Goal: Book appointment/travel/reservation

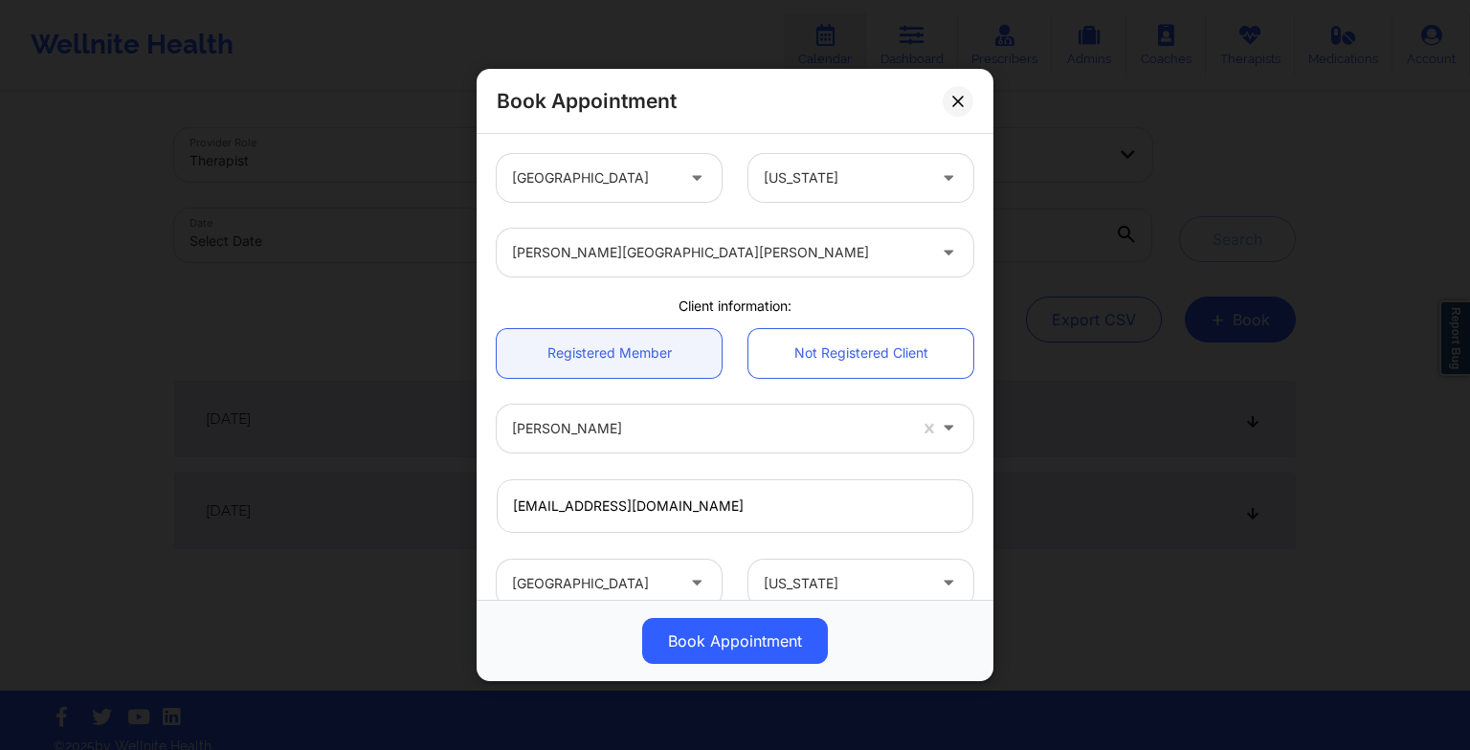
scroll to position [357, 0]
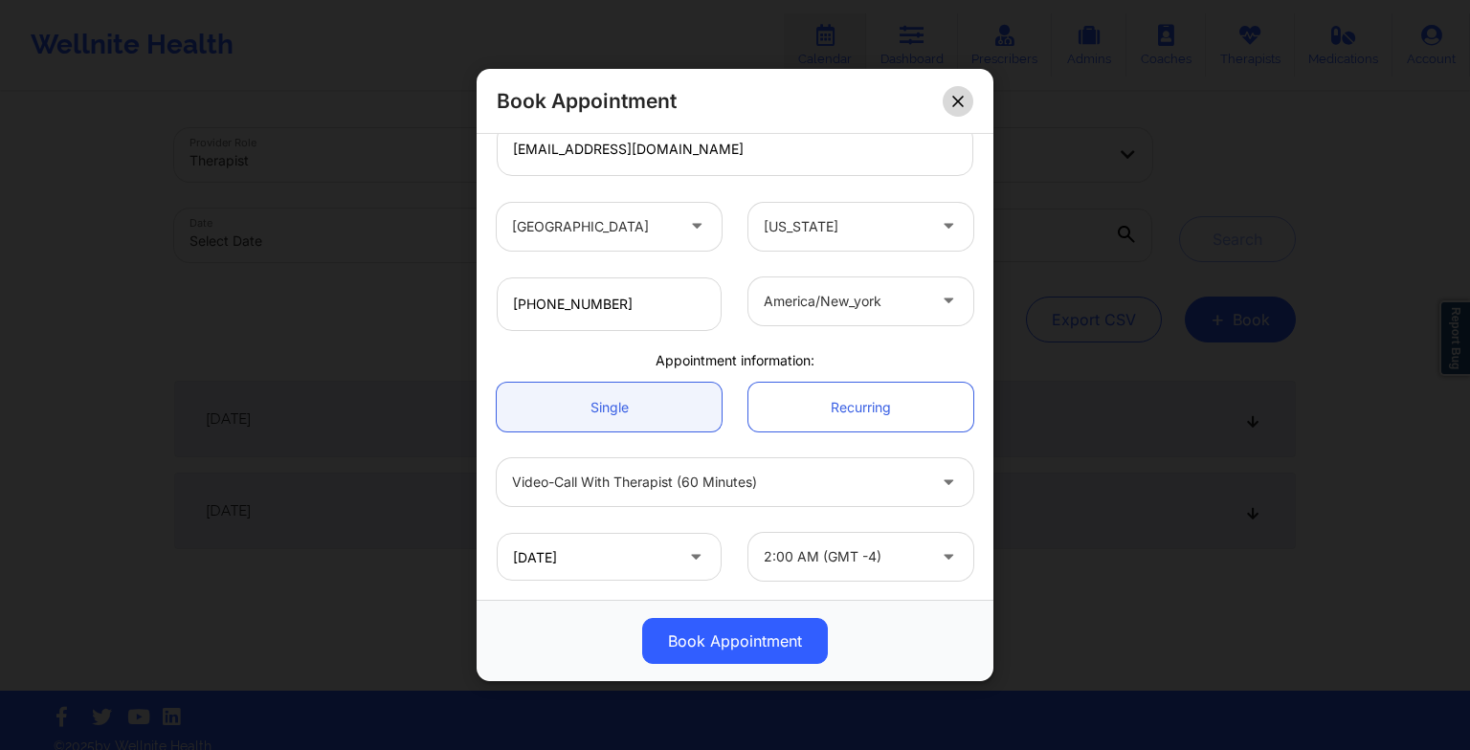
click at [958, 113] on button at bounding box center [957, 100] width 31 height 31
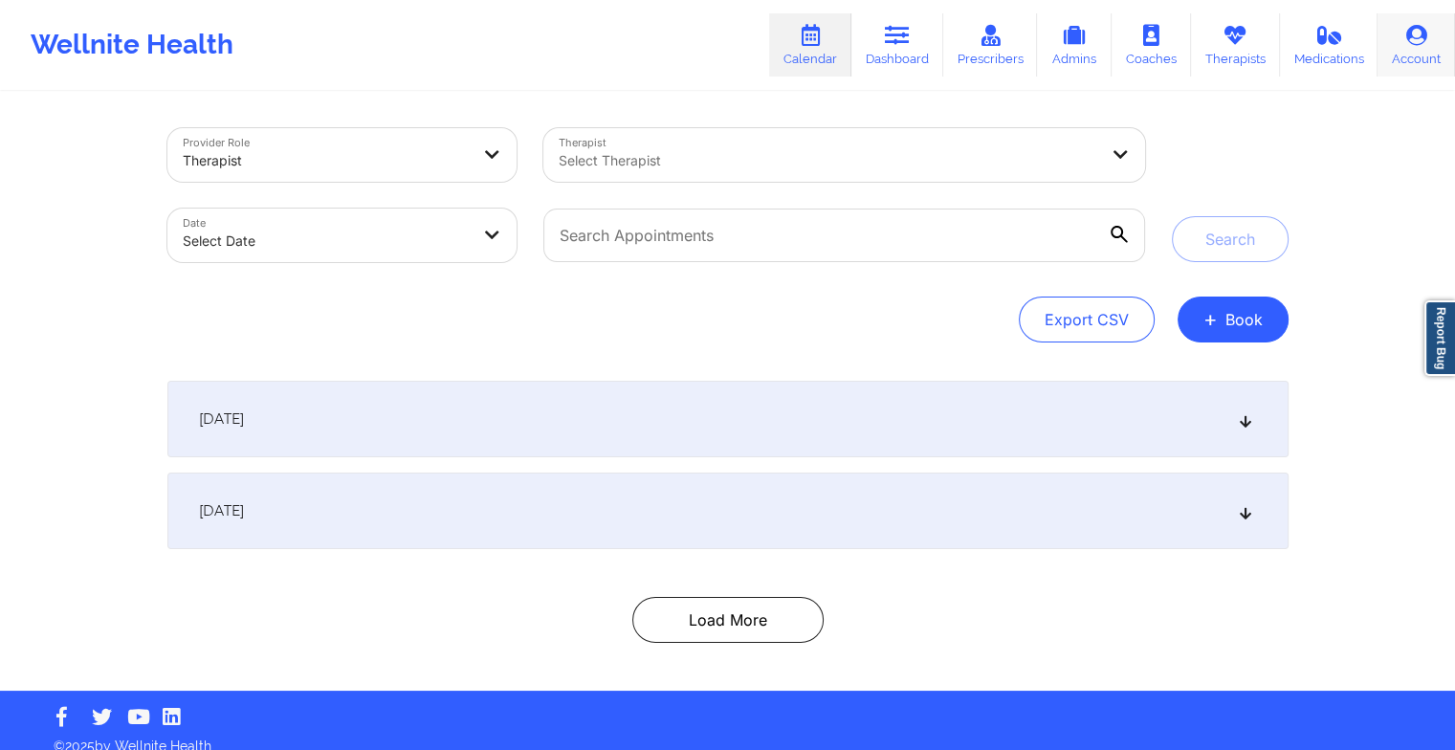
click at [1409, 69] on link "Account" at bounding box center [1416, 44] width 77 height 63
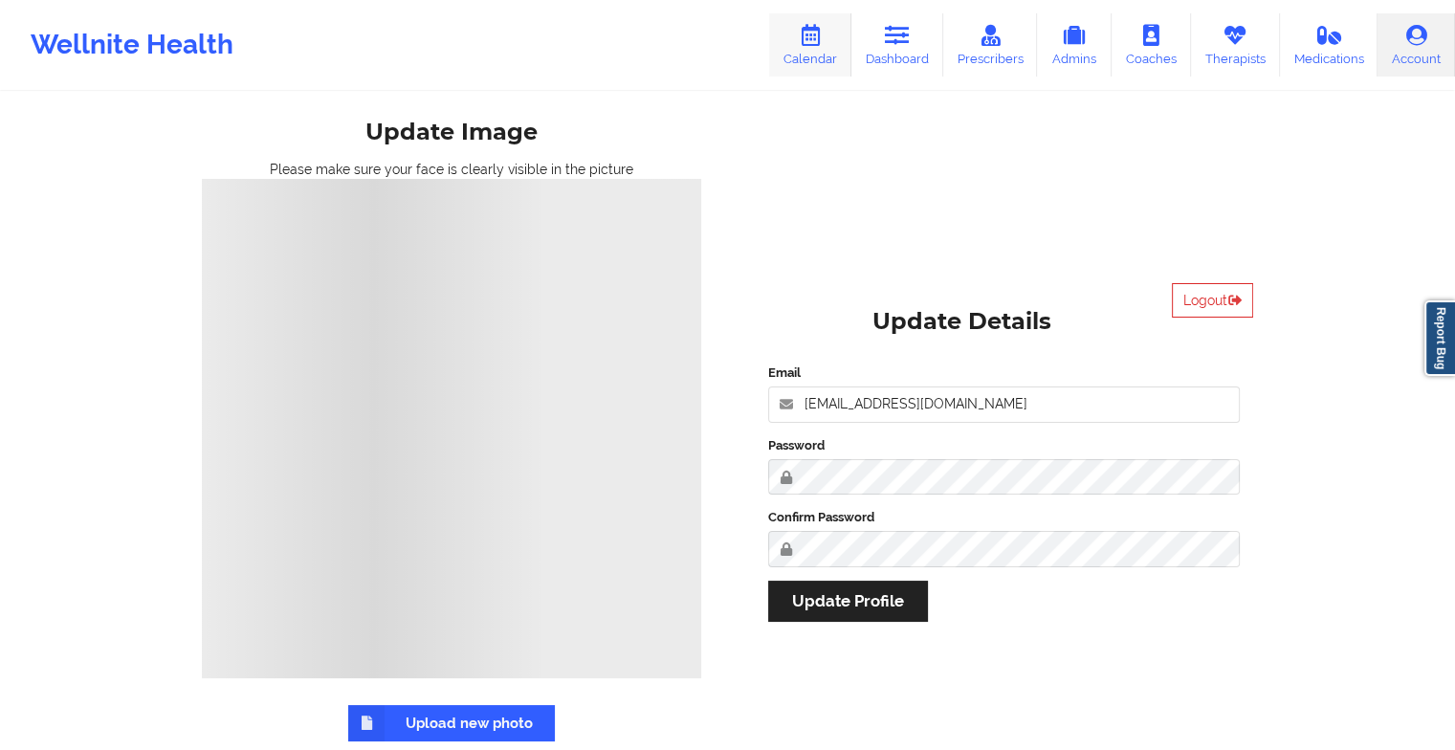
click at [830, 50] on link "Calendar" at bounding box center [810, 44] width 82 height 63
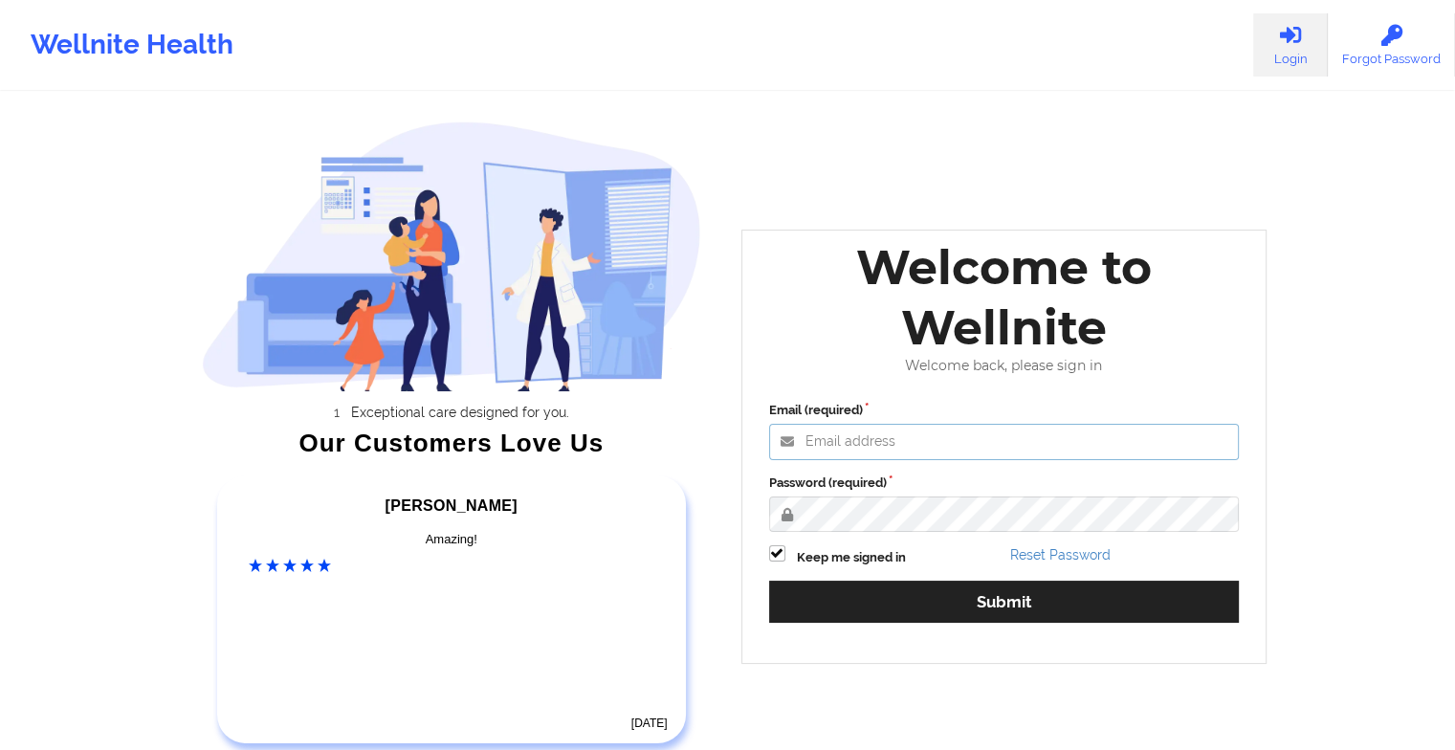
type input "[EMAIL_ADDRESS][DOMAIN_NAME]"
click at [876, 545] on div "Keep me signed in" at bounding box center [884, 556] width 242 height 22
click at [876, 576] on div "Email (required) [EMAIL_ADDRESS][DOMAIN_NAME] Password (required) Keep me signe…" at bounding box center [1005, 518] width 498 height 262
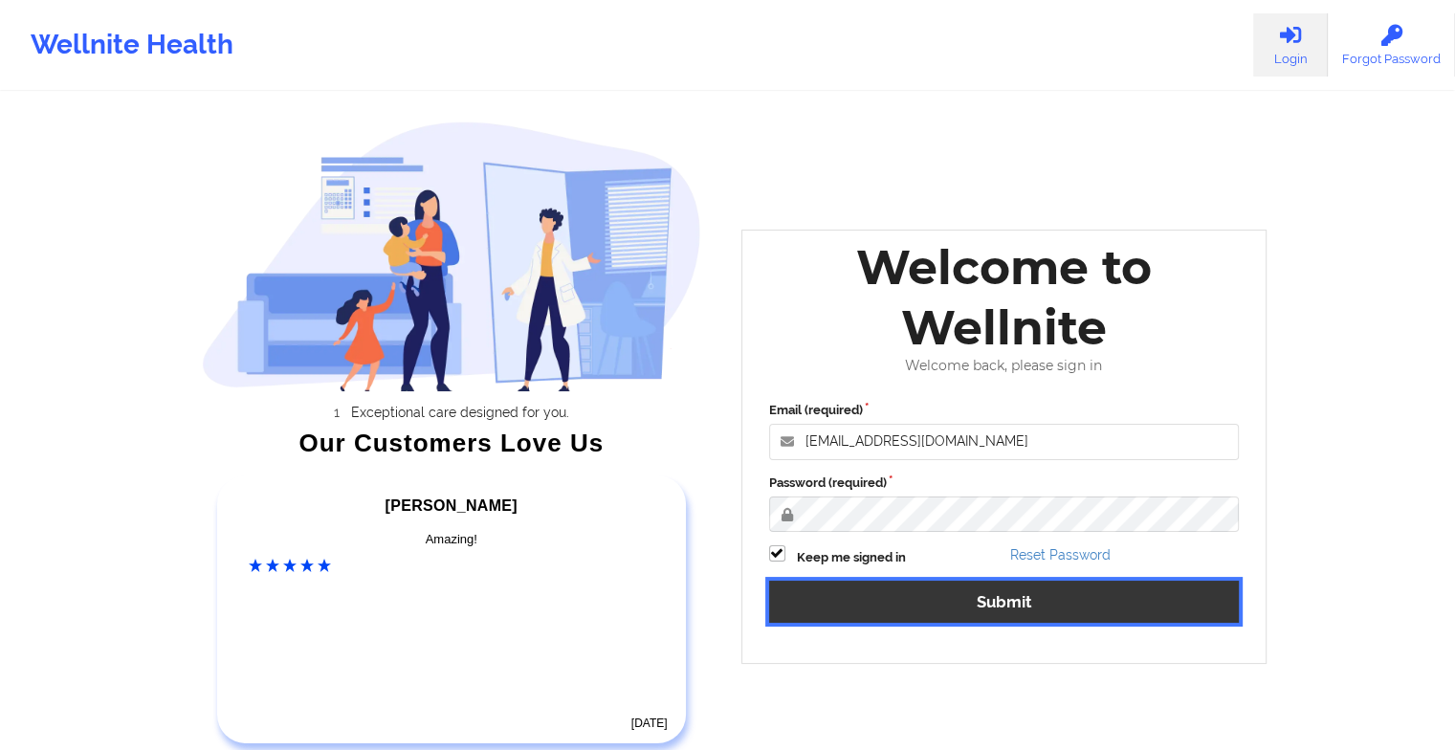
click at [884, 601] on button "Submit" at bounding box center [1004, 601] width 471 height 41
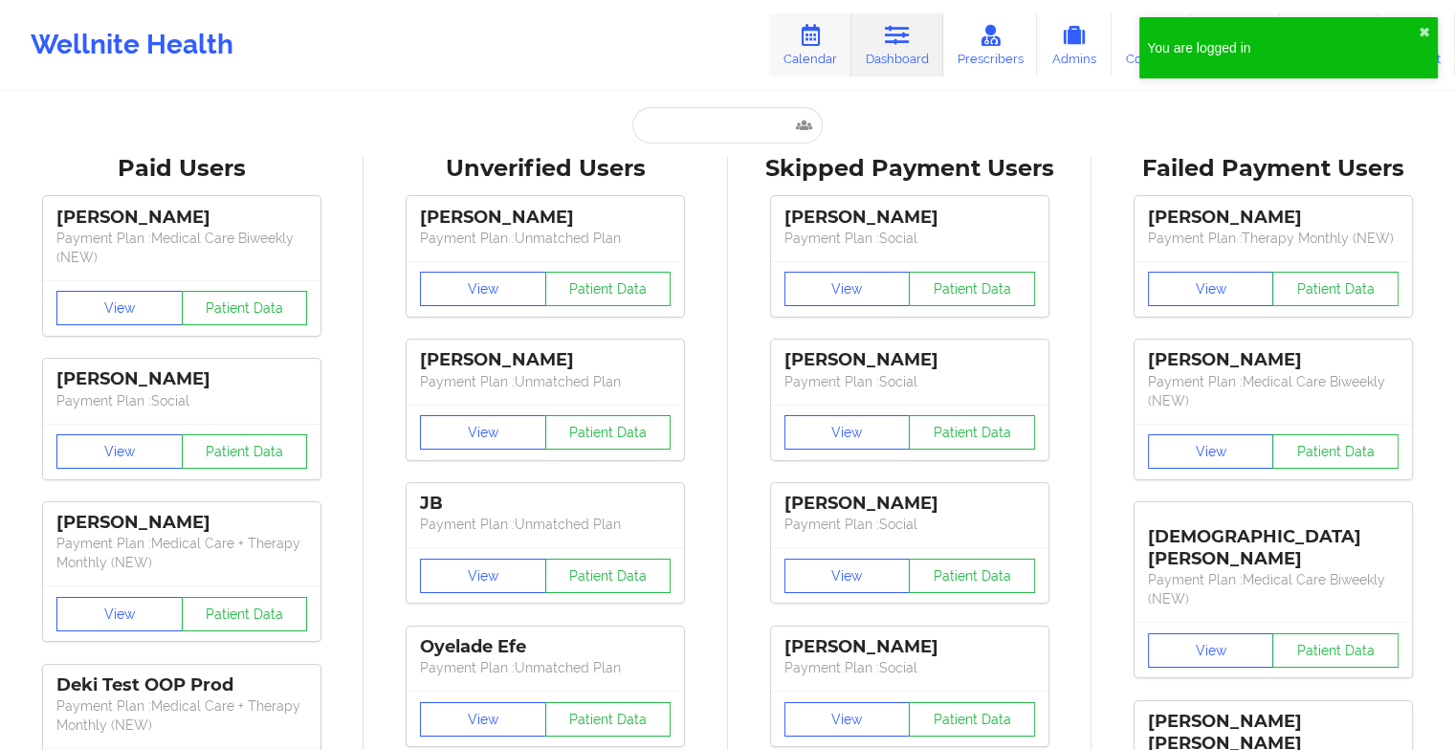
click at [838, 42] on link "Calendar" at bounding box center [810, 44] width 82 height 63
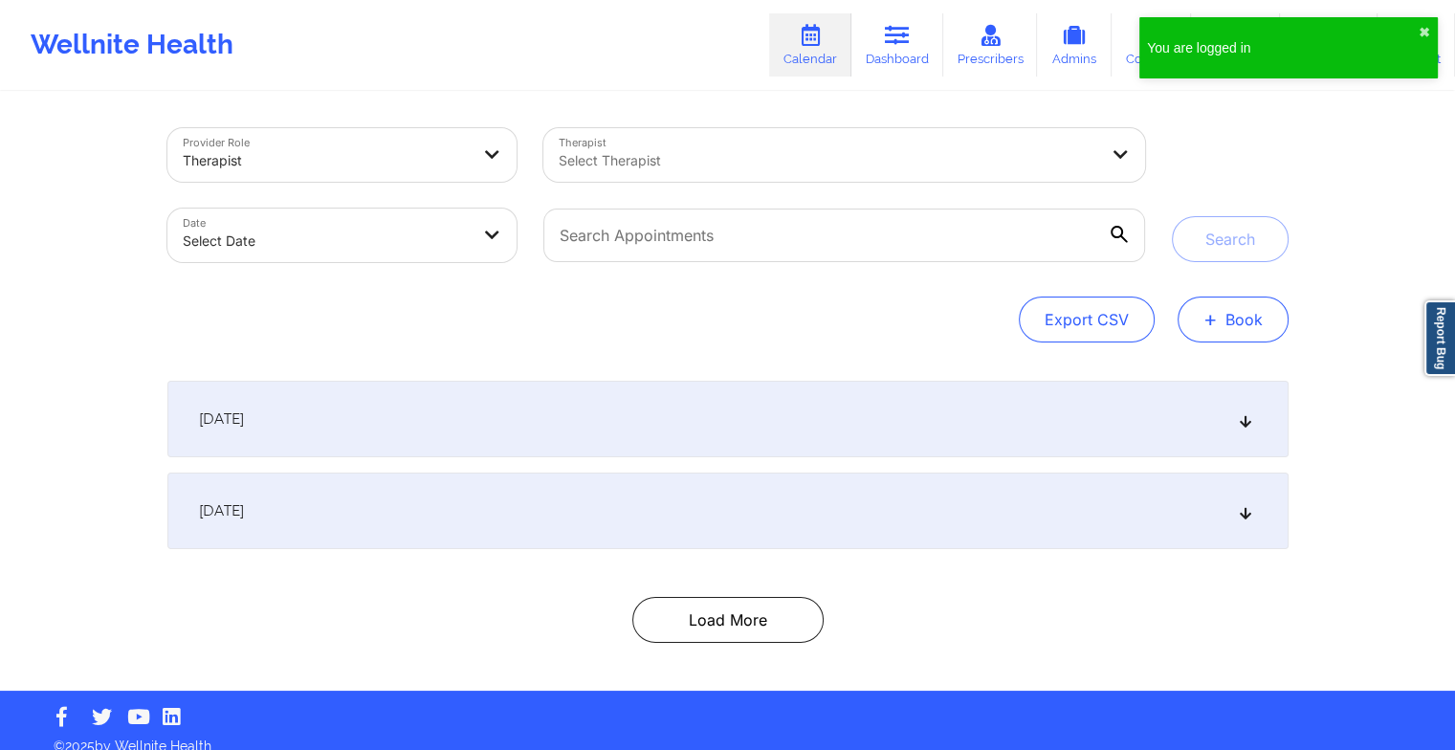
click at [1213, 315] on span "+" at bounding box center [1211, 319] width 14 height 11
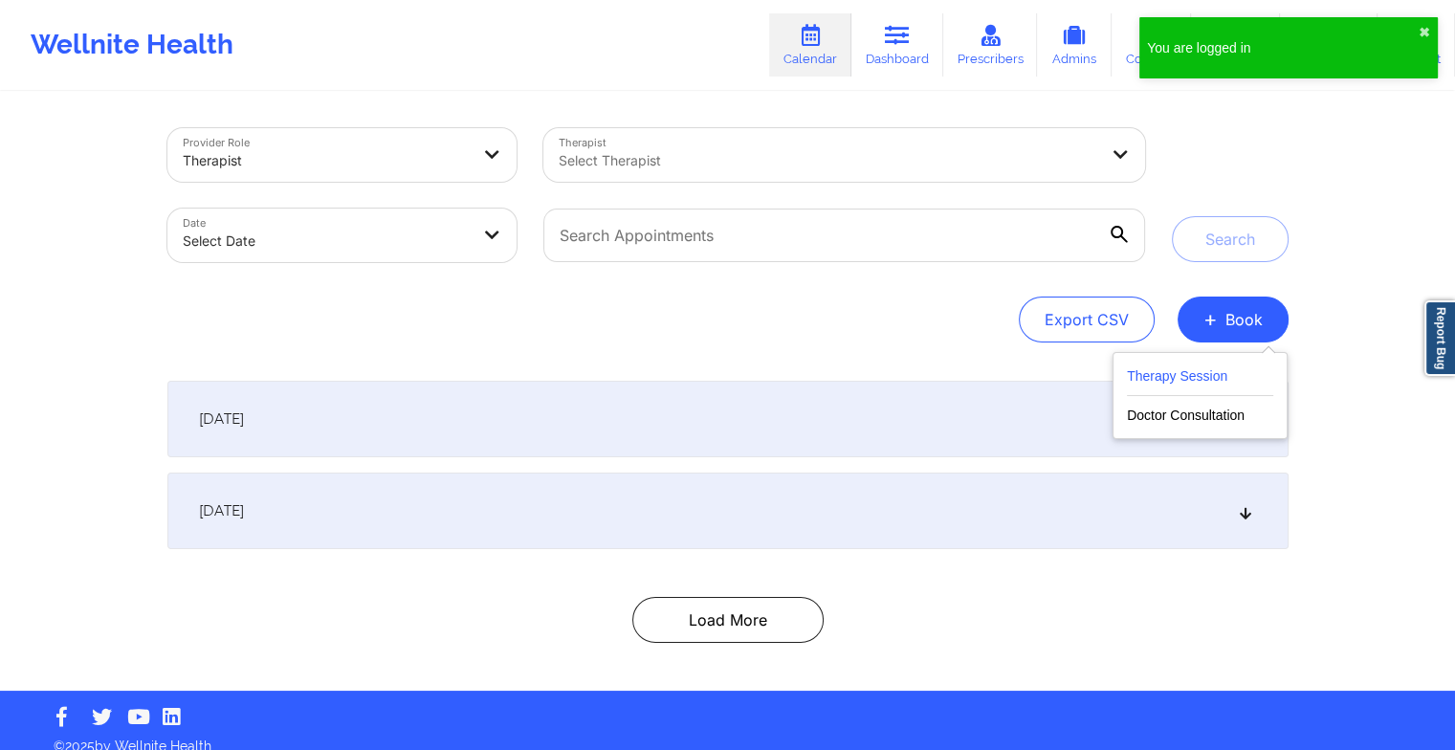
click at [1185, 365] on button "Therapy Session" at bounding box center [1200, 381] width 146 height 32
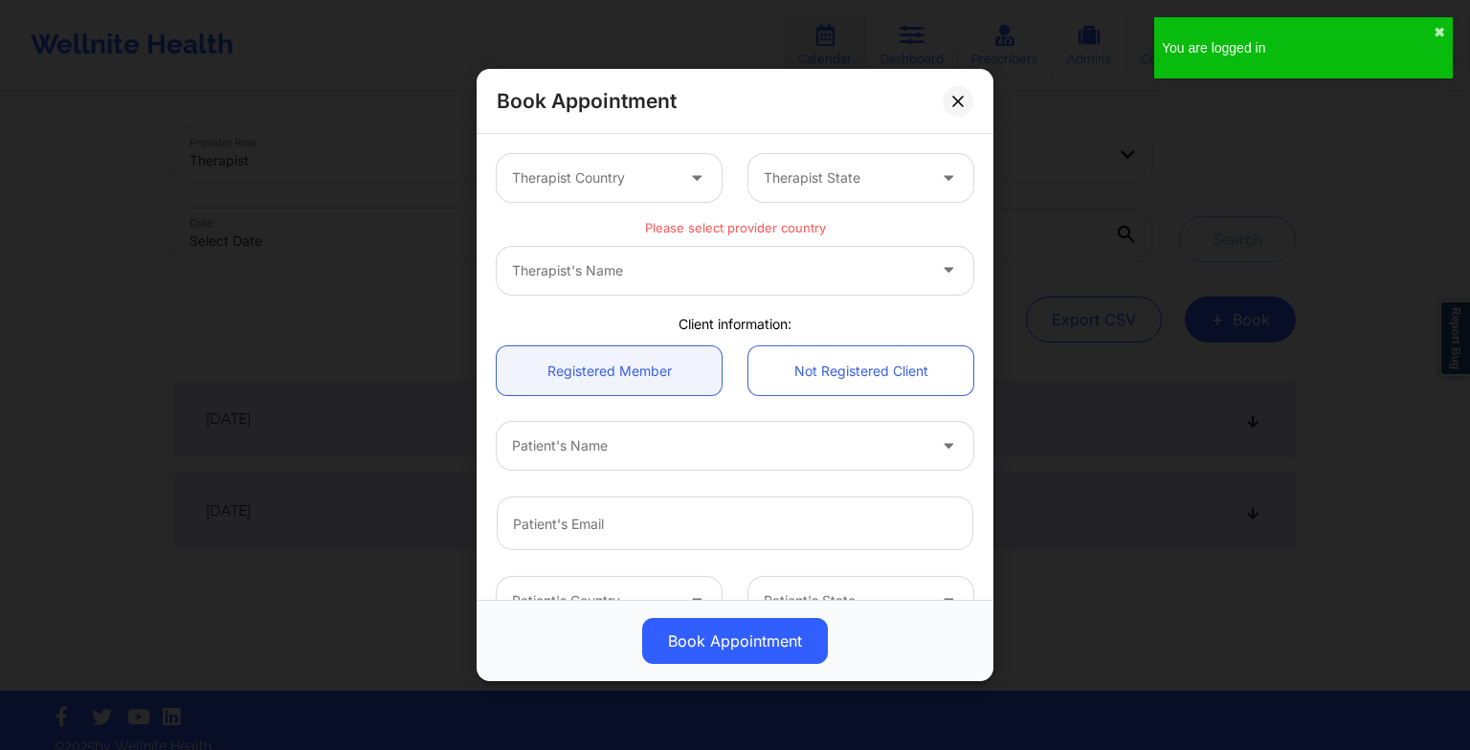
click at [638, 160] on div "Therapist Country" at bounding box center [586, 178] width 179 height 48
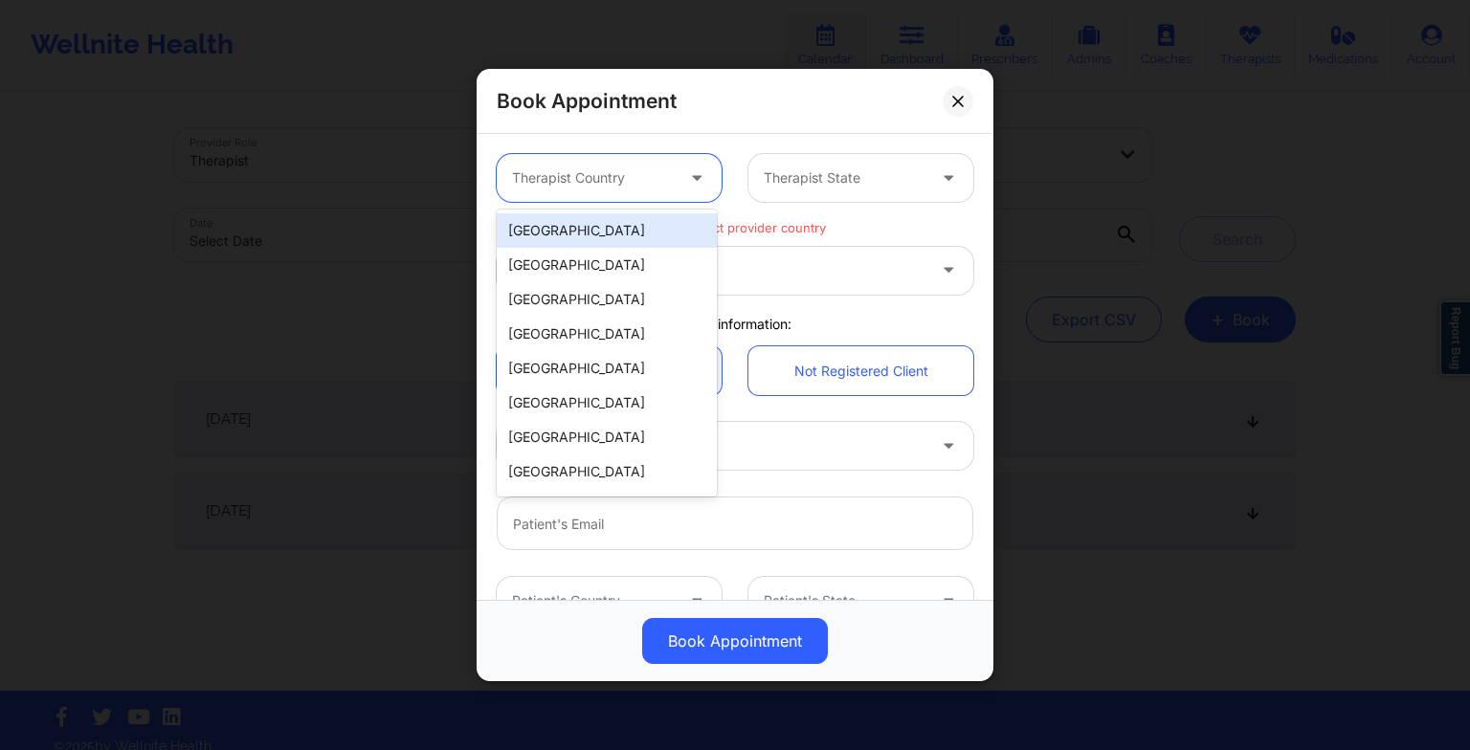
click at [587, 231] on div "[GEOGRAPHIC_DATA]" at bounding box center [607, 230] width 220 height 34
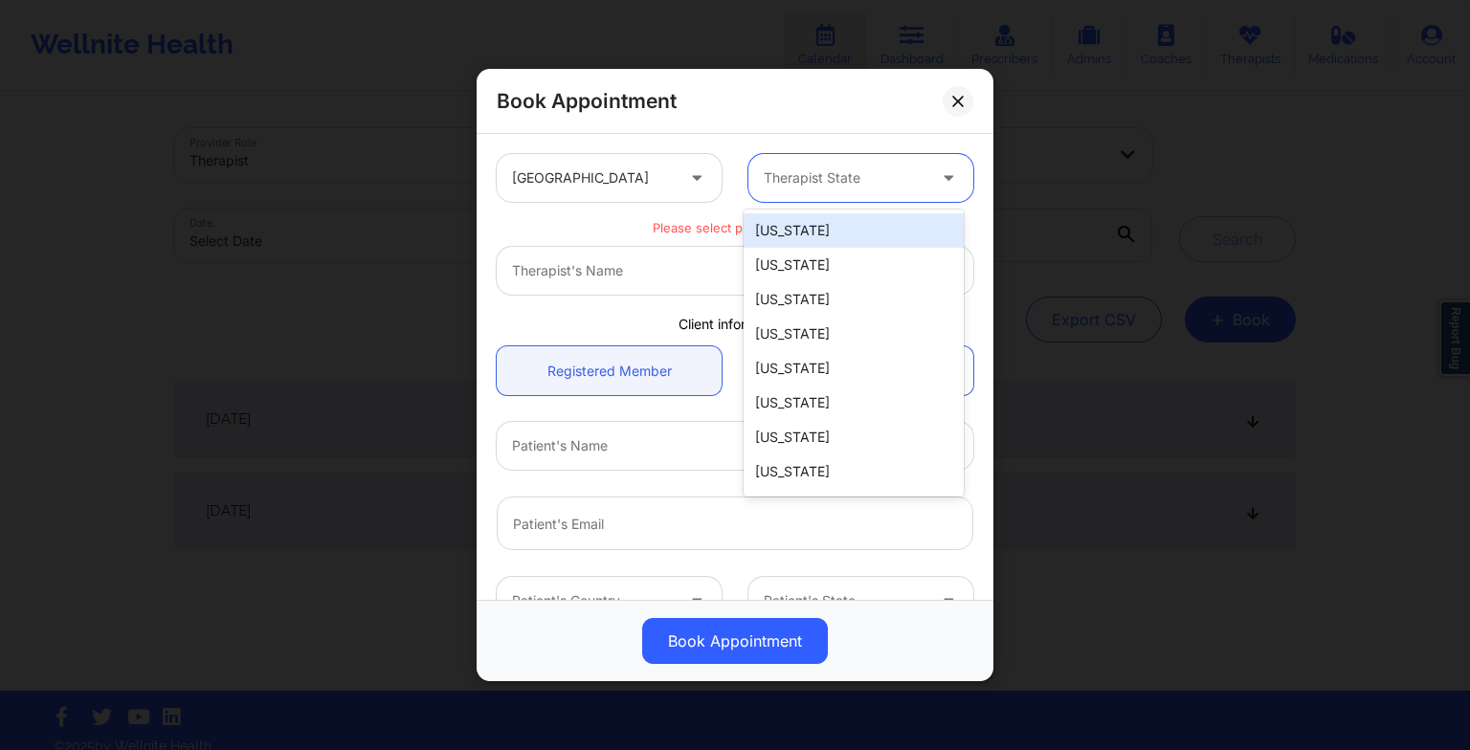
click at [823, 174] on div at bounding box center [845, 177] width 162 height 23
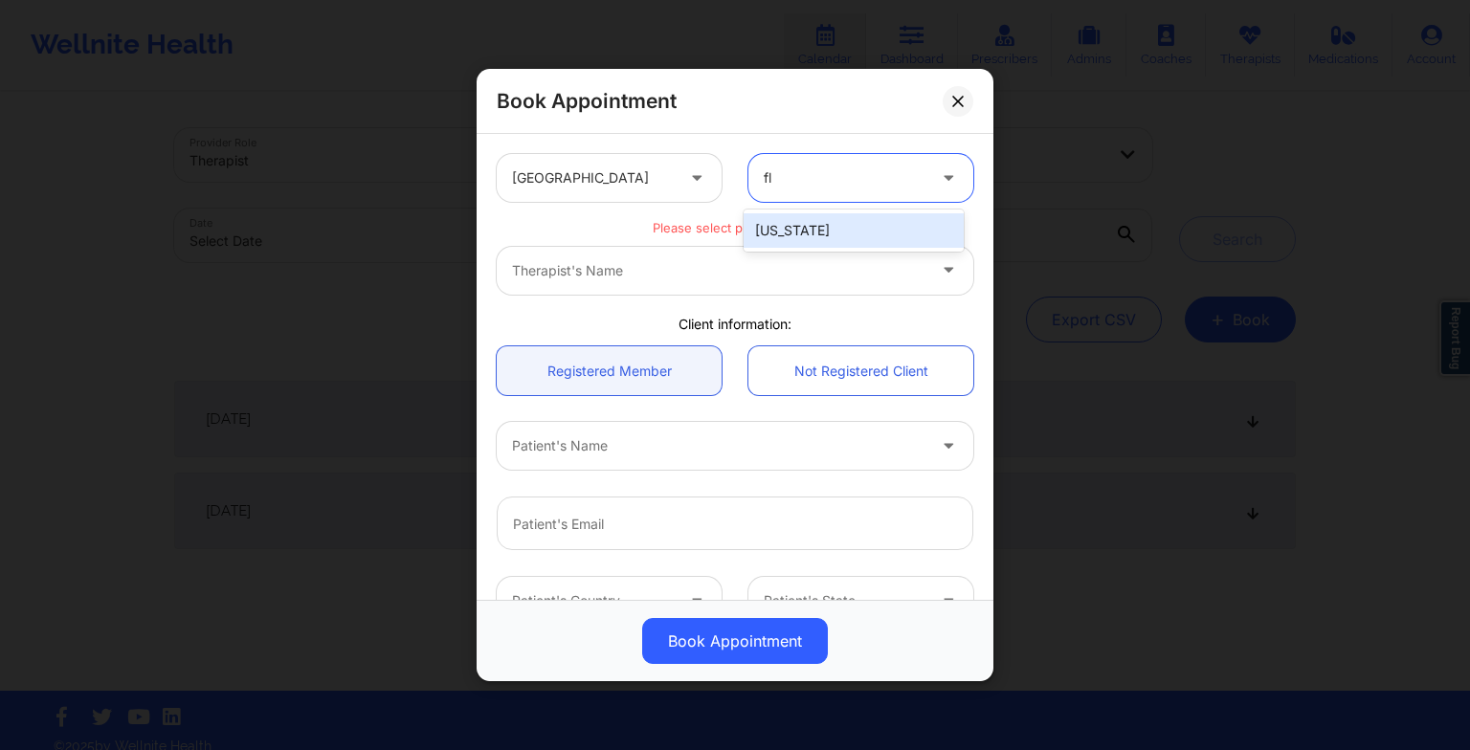
type input "flo"
click at [791, 244] on div "[US_STATE]" at bounding box center [853, 230] width 220 height 34
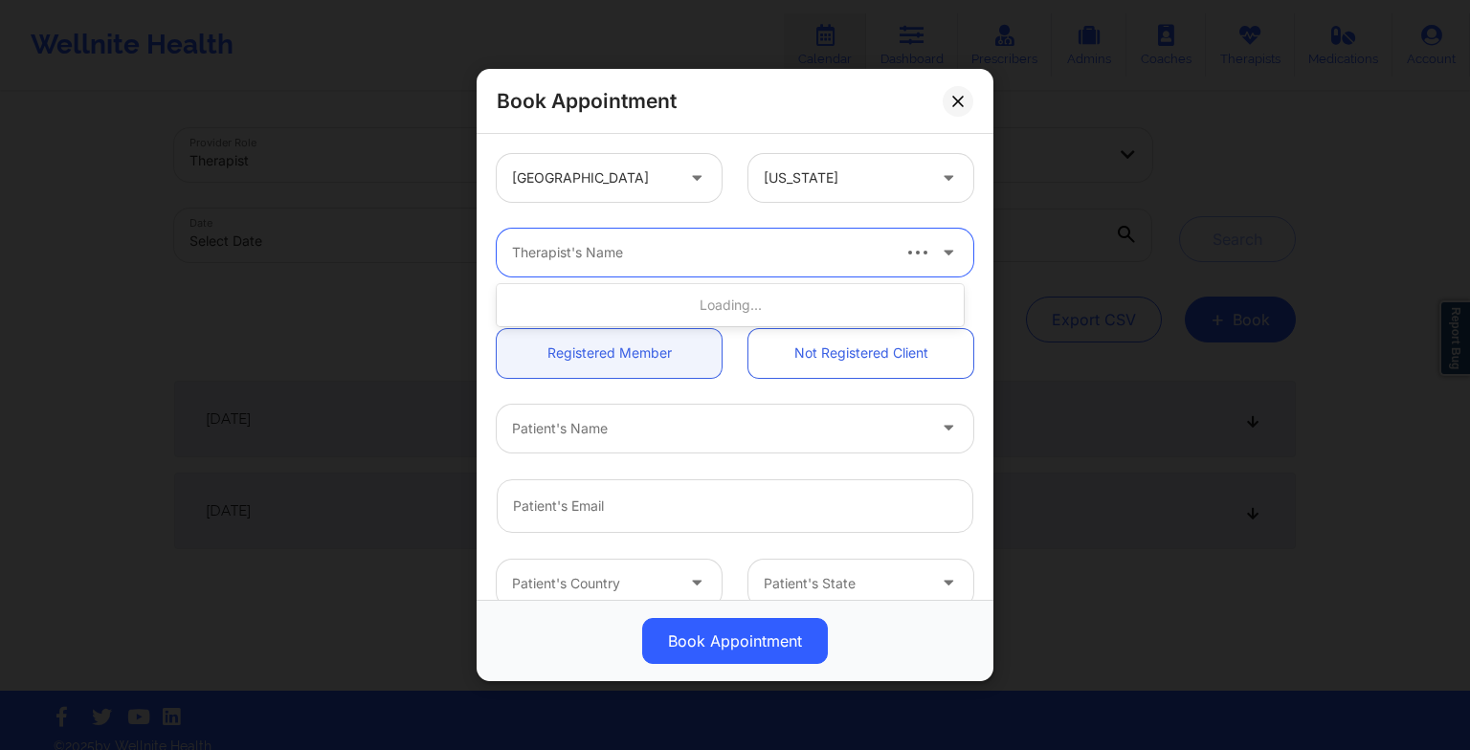
click at [518, 255] on div at bounding box center [699, 252] width 375 height 23
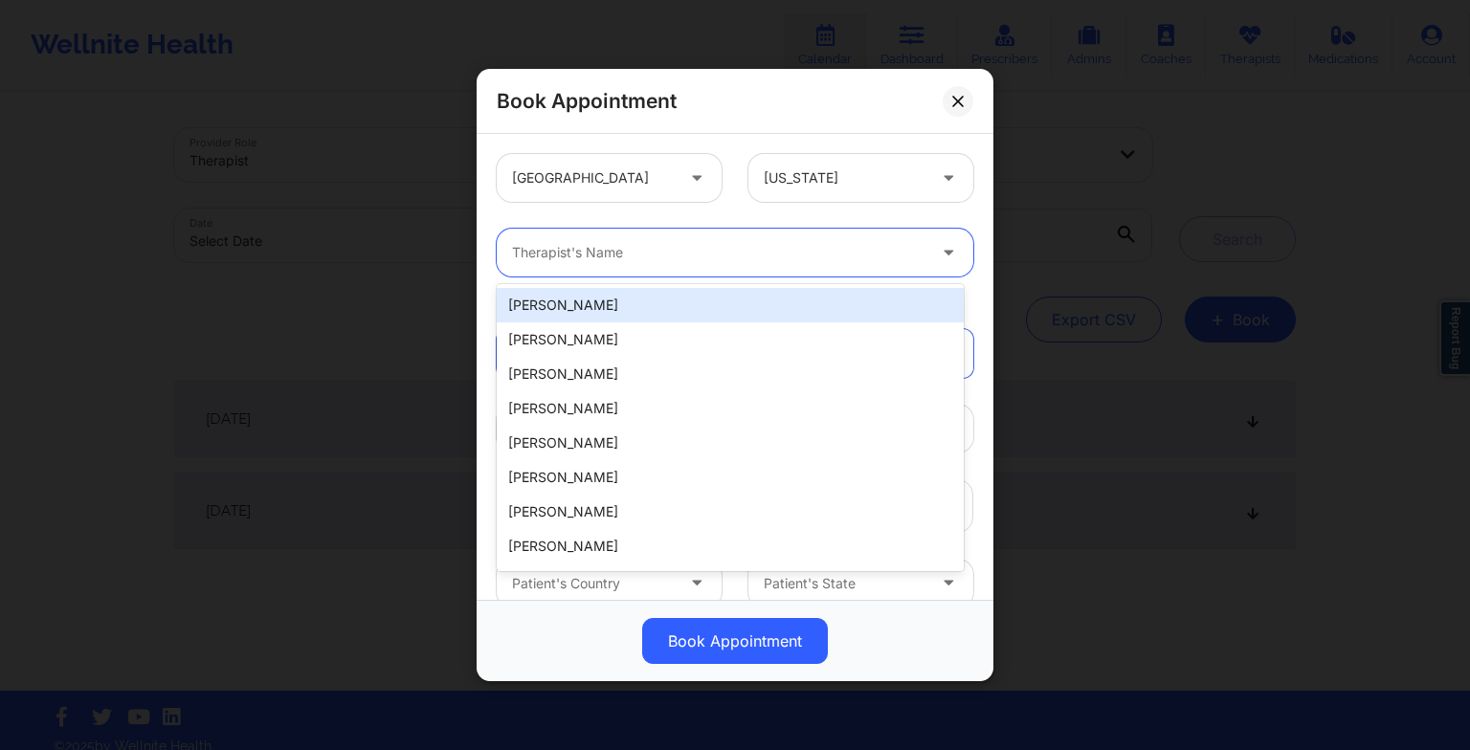
click at [511, 249] on div "Therapist's Name" at bounding box center [712, 253] width 431 height 48
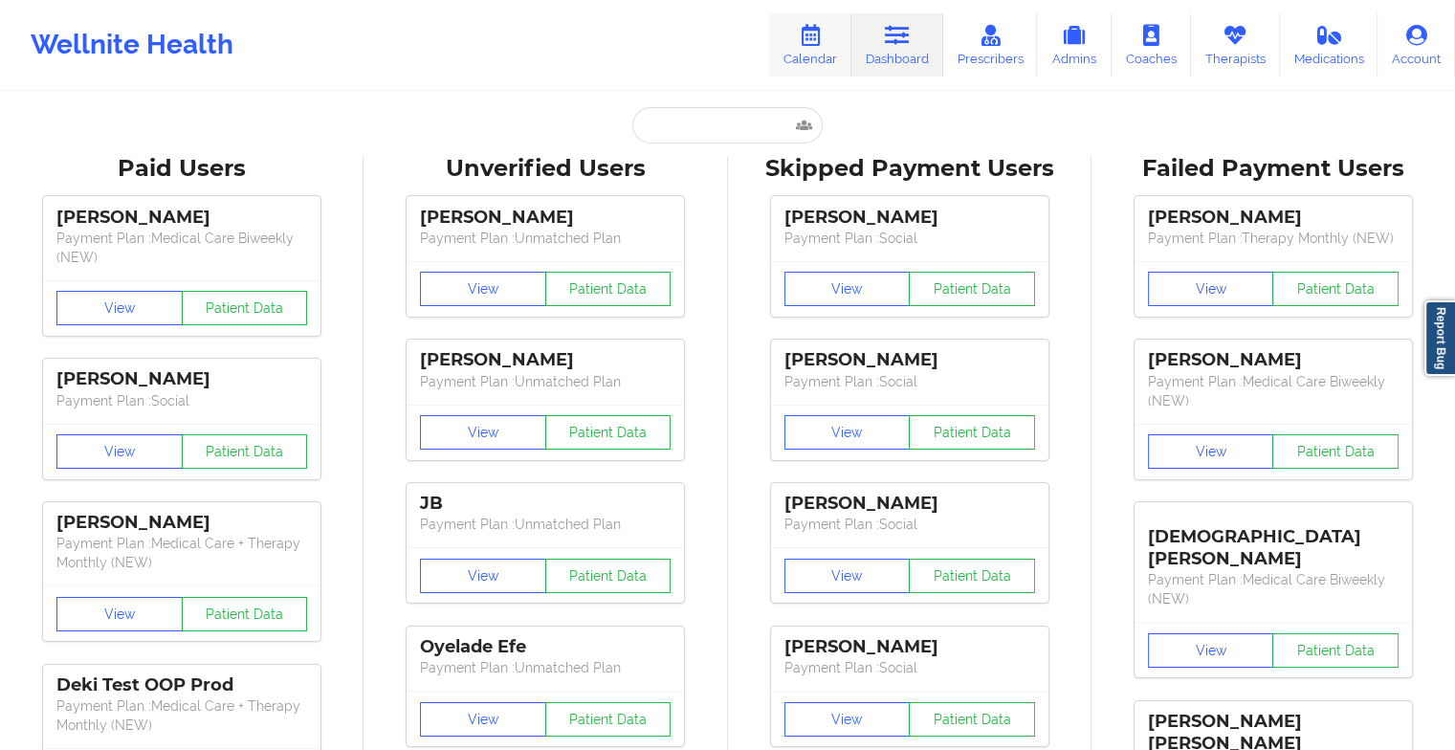
click at [807, 35] on icon at bounding box center [810, 35] width 25 height 21
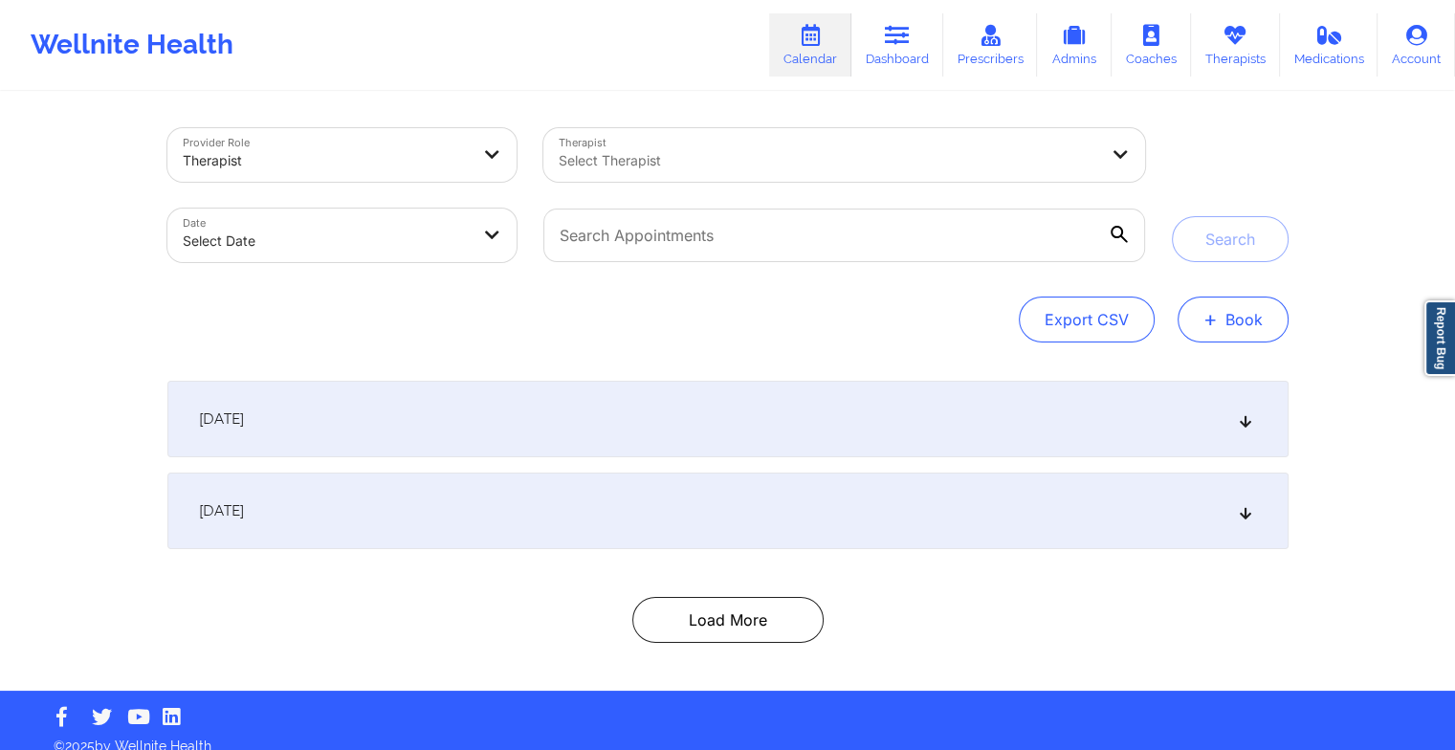
click at [1271, 322] on button "+ Book" at bounding box center [1233, 320] width 111 height 46
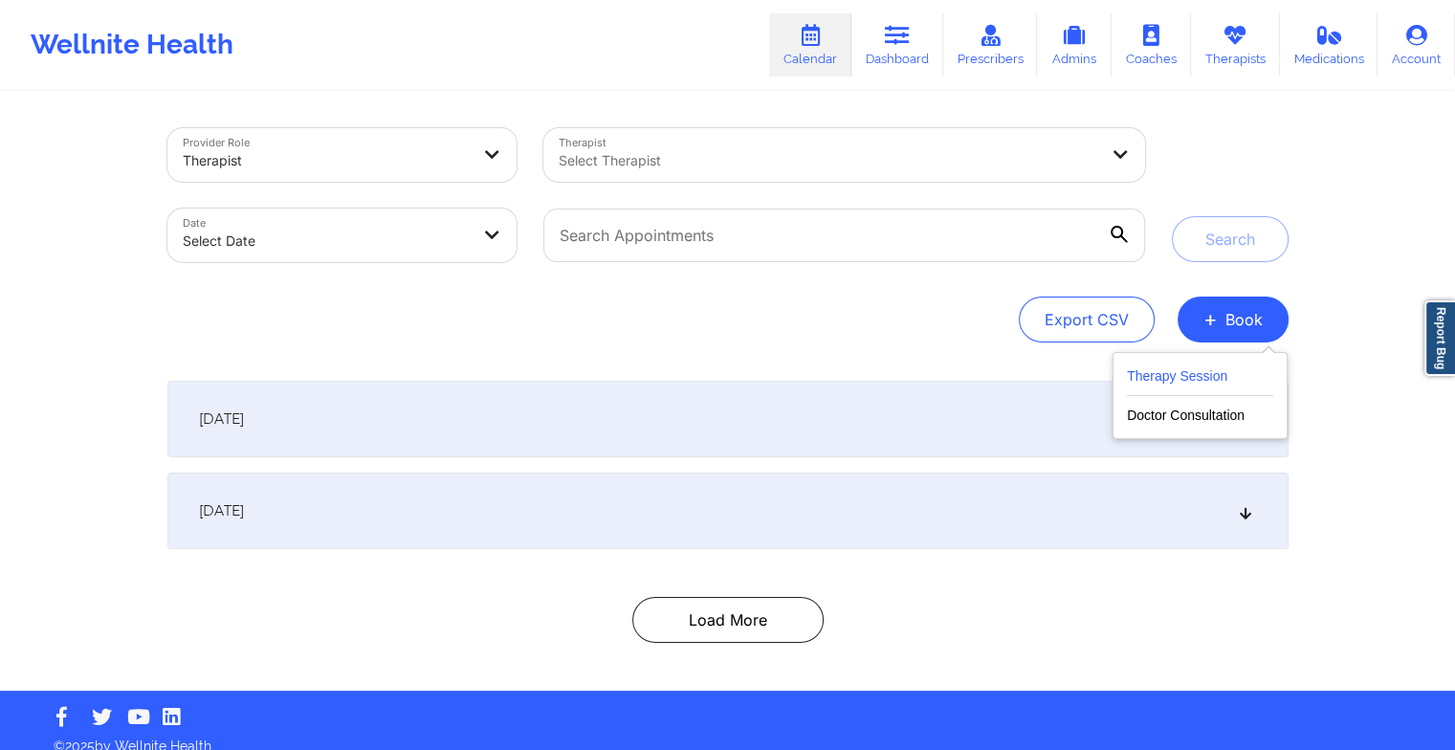
click at [1164, 376] on button "Therapy Session" at bounding box center [1200, 381] width 146 height 32
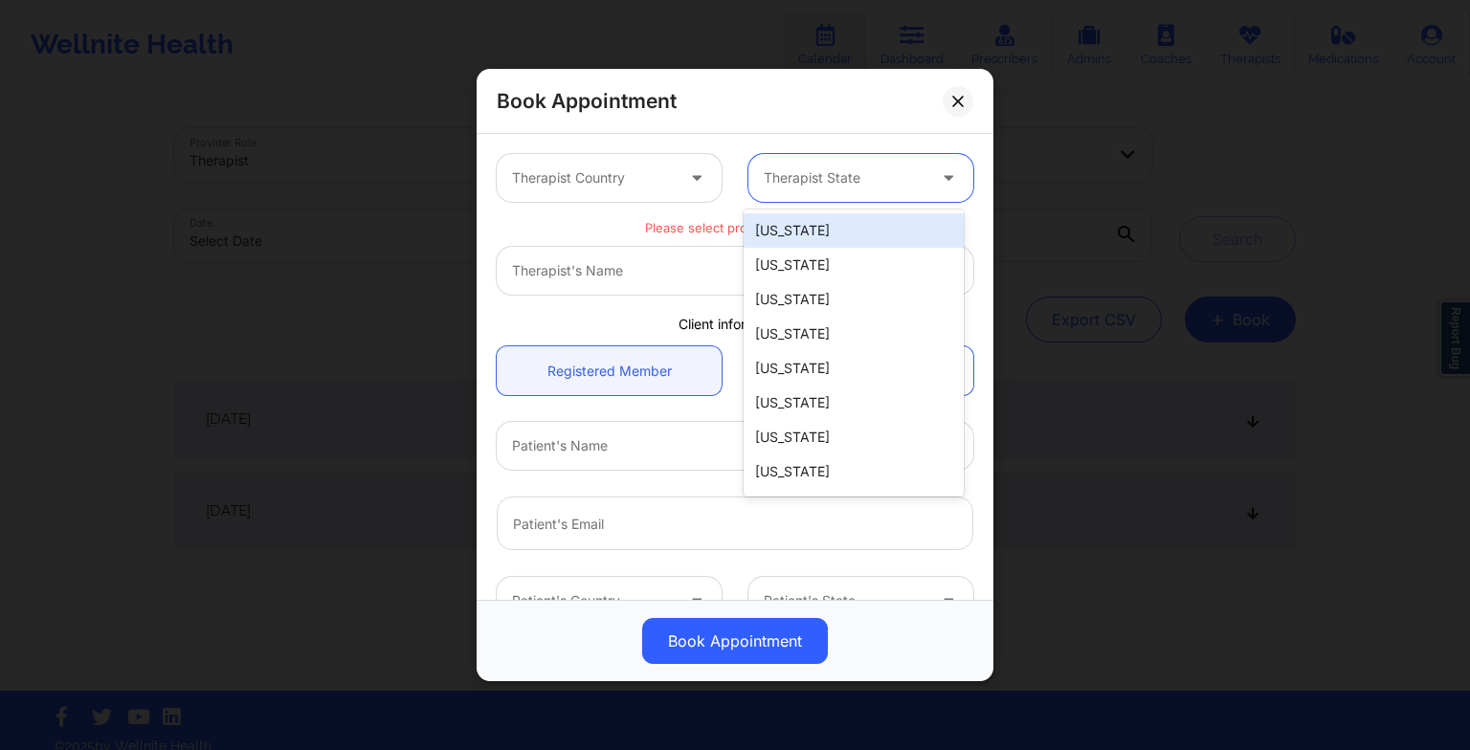
click at [823, 187] on div at bounding box center [845, 177] width 162 height 23
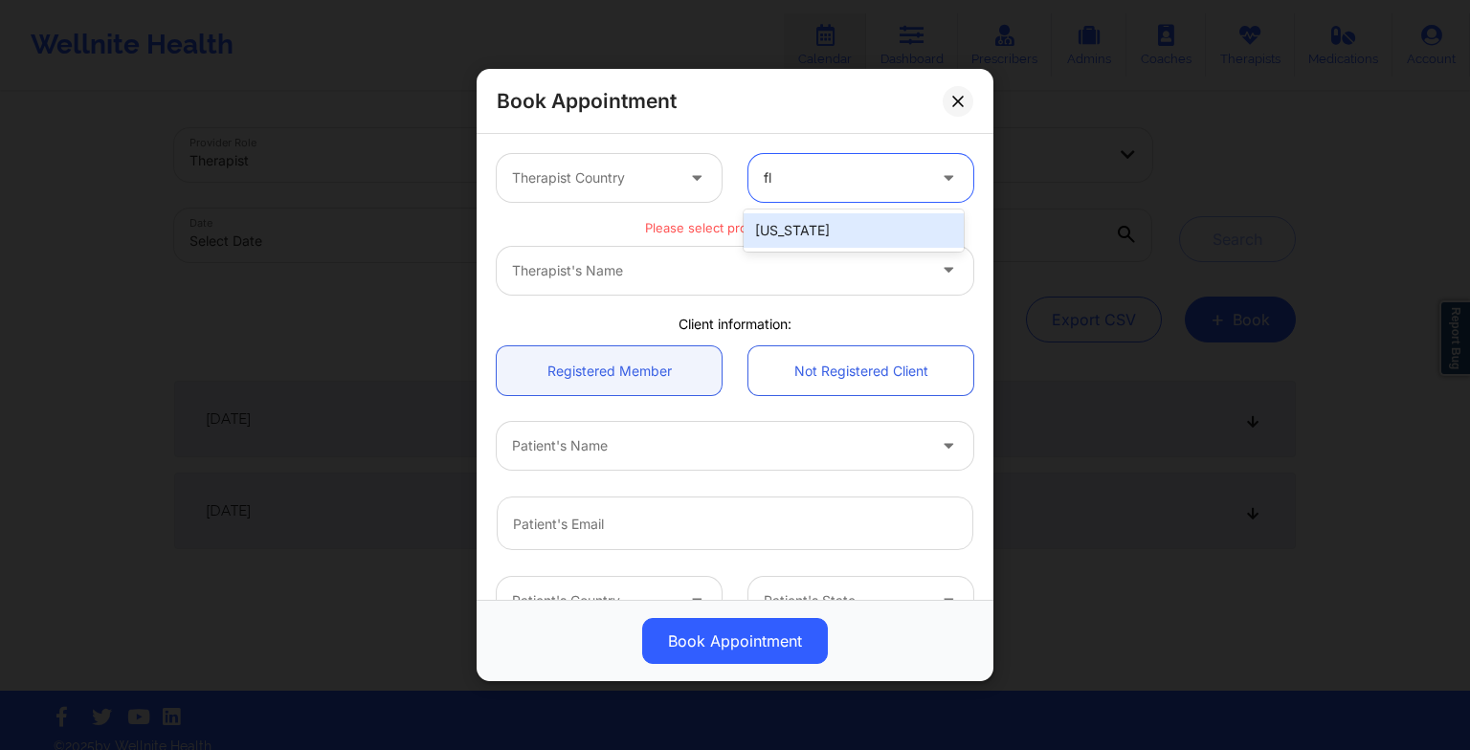
type input "flo"
click at [817, 244] on div "[US_STATE]" at bounding box center [853, 230] width 220 height 34
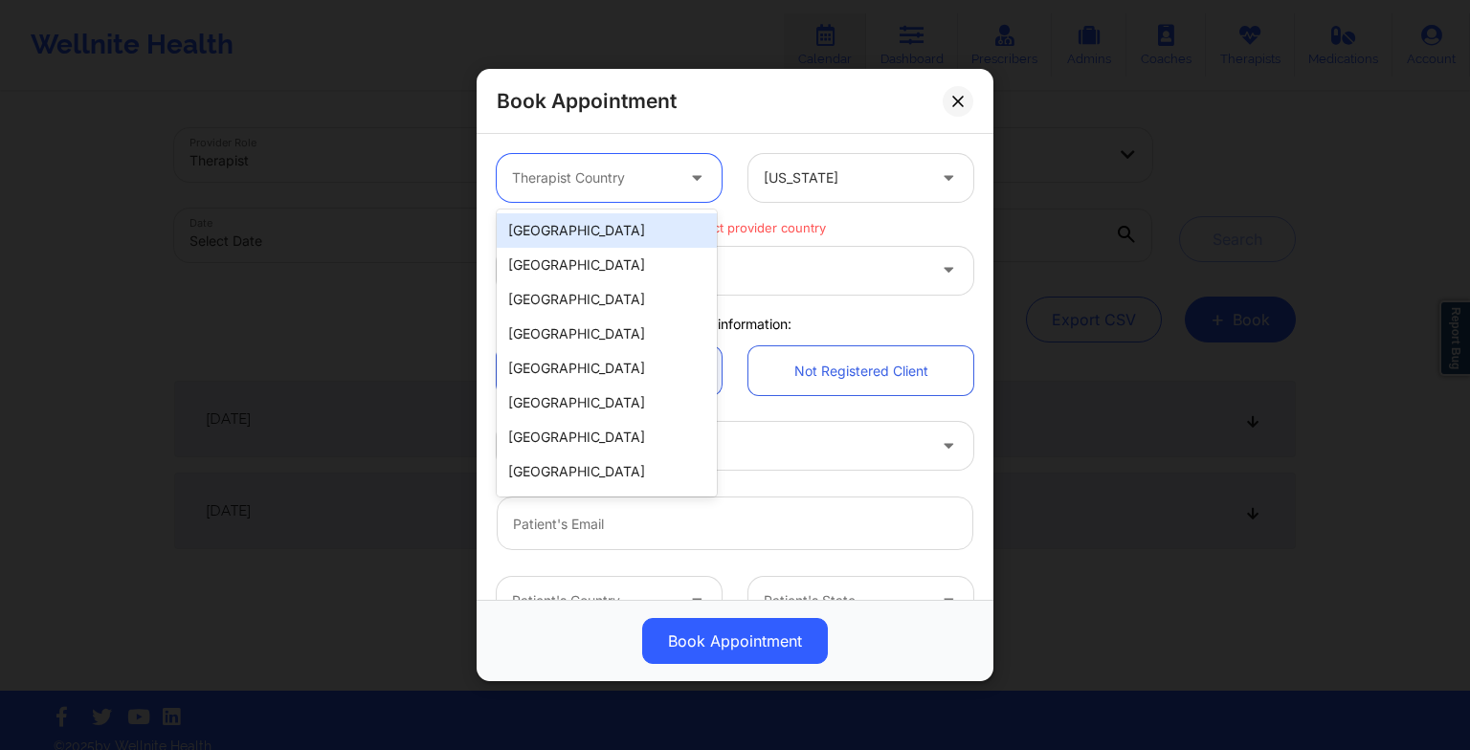
click at [632, 165] on div "Therapist Country" at bounding box center [586, 178] width 179 height 48
click at [594, 226] on div "[GEOGRAPHIC_DATA]" at bounding box center [607, 230] width 220 height 34
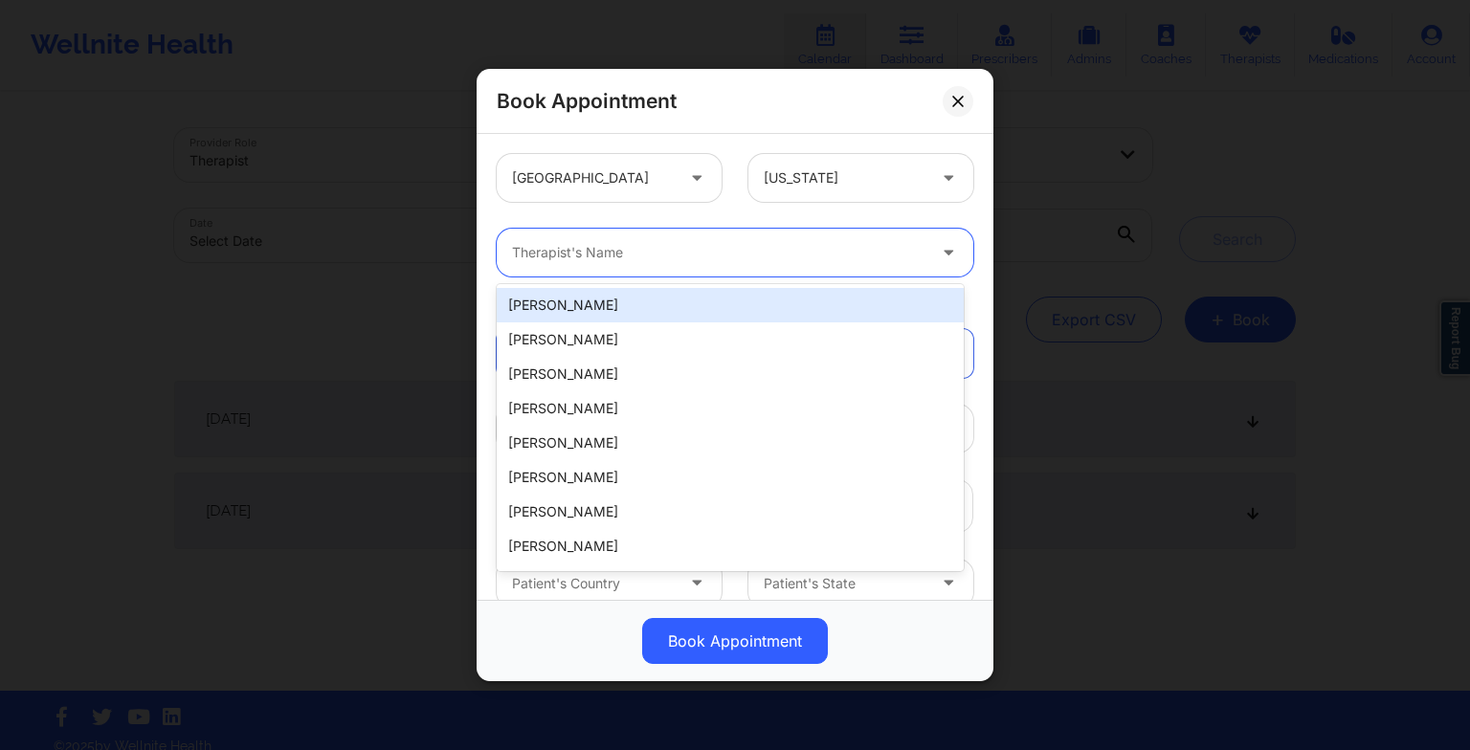
paste input "[PERSON_NAME][GEOGRAPHIC_DATA][PERSON_NAME]"
type input "[PERSON_NAME][GEOGRAPHIC_DATA][PERSON_NAME]"
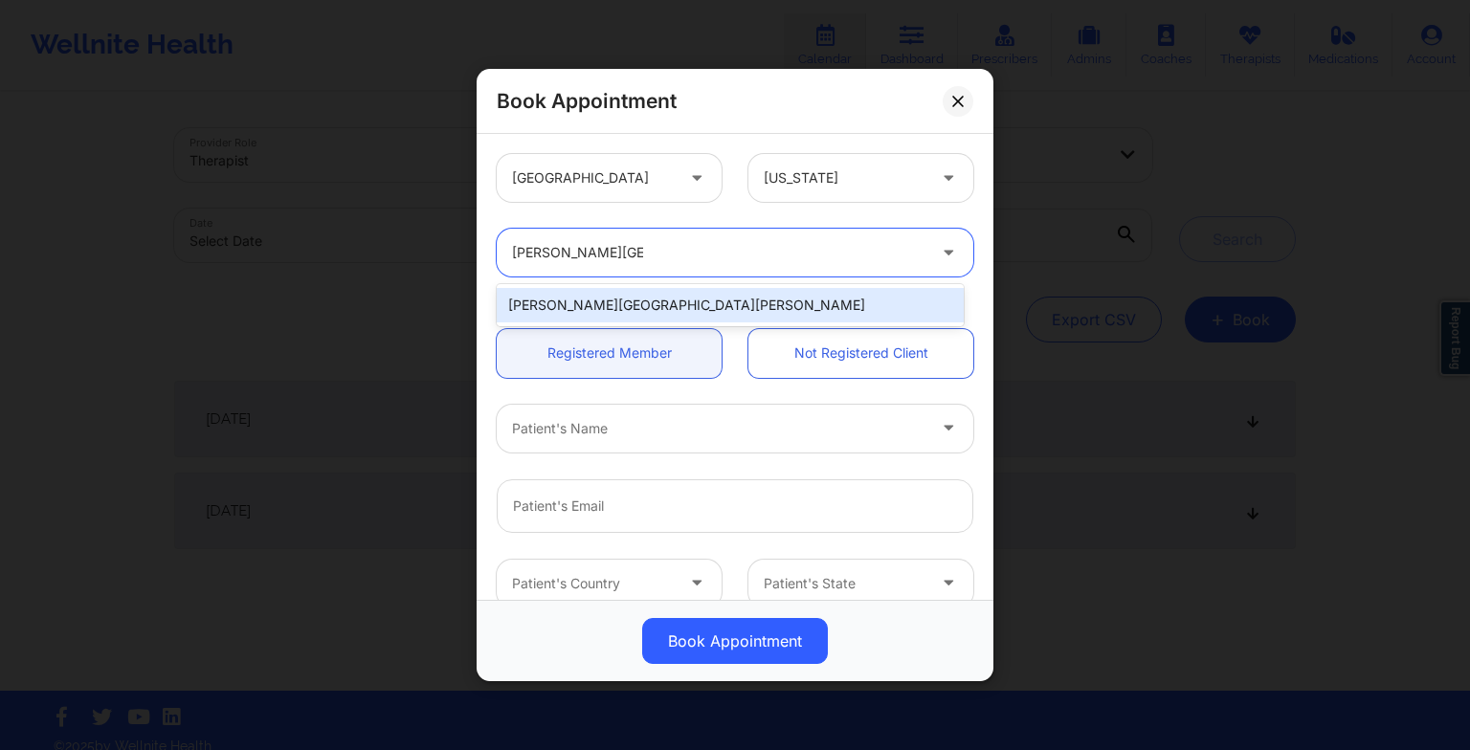
drag, startPoint x: 589, startPoint y: 316, endPoint x: 578, endPoint y: 304, distance: 16.2
click at [578, 304] on div "[PERSON_NAME][GEOGRAPHIC_DATA][PERSON_NAME]" at bounding box center [730, 305] width 467 height 34
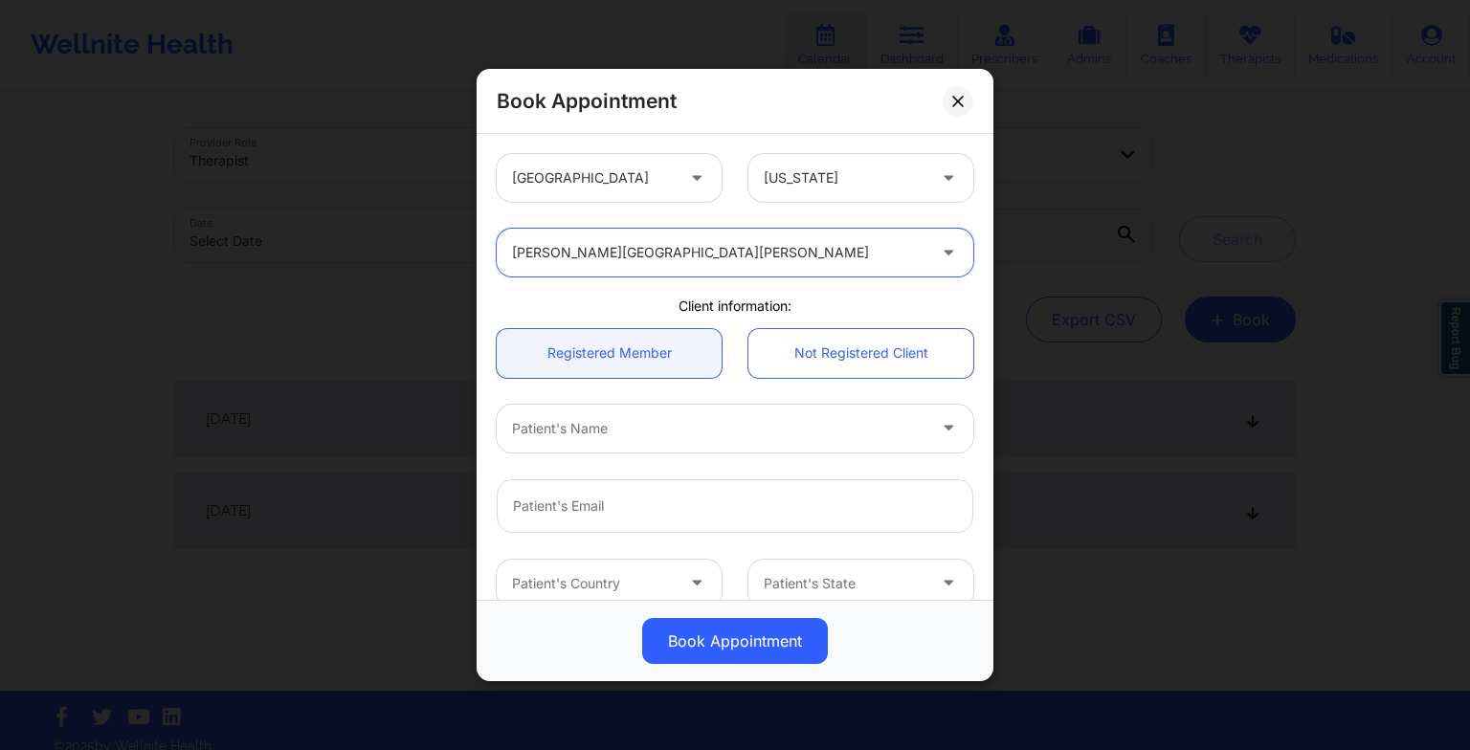
click at [578, 304] on div "Client information:" at bounding box center [734, 306] width 503 height 19
click at [569, 429] on div at bounding box center [699, 428] width 375 height 23
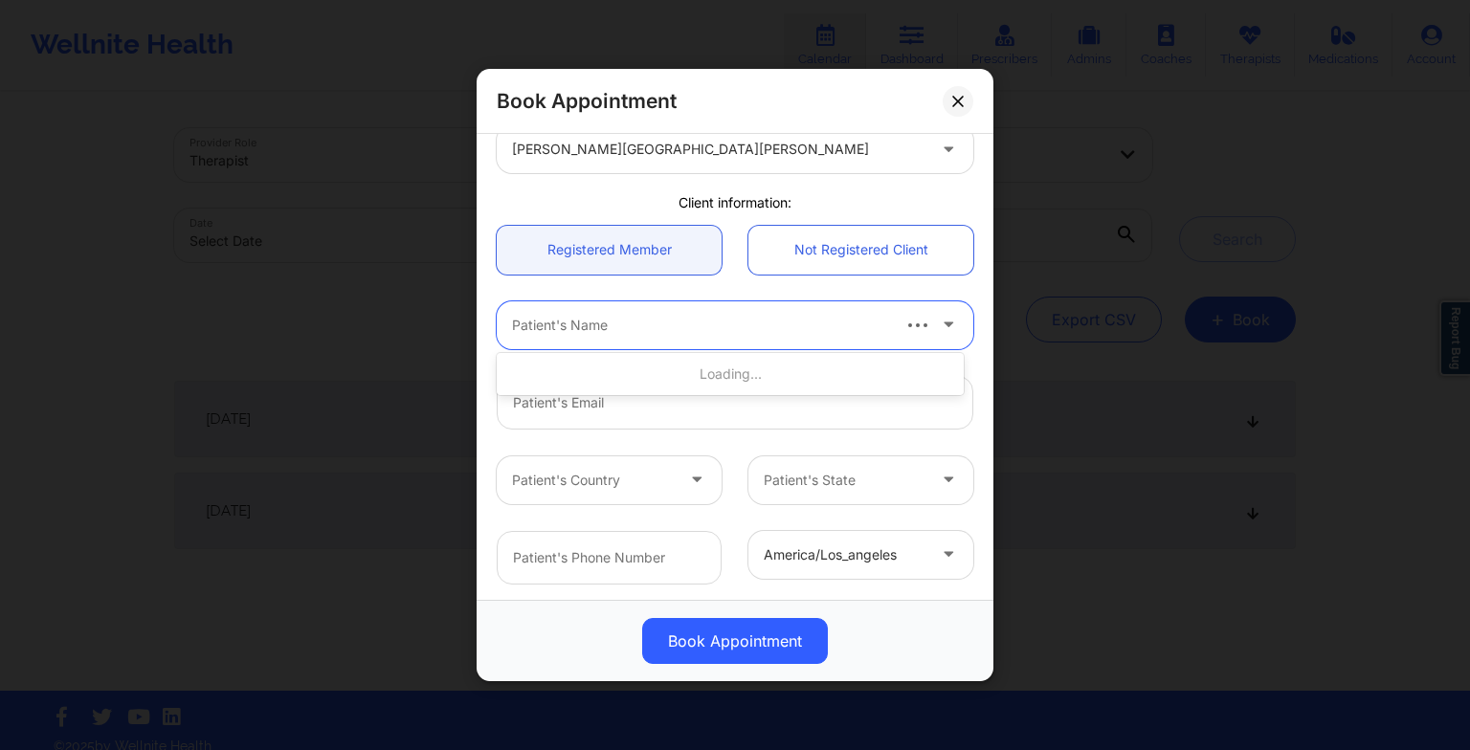
scroll to position [107, 0]
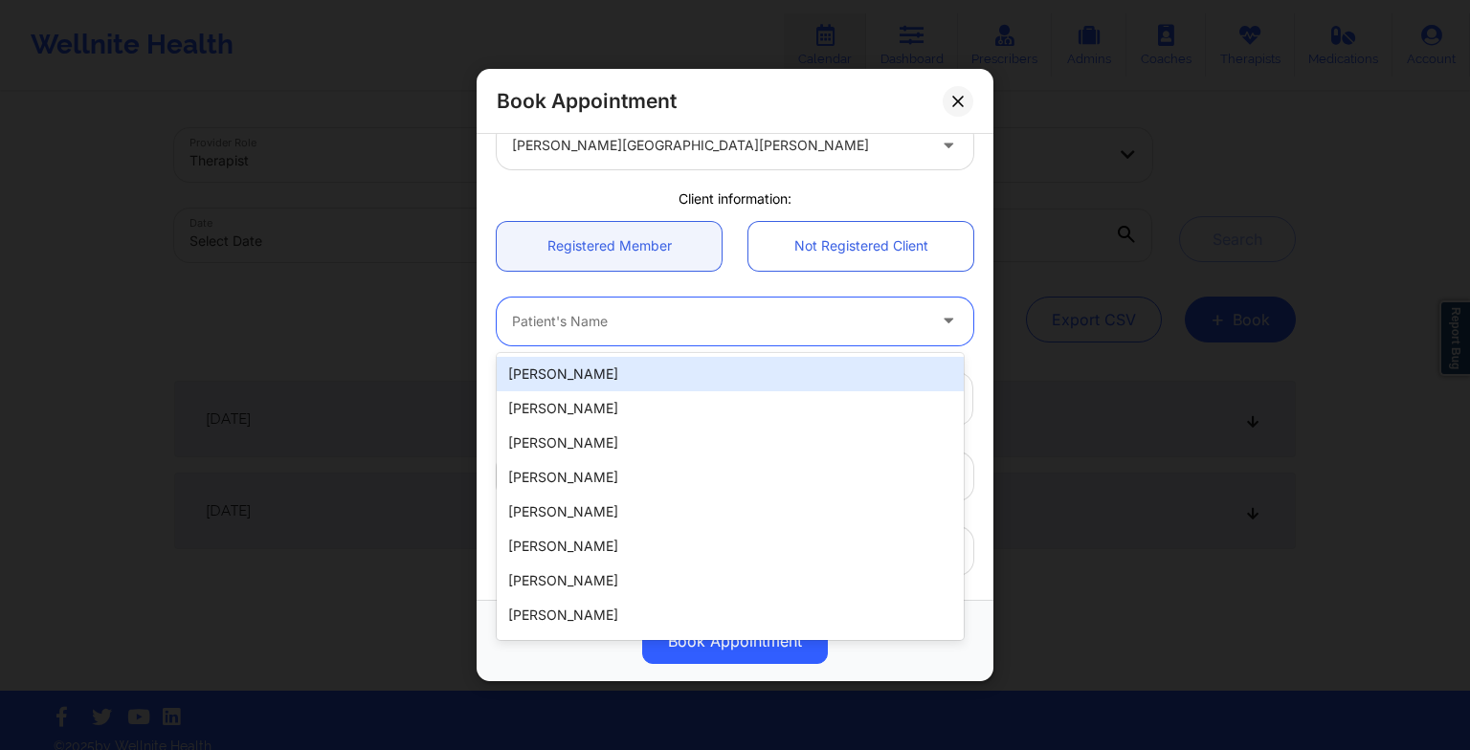
paste input "[PERSON_NAME]"
type input "[PERSON_NAME]"
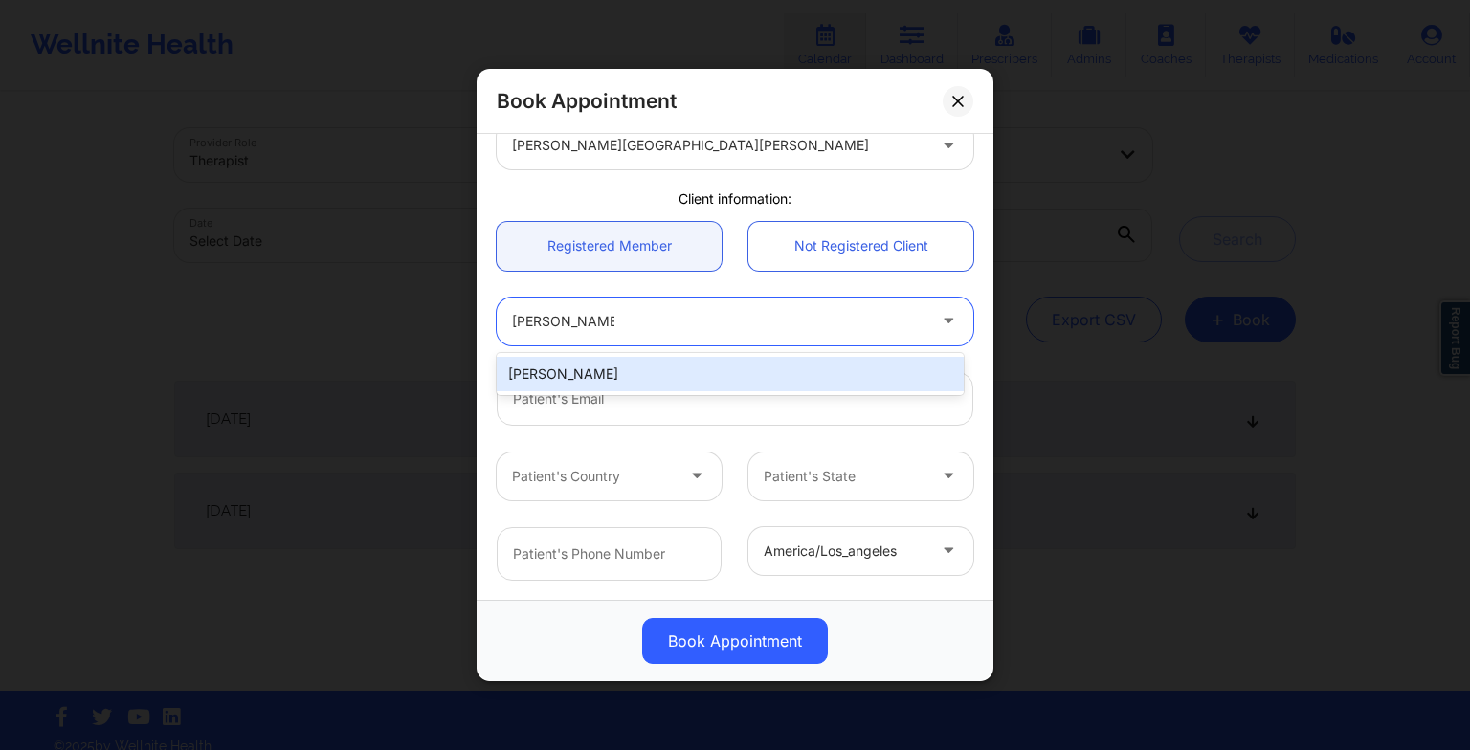
click at [595, 383] on div "[PERSON_NAME]" at bounding box center [730, 374] width 467 height 34
type input "[EMAIL_ADDRESS][DOMAIN_NAME]"
type input "[PHONE_NUMBER]"
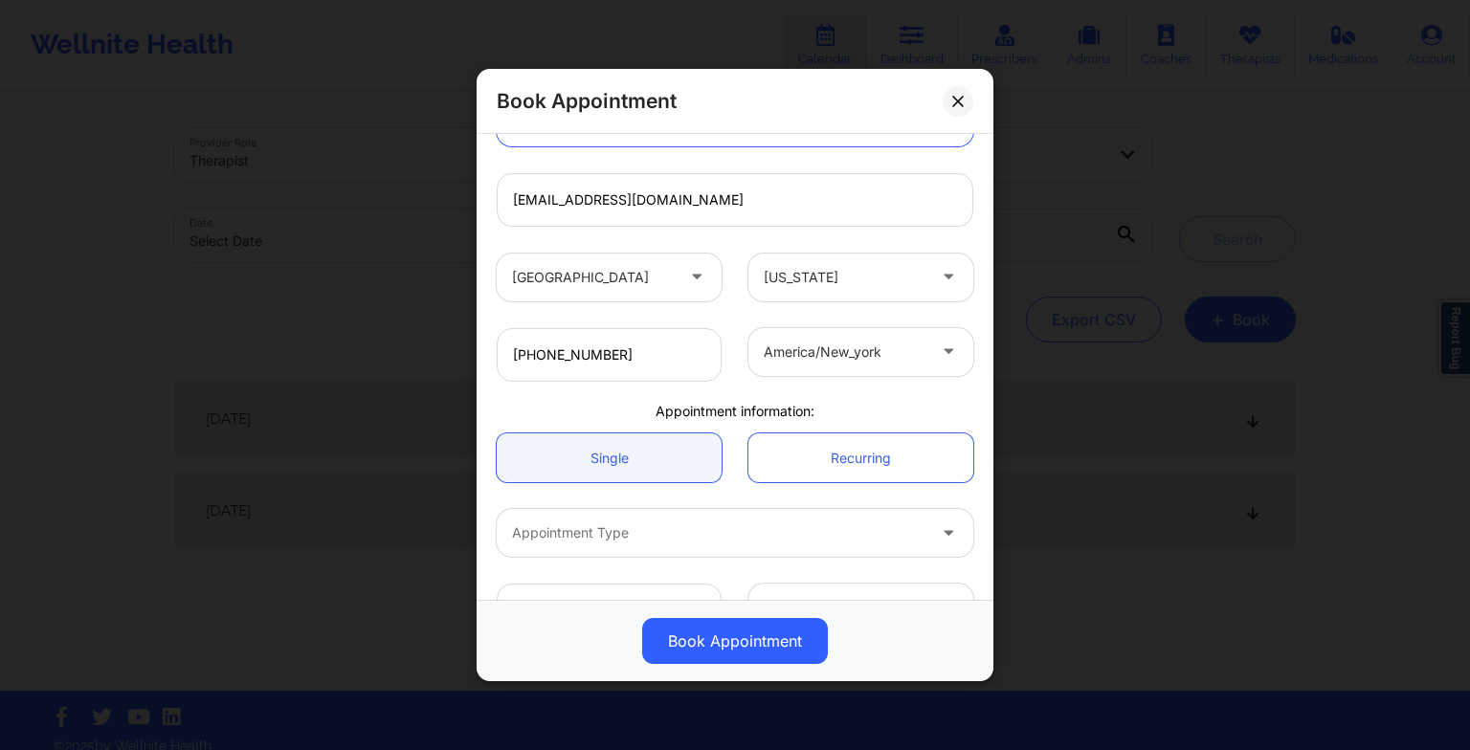
scroll to position [357, 0]
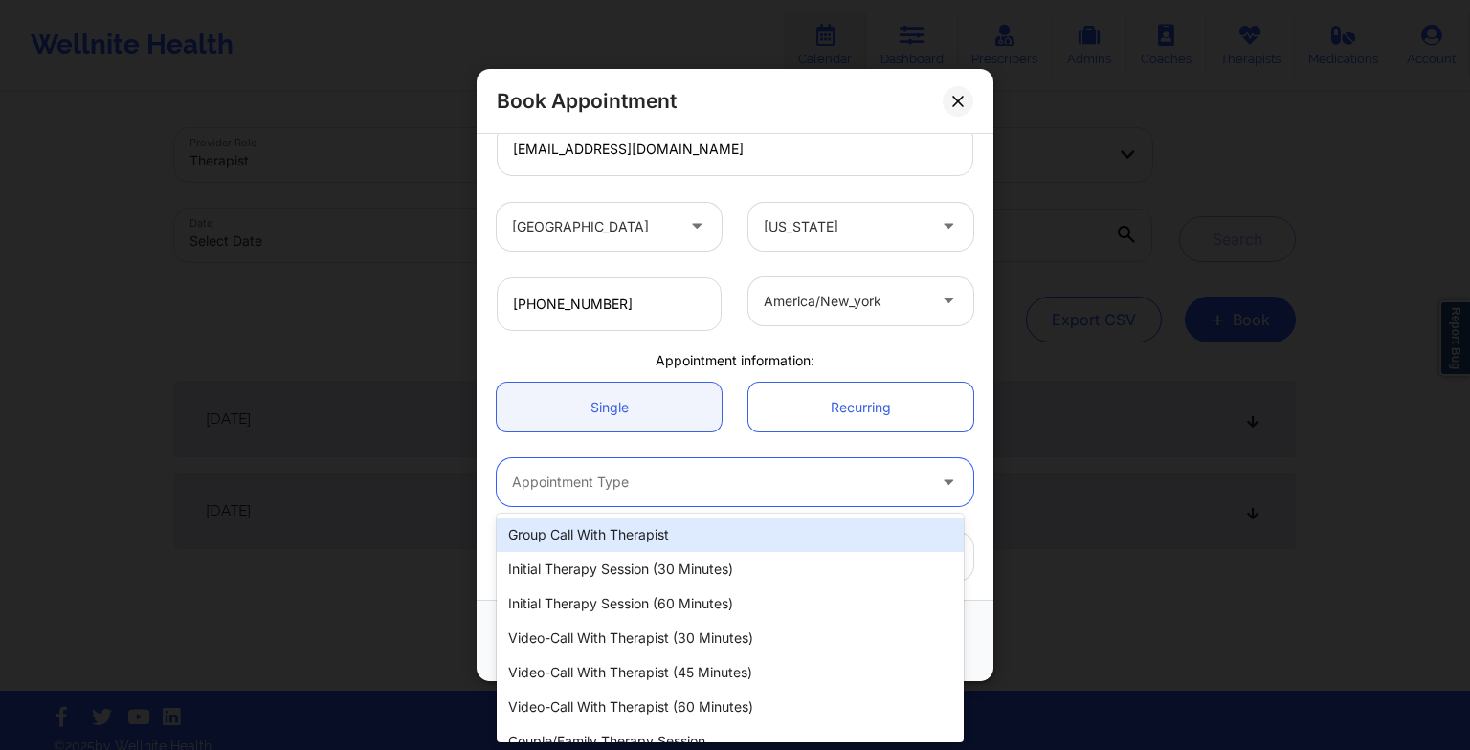
click at [547, 490] on div at bounding box center [718, 482] width 413 height 23
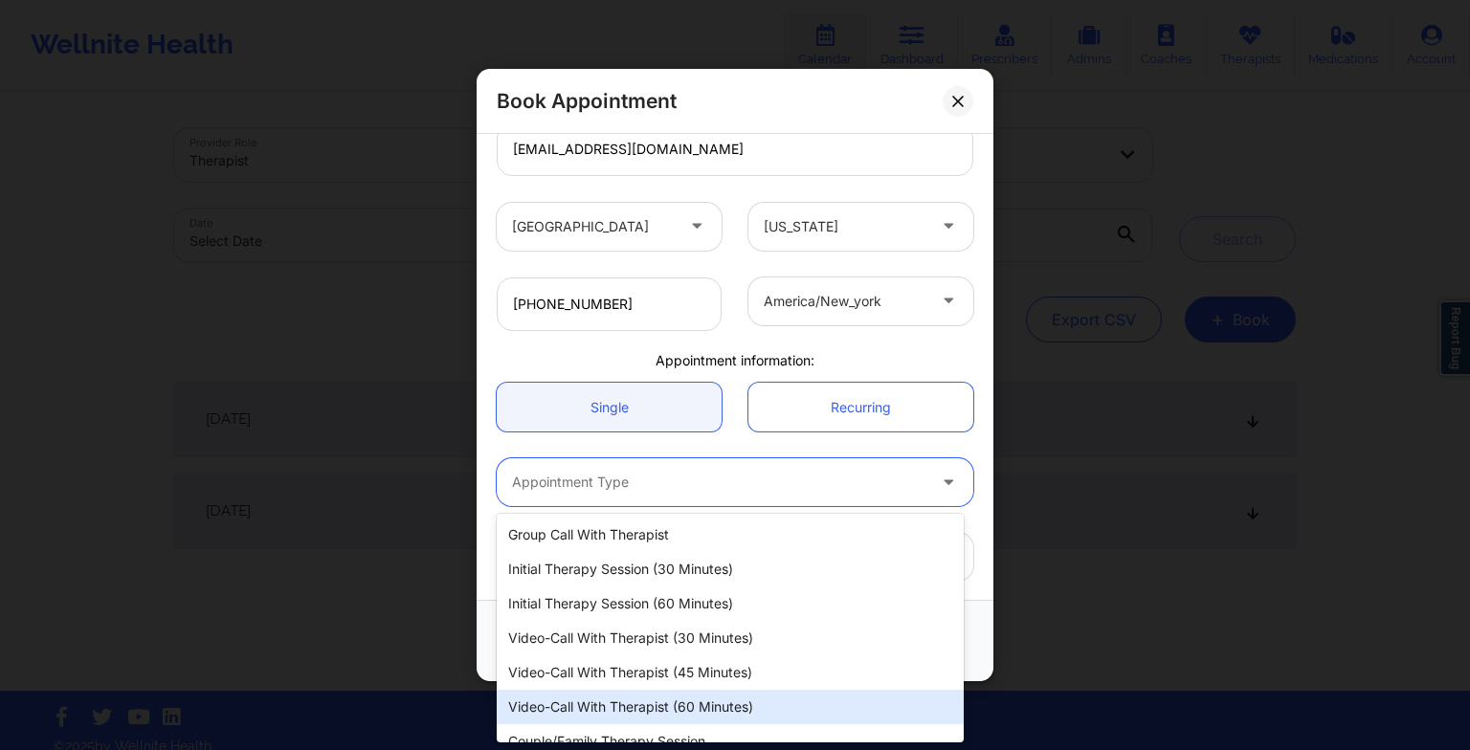
click at [612, 715] on div "Video-Call with Therapist (60 minutes)" at bounding box center [730, 707] width 467 height 34
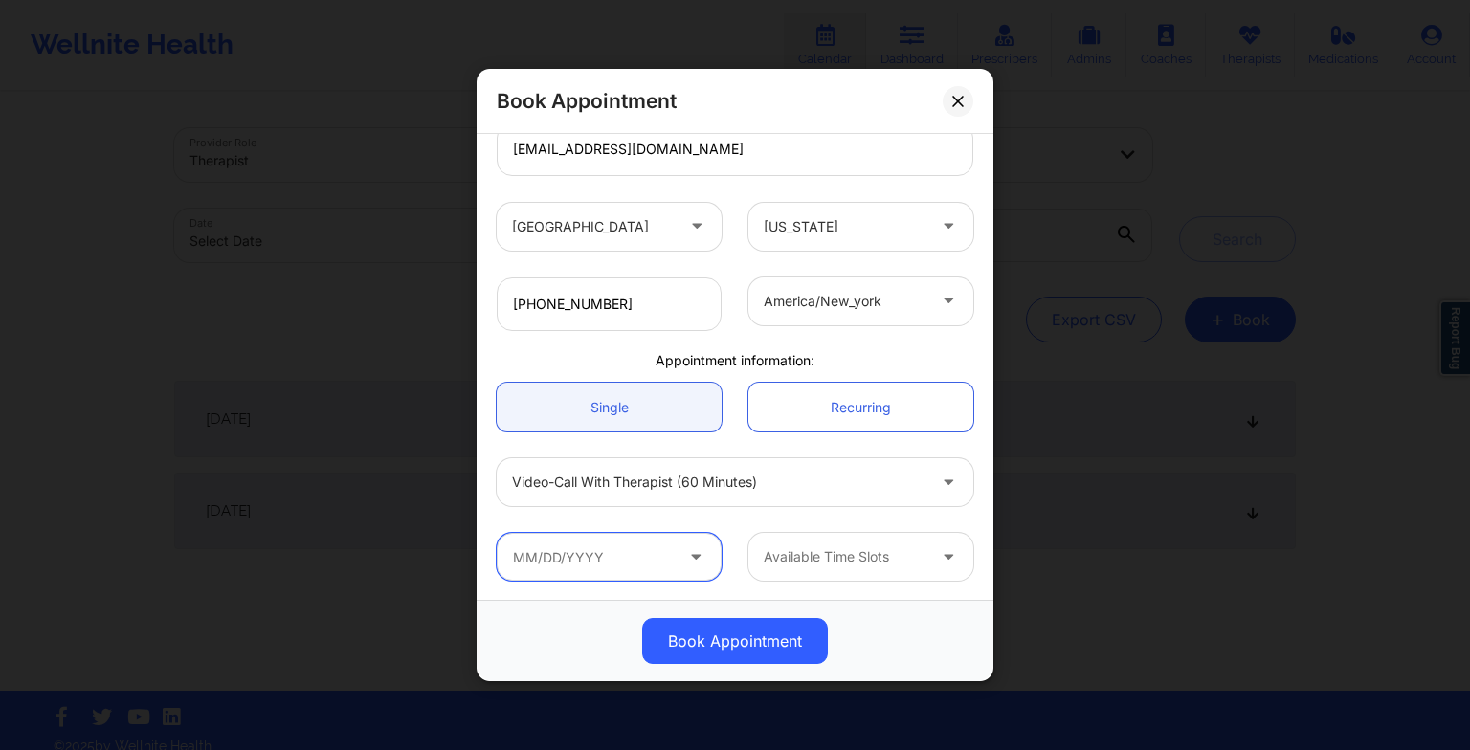
click at [552, 551] on input "text" at bounding box center [609, 557] width 225 height 48
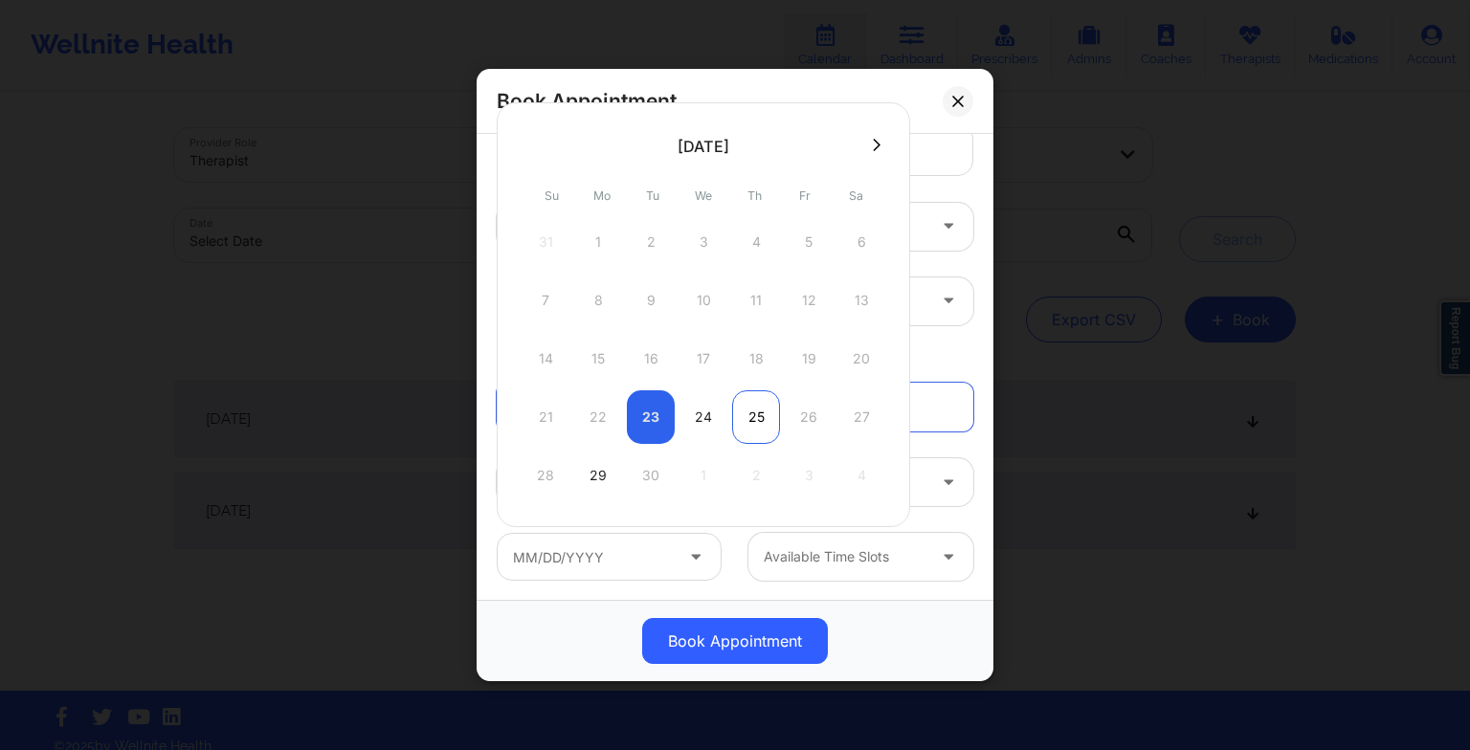
click at [751, 409] on div "25" at bounding box center [756, 417] width 48 height 54
type input "[DATE]"
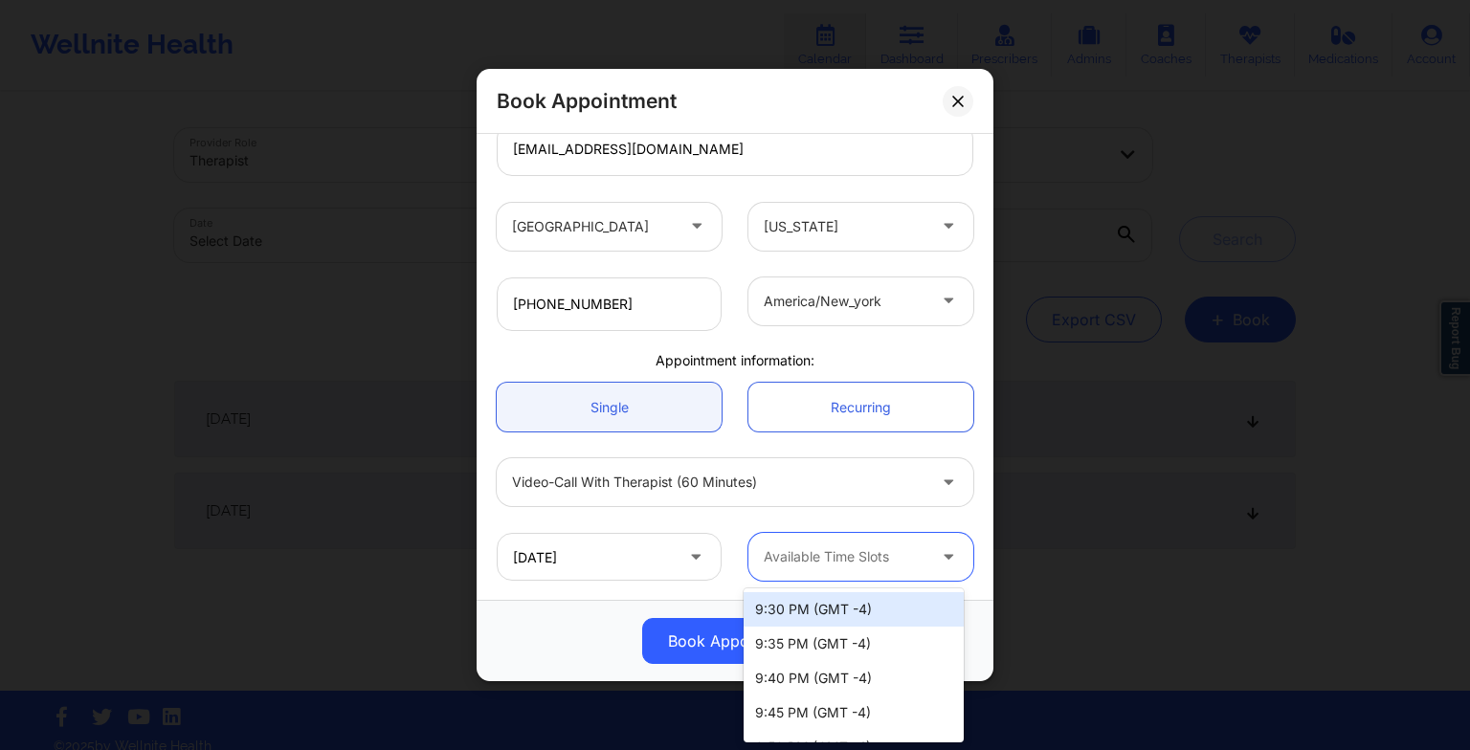
click at [822, 559] on div at bounding box center [845, 556] width 162 height 23
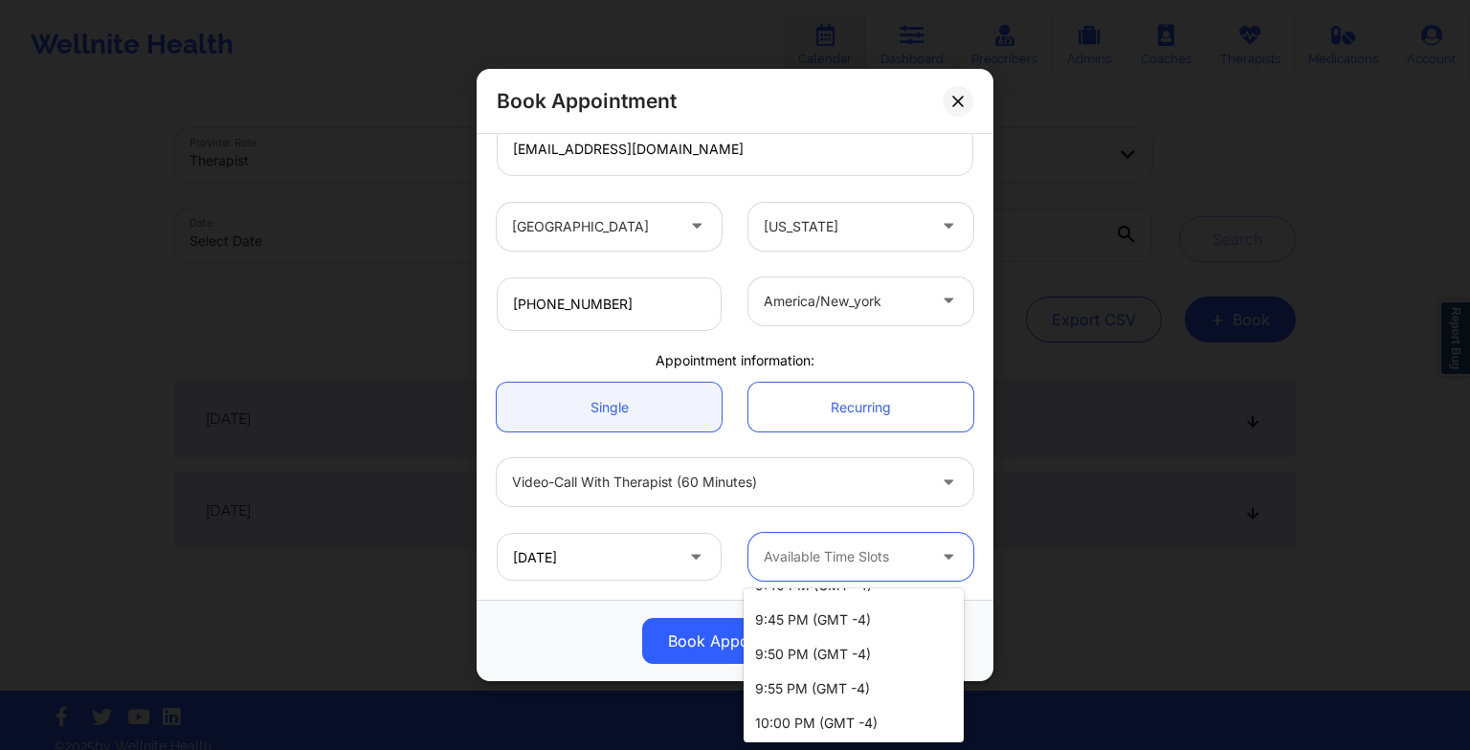
scroll to position [0, 0]
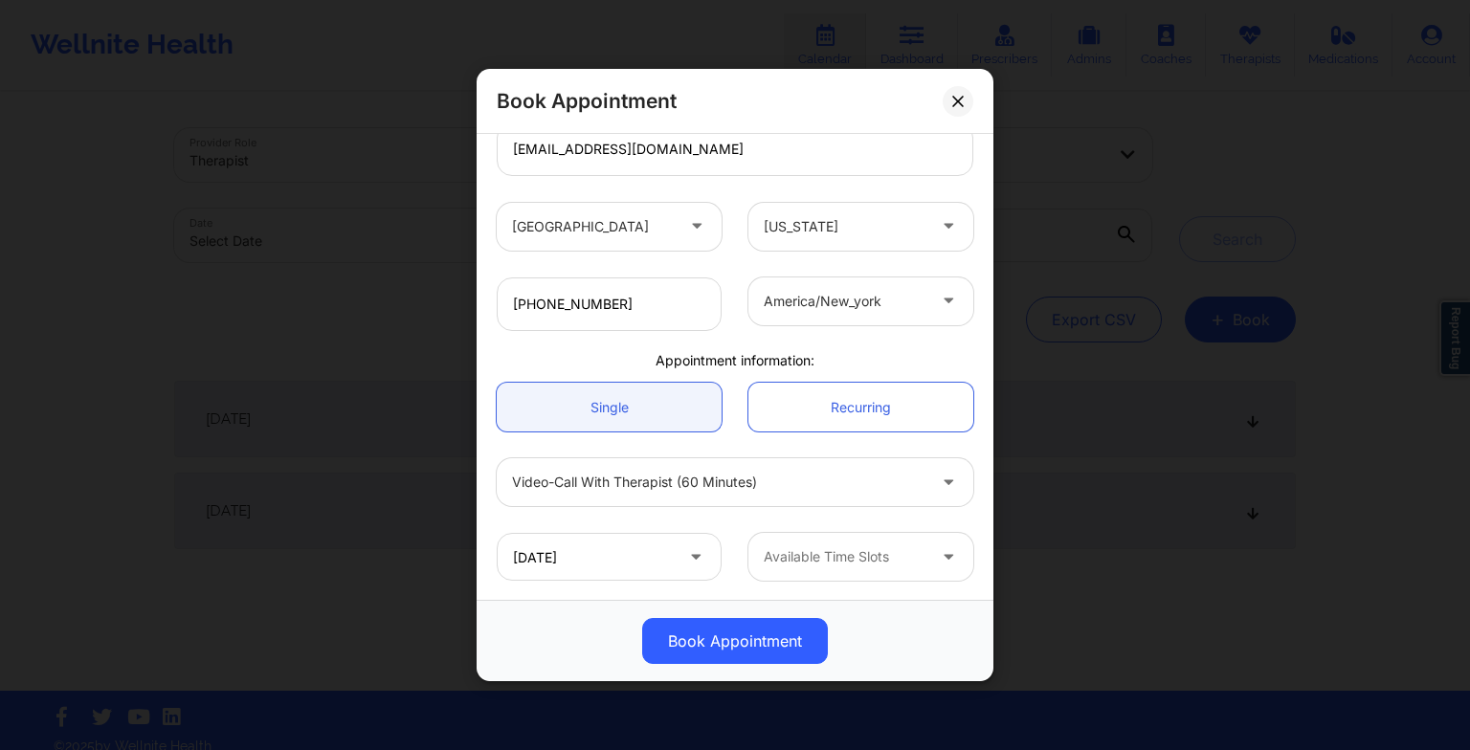
click at [881, 520] on div "[DATE] Available Time Slots" at bounding box center [734, 557] width 503 height 75
click at [860, 565] on div at bounding box center [845, 556] width 162 height 23
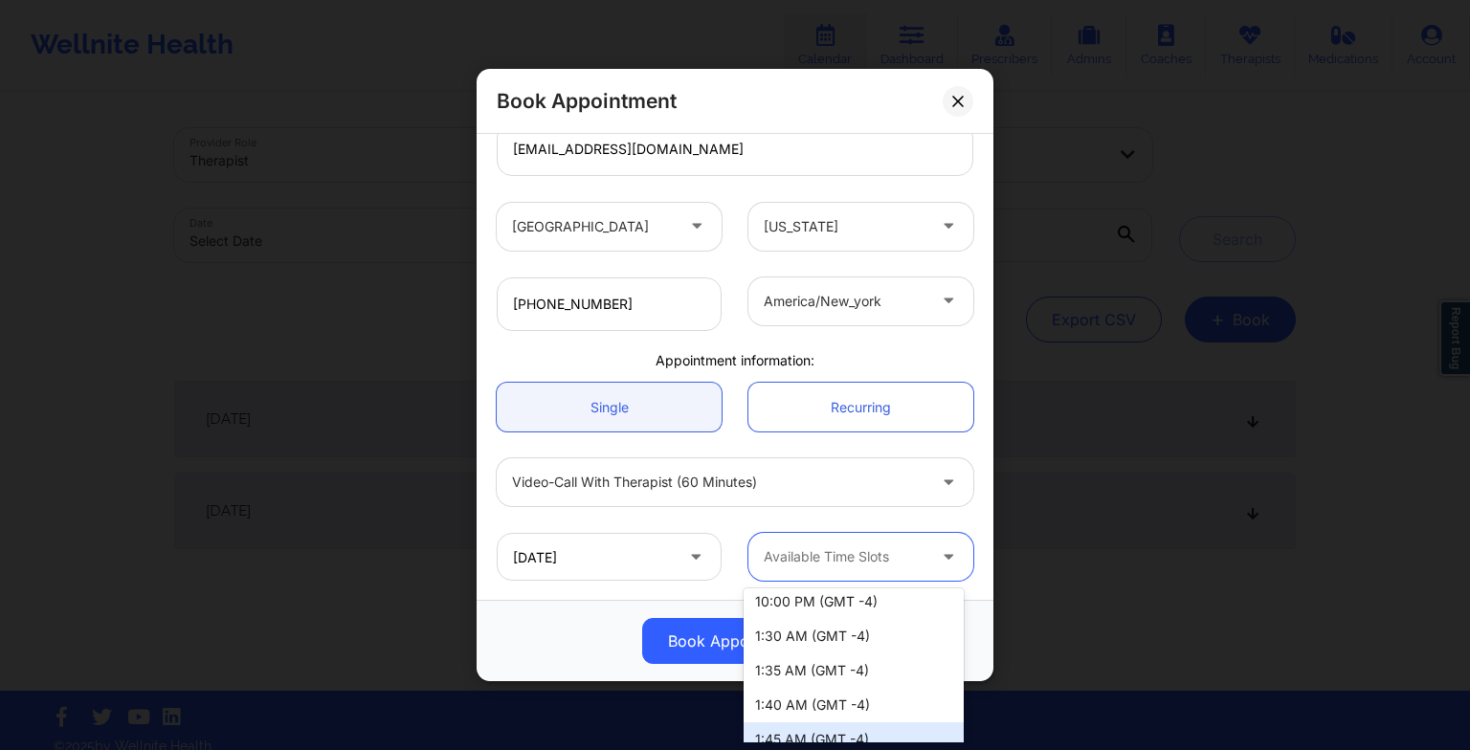
scroll to position [184, 0]
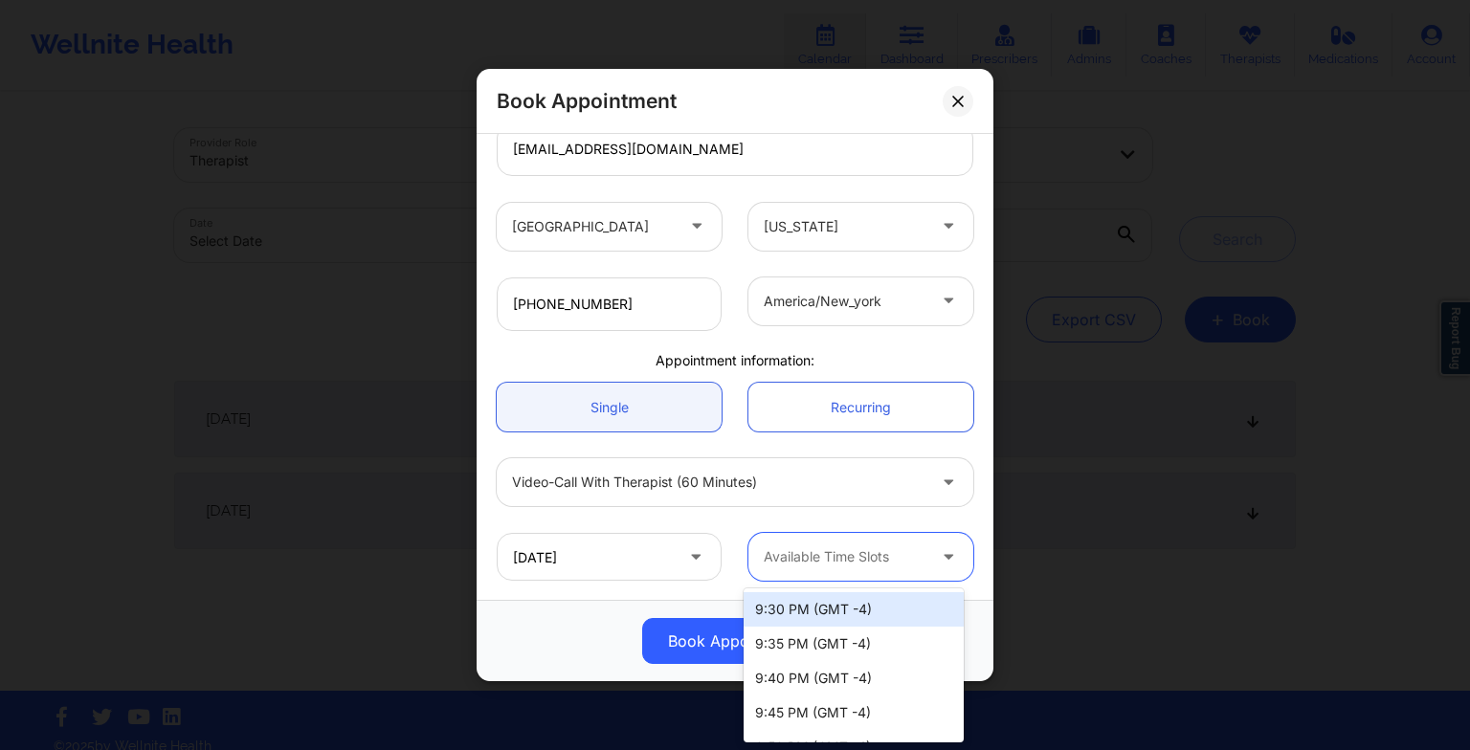
drag, startPoint x: 844, startPoint y: 645, endPoint x: 769, endPoint y: 570, distance: 105.5
click at [769, 570] on div "Available Time Slots" at bounding box center [837, 557] width 179 height 48
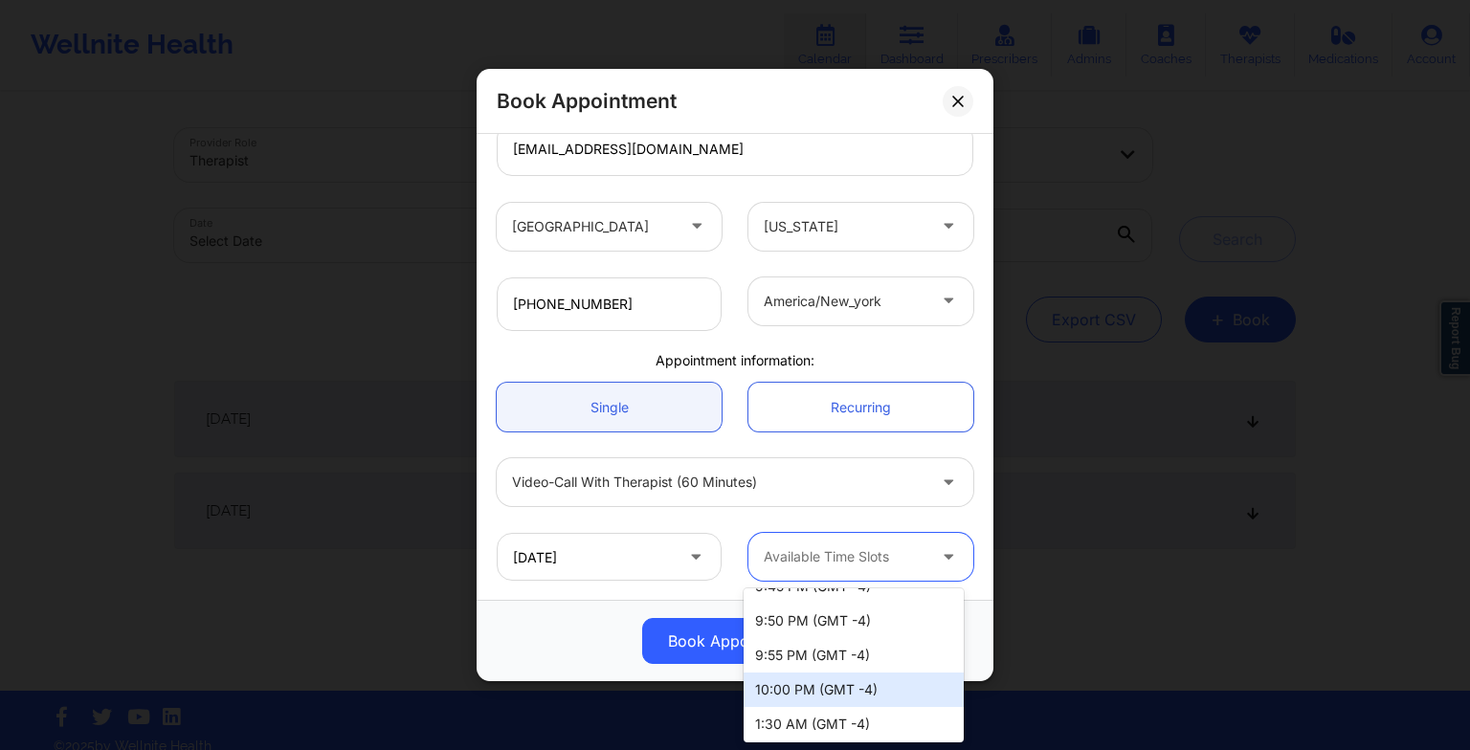
click at [788, 681] on div "10:00 PM (GMT -4)" at bounding box center [853, 690] width 220 height 34
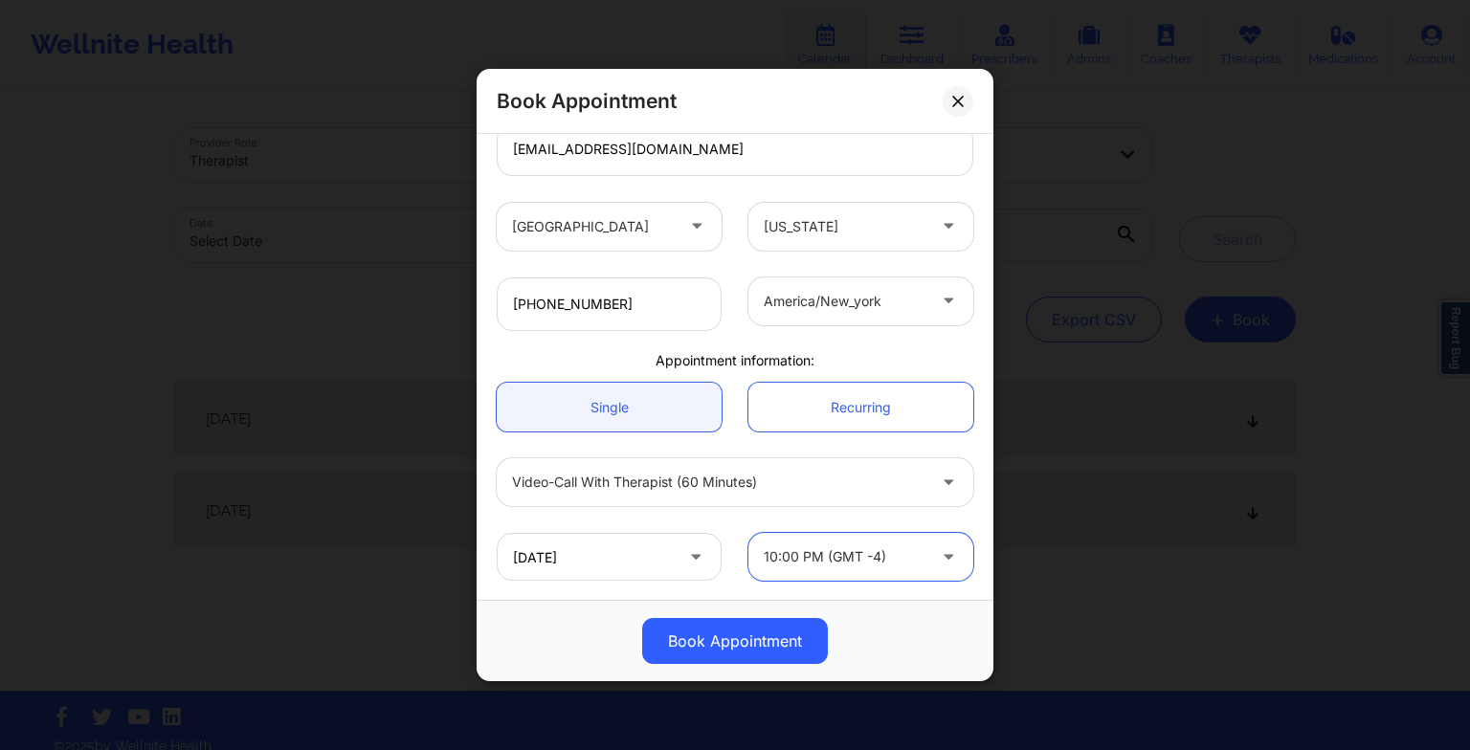
scroll to position [0, 0]
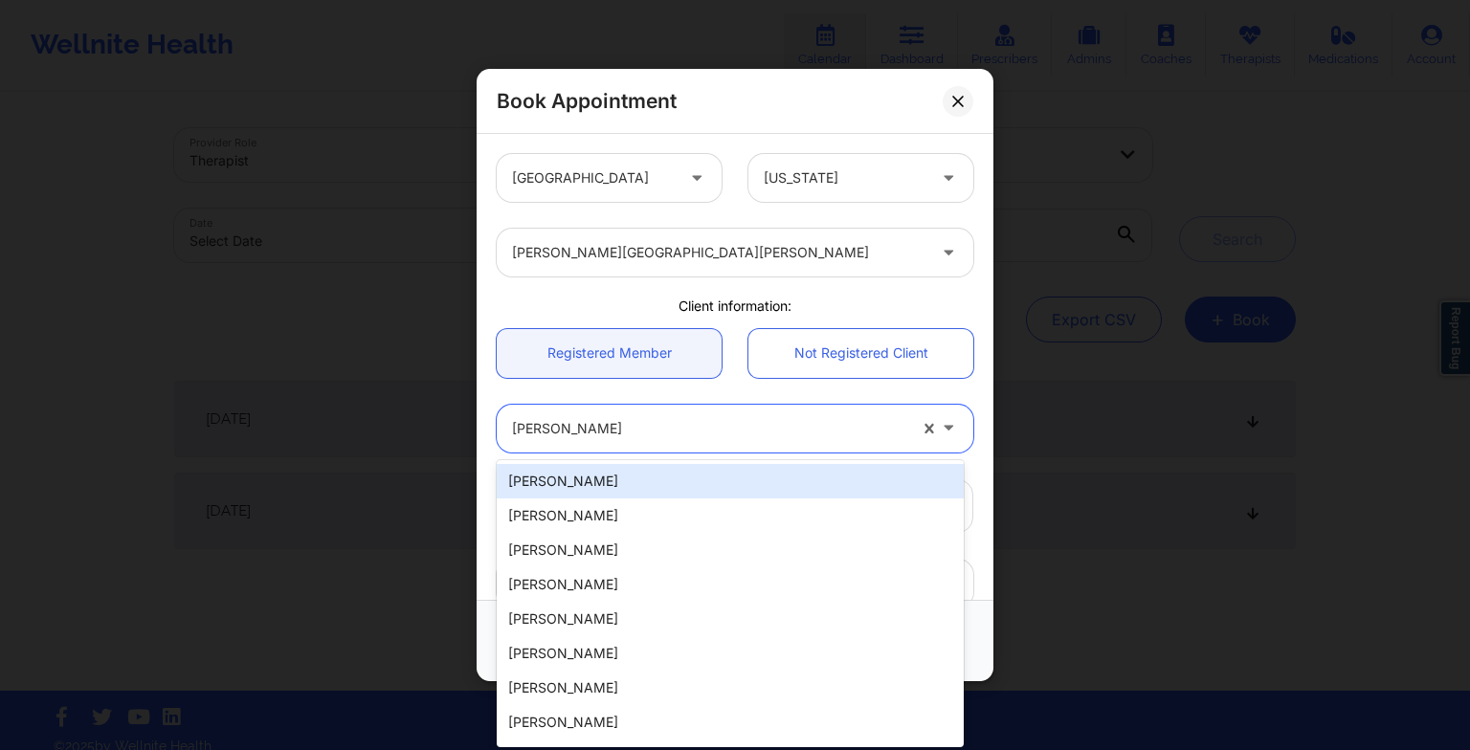
click at [579, 440] on div "[PERSON_NAME]" at bounding box center [709, 429] width 394 height 48
click at [645, 422] on div at bounding box center [709, 428] width 394 height 23
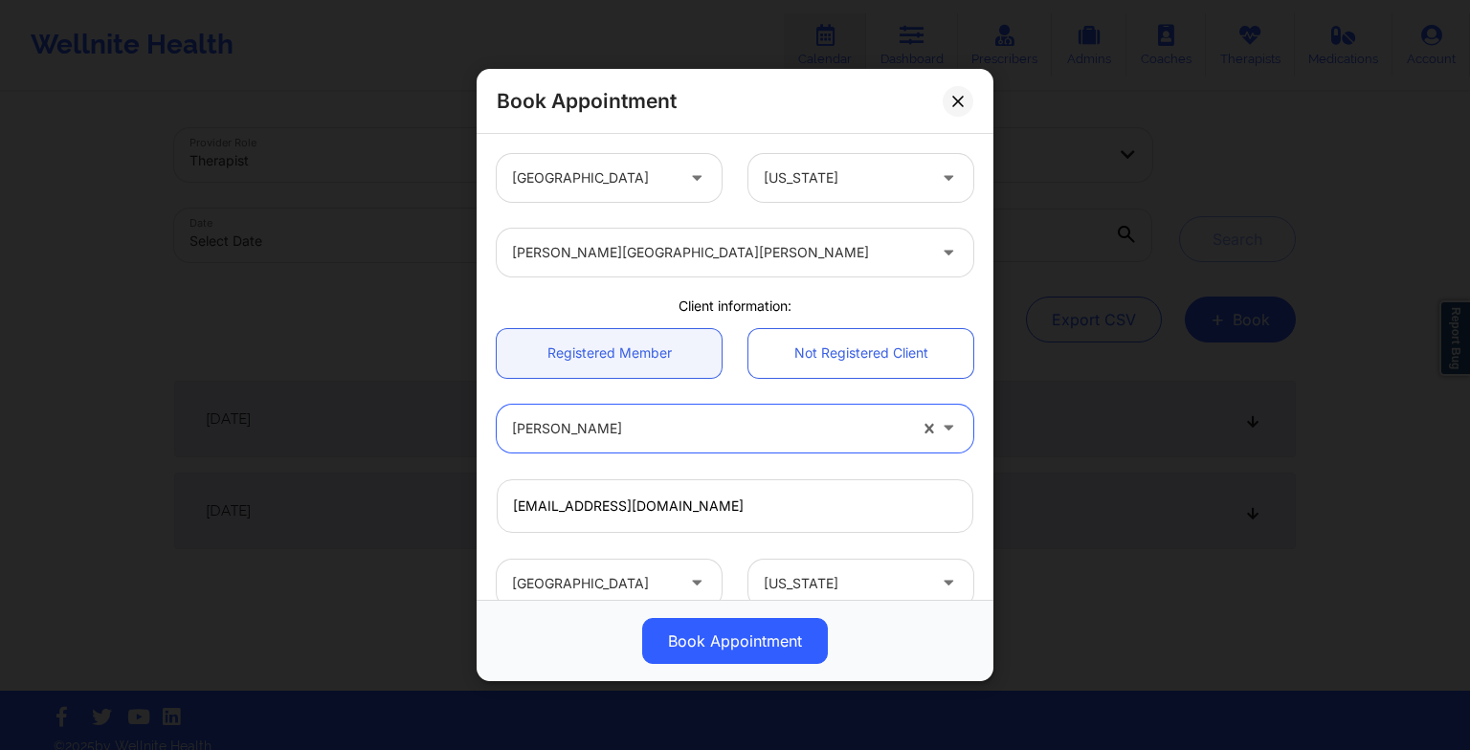
click at [645, 422] on div at bounding box center [709, 428] width 394 height 23
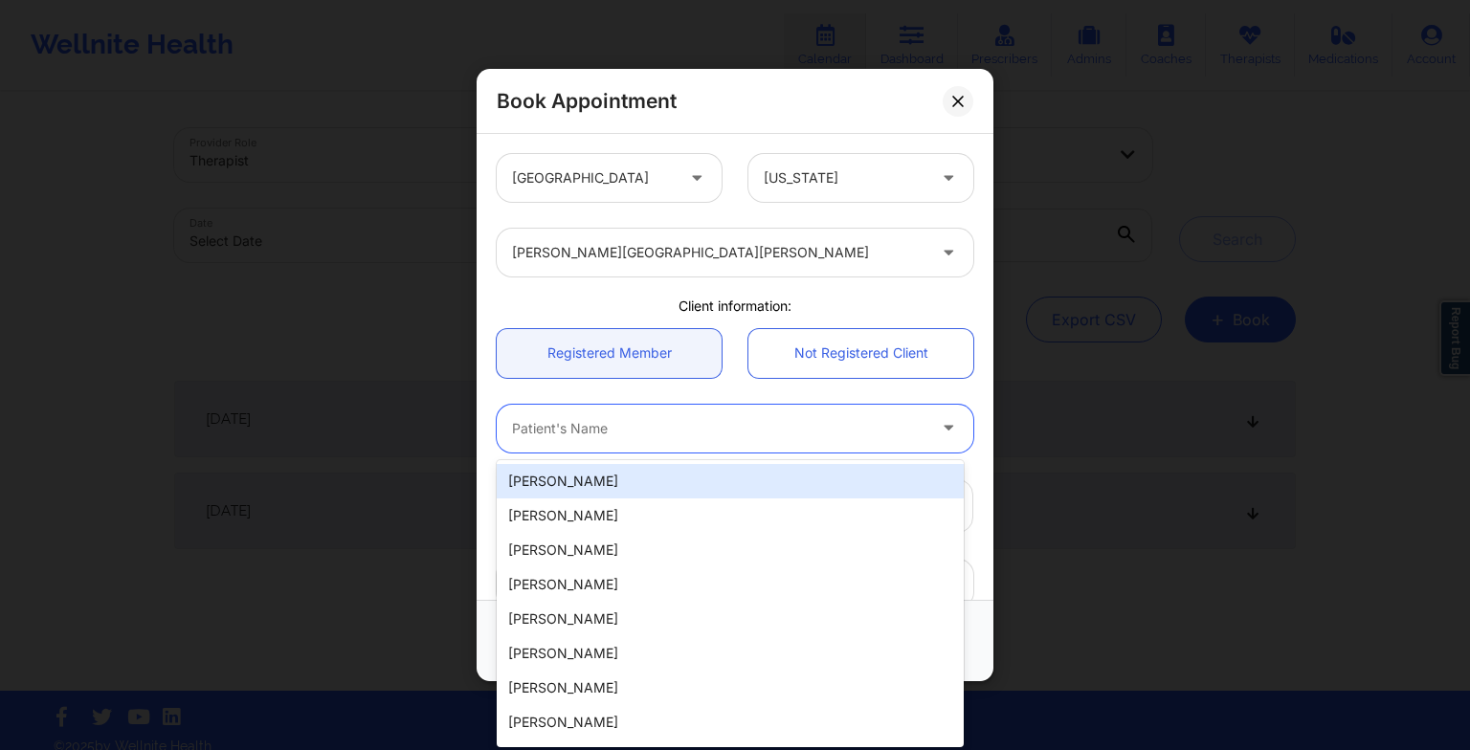
click at [512, 423] on input "text" at bounding box center [514, 428] width 4 height 19
paste input "[PERSON_NAME]"
type input "[PERSON_NAME]"
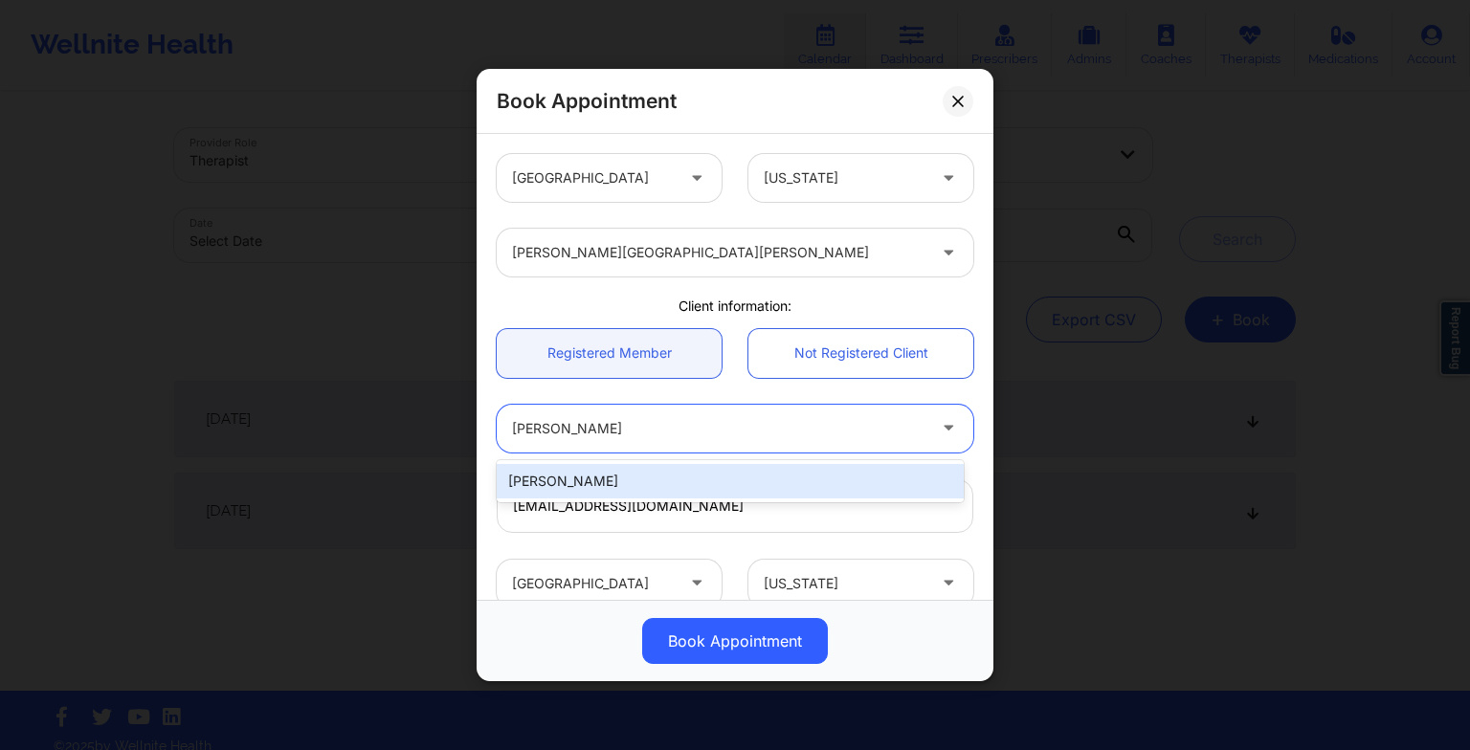
click at [597, 480] on div "[PERSON_NAME]" at bounding box center [730, 481] width 467 height 34
type input "[EMAIL_ADDRESS][DOMAIN_NAME]"
type input "[PHONE_NUMBER]"
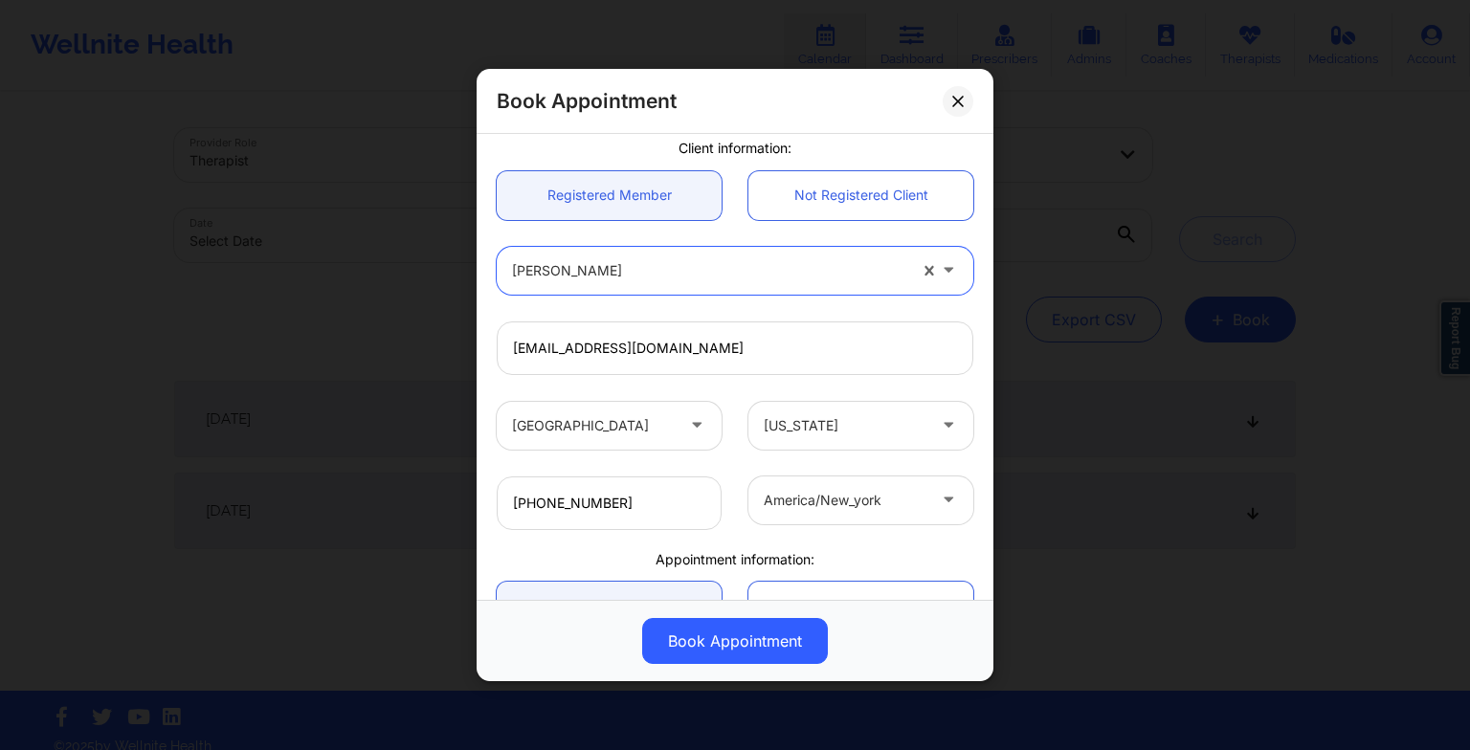
scroll to position [357, 0]
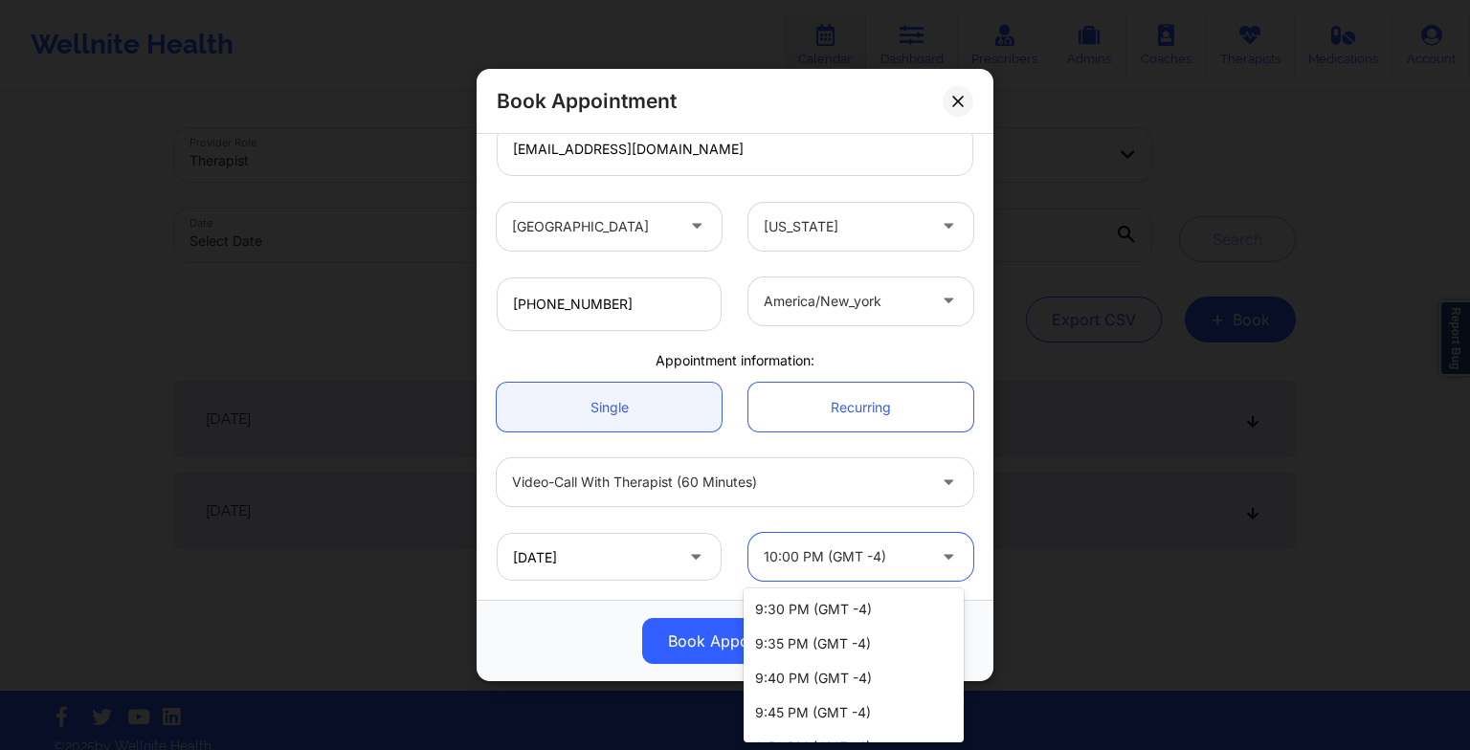
click at [780, 550] on div at bounding box center [845, 556] width 162 height 23
click at [855, 561] on div at bounding box center [845, 556] width 162 height 23
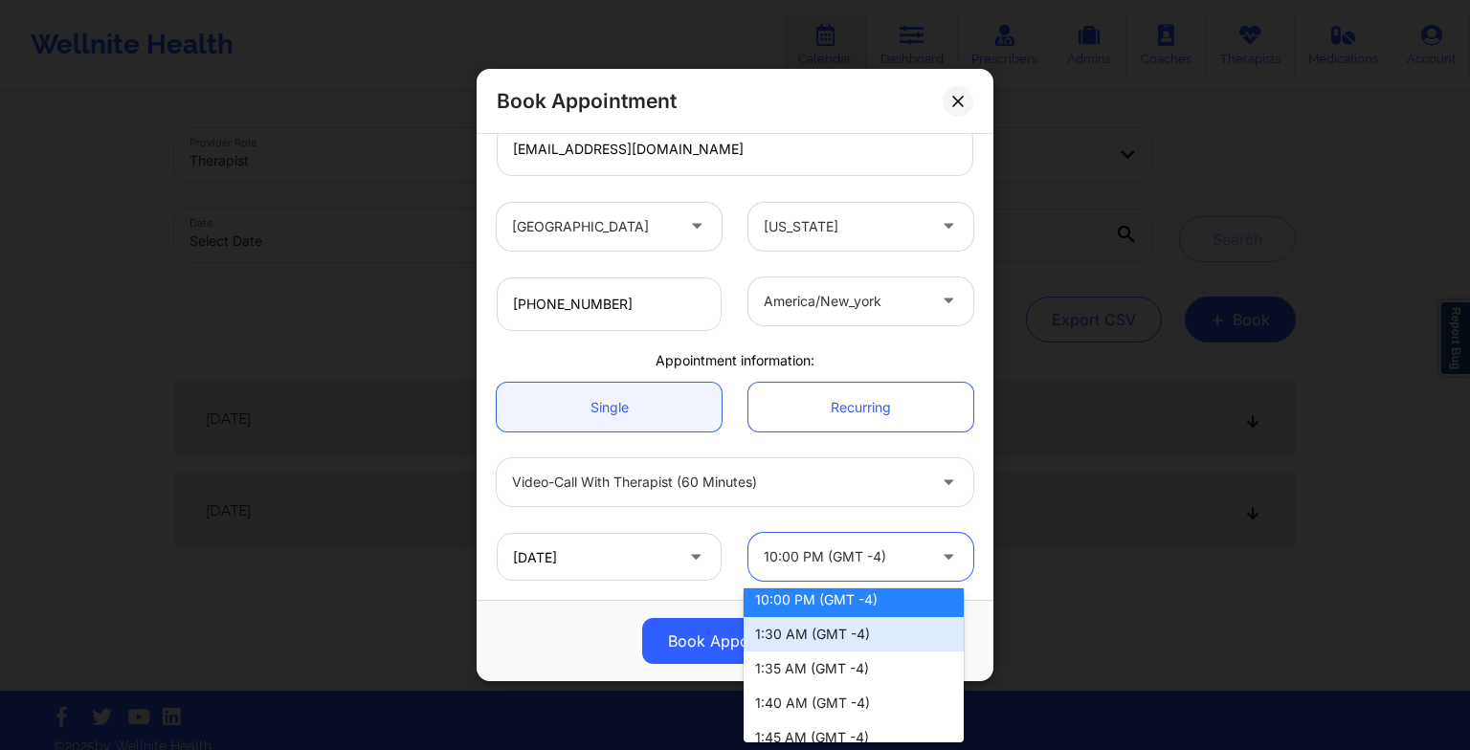
click at [831, 636] on div "1:30 AM (GMT -4)" at bounding box center [853, 634] width 220 height 34
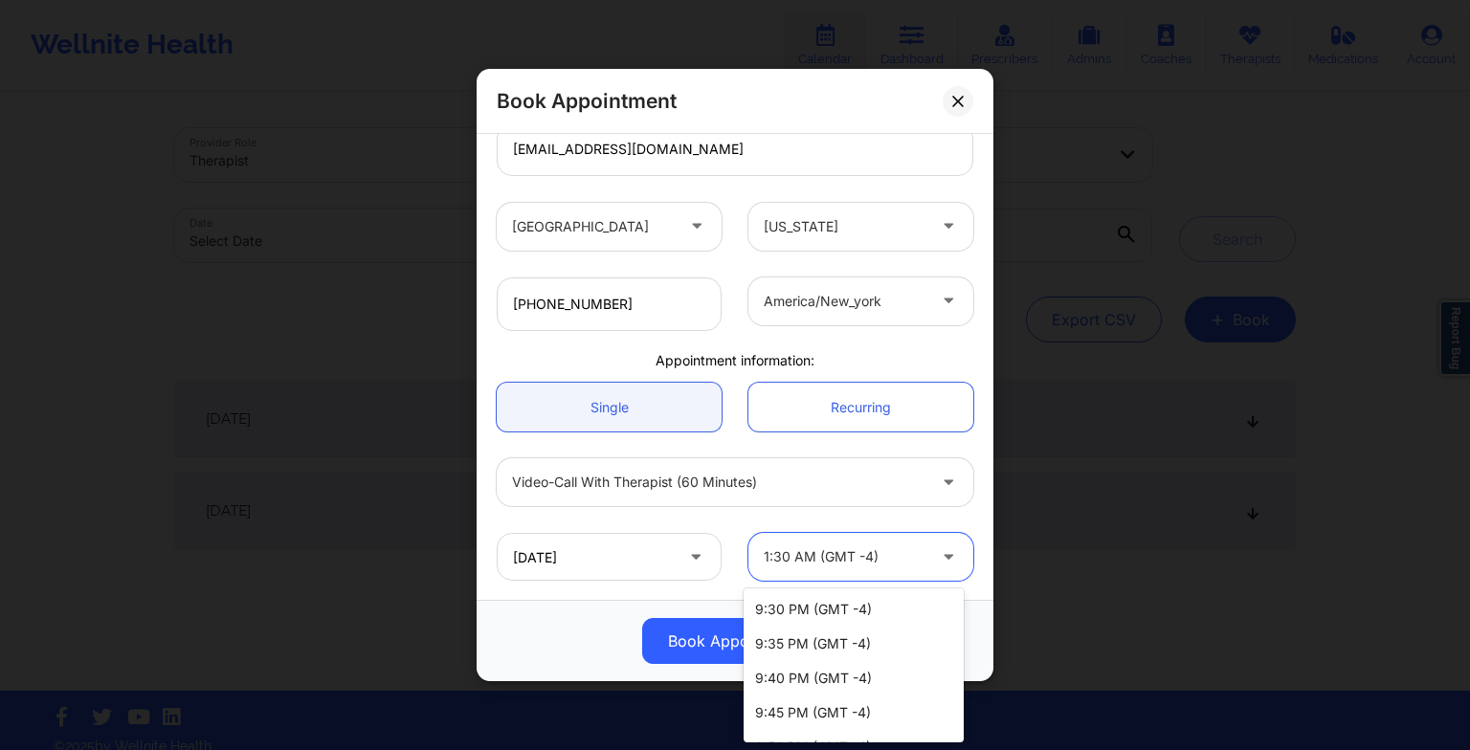
click at [848, 570] on div "1:30 AM (GMT -4)" at bounding box center [845, 557] width 162 height 48
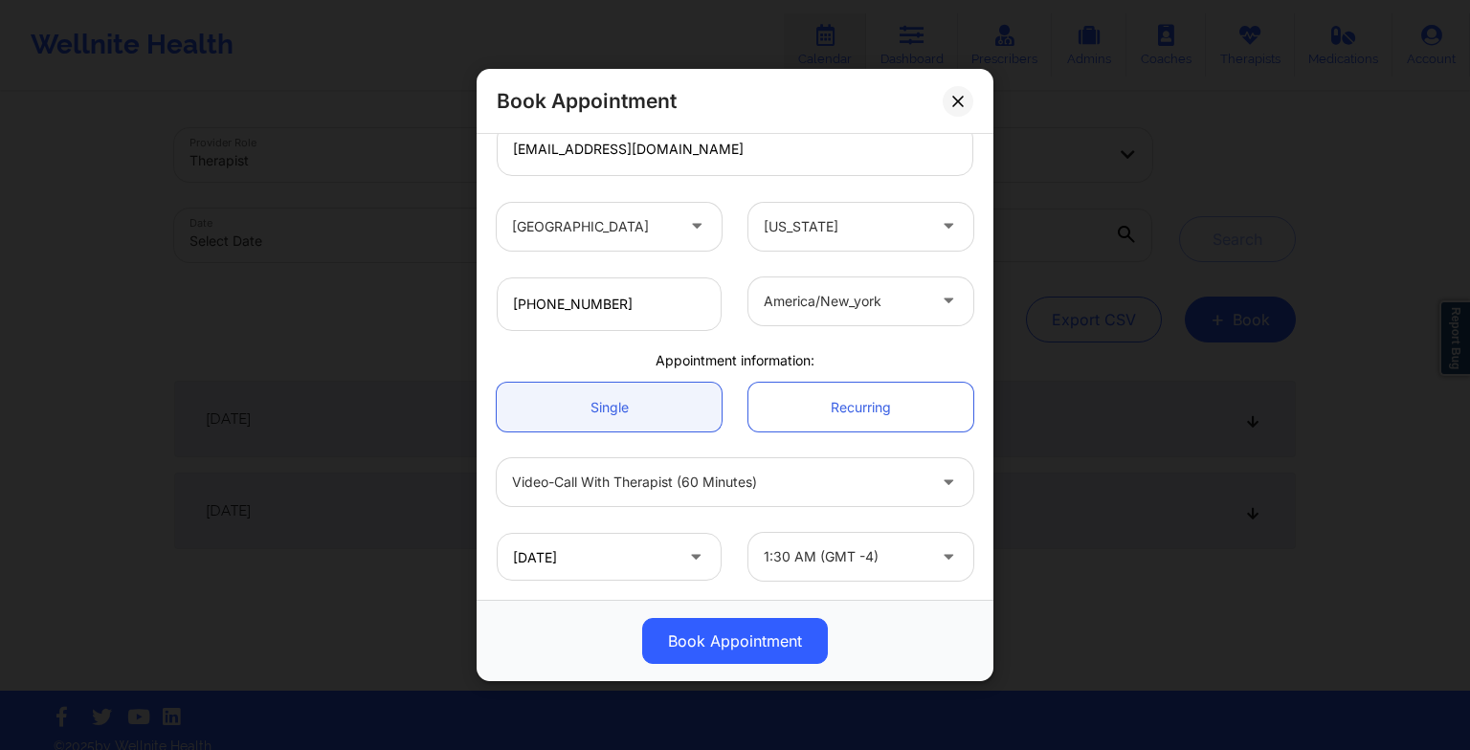
click at [827, 742] on div "Book Appointment [GEOGRAPHIC_DATA] [US_STATE] [PERSON_NAME][GEOGRAPHIC_DATA][PE…" at bounding box center [735, 375] width 1470 height 750
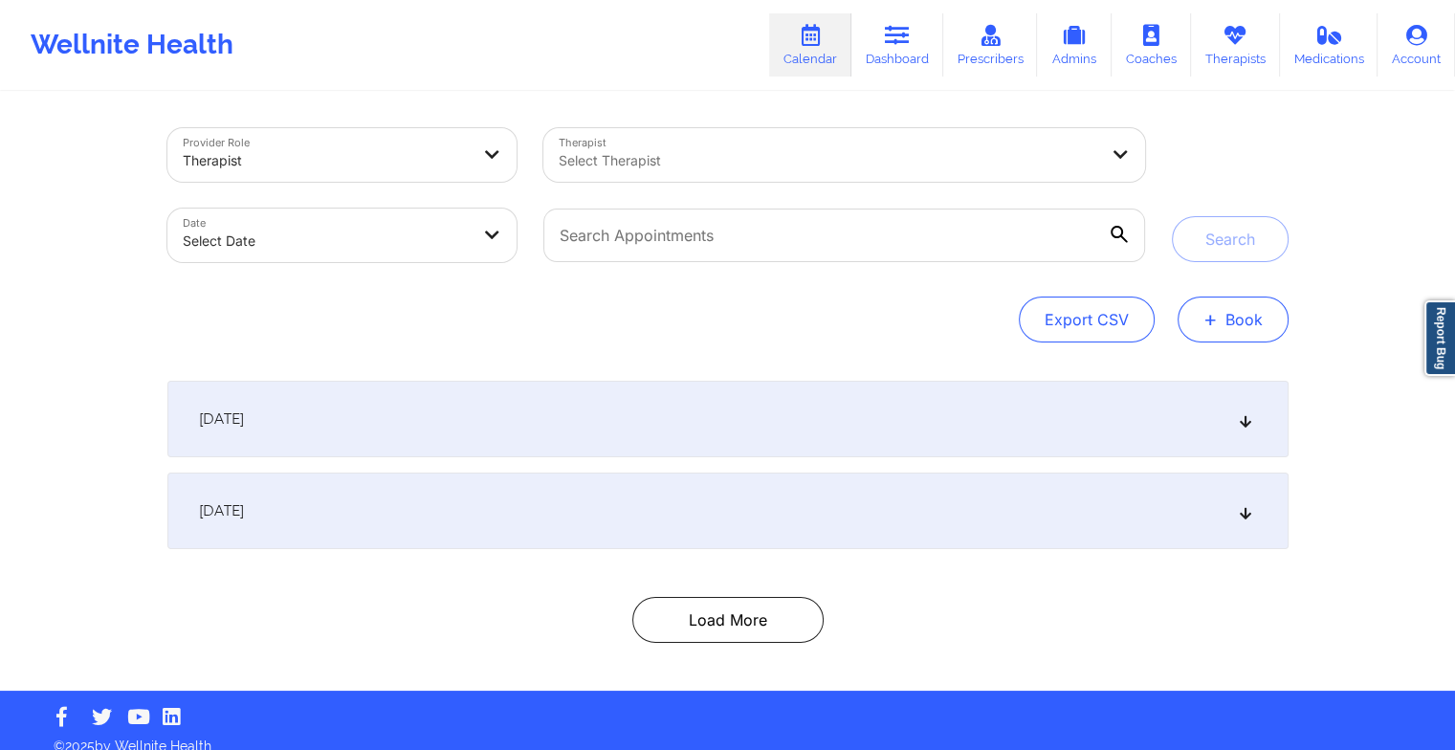
click at [1267, 325] on button "+ Book" at bounding box center [1233, 320] width 111 height 46
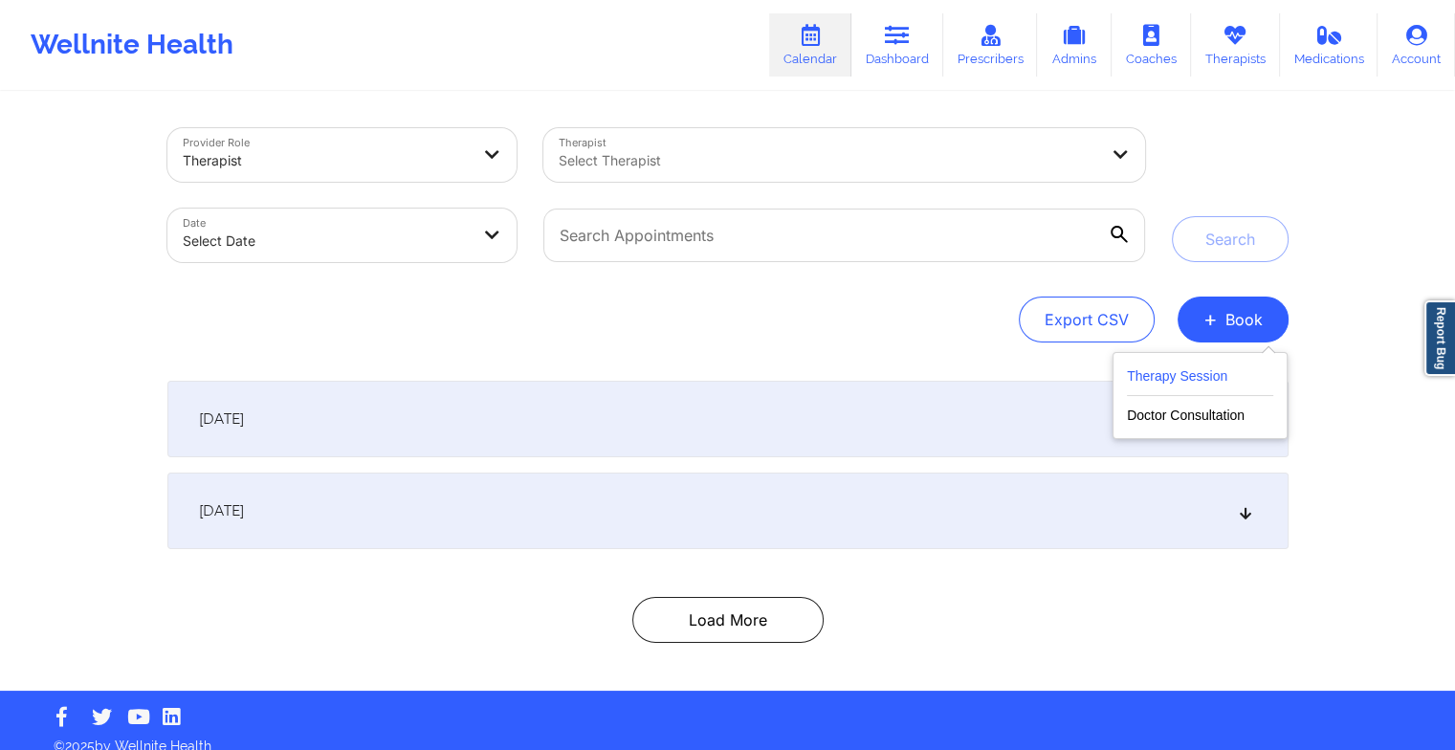
click at [1248, 369] on button "Therapy Session" at bounding box center [1200, 381] width 146 height 32
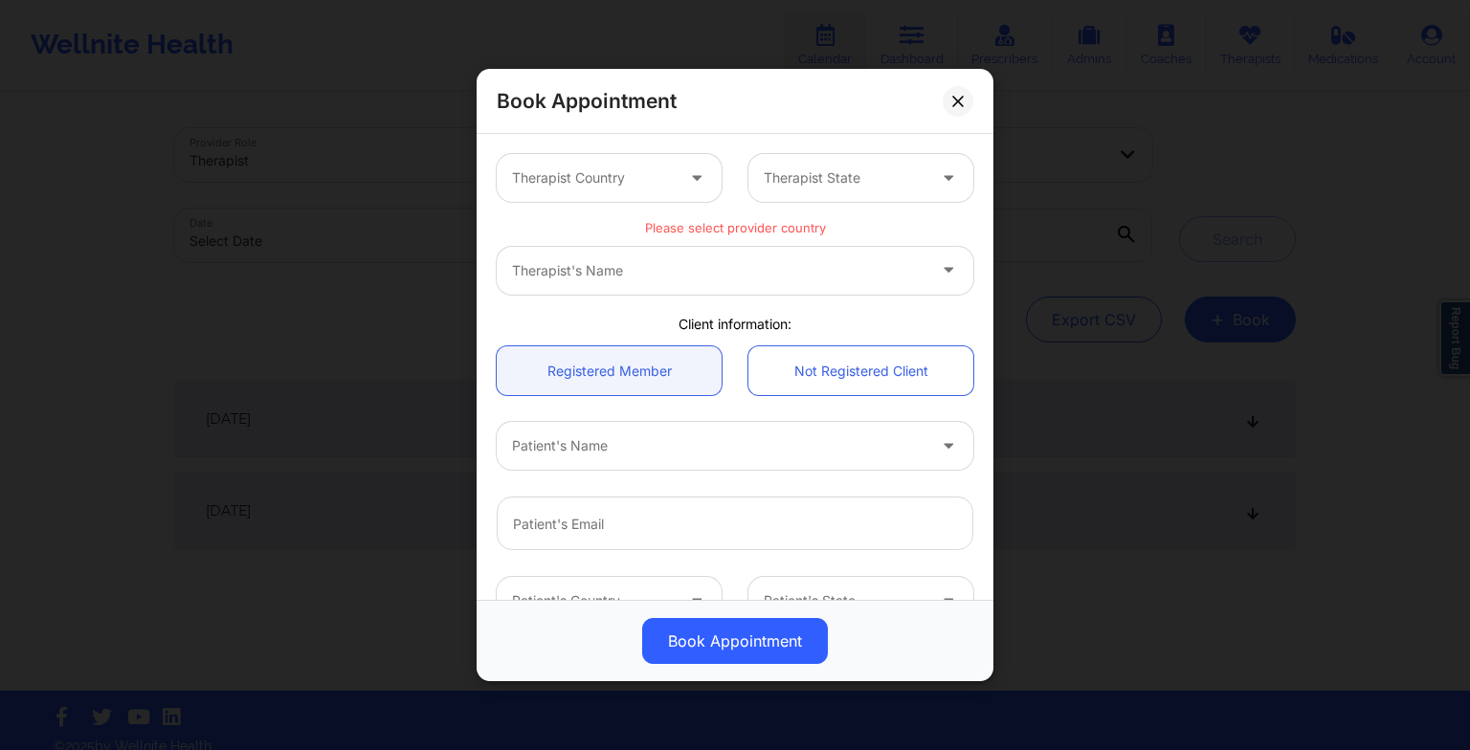
scroll to position [0, 0]
click at [518, 443] on div at bounding box center [718, 445] width 413 height 23
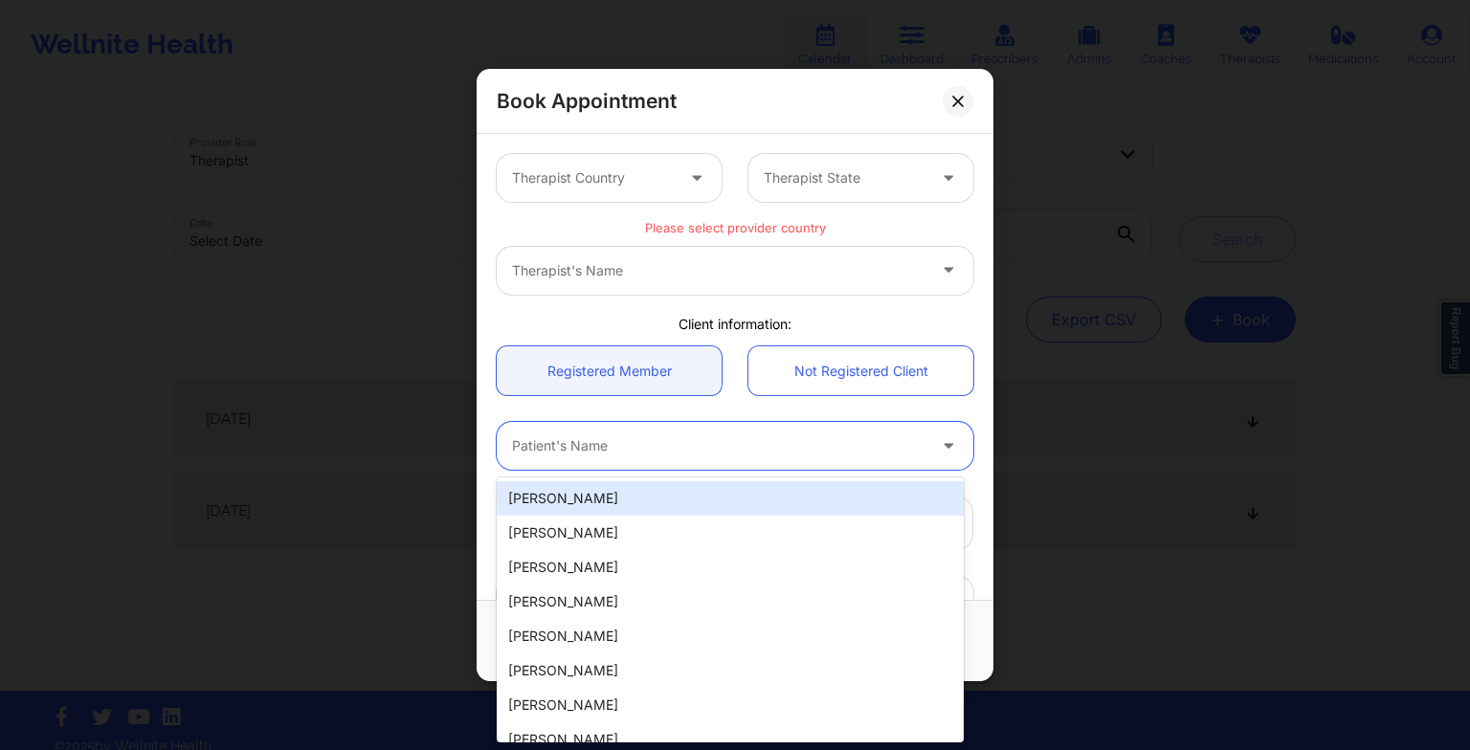
paste input "[PERSON_NAME]"
type input "[PERSON_NAME]"
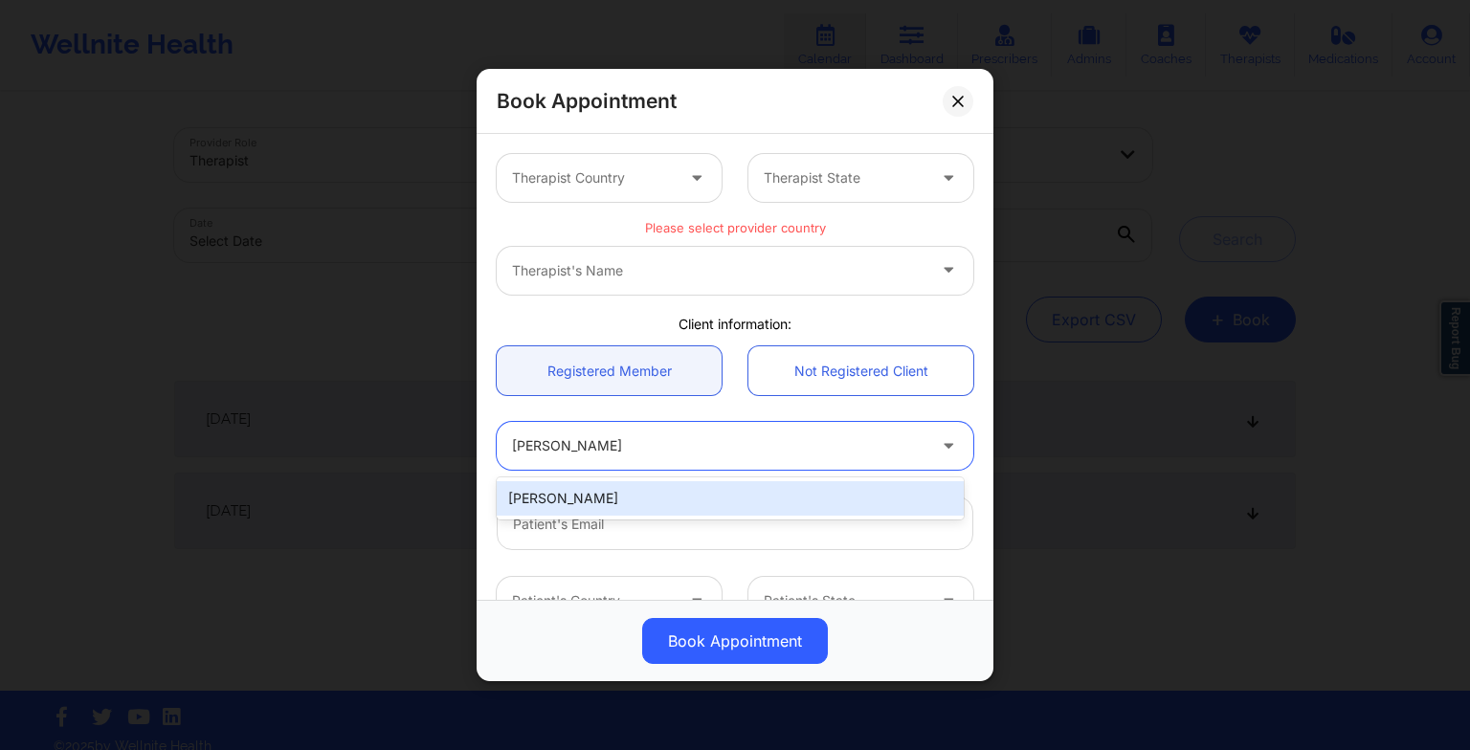
click at [672, 505] on div "[PERSON_NAME]" at bounding box center [730, 498] width 467 height 34
type input "[EMAIL_ADDRESS][DOMAIN_NAME]"
type input "[PHONE_NUMBER]"
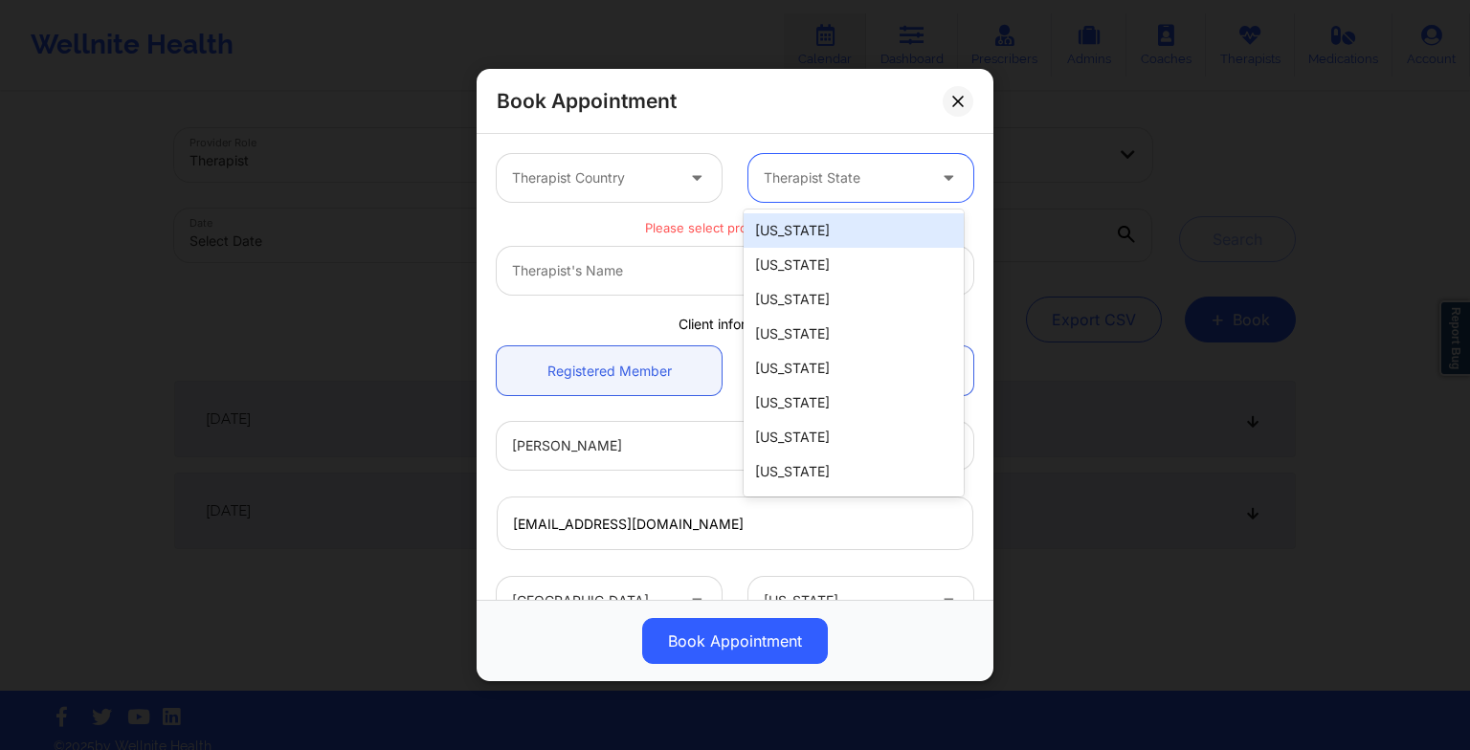
click at [781, 160] on div "Therapist State" at bounding box center [837, 178] width 179 height 48
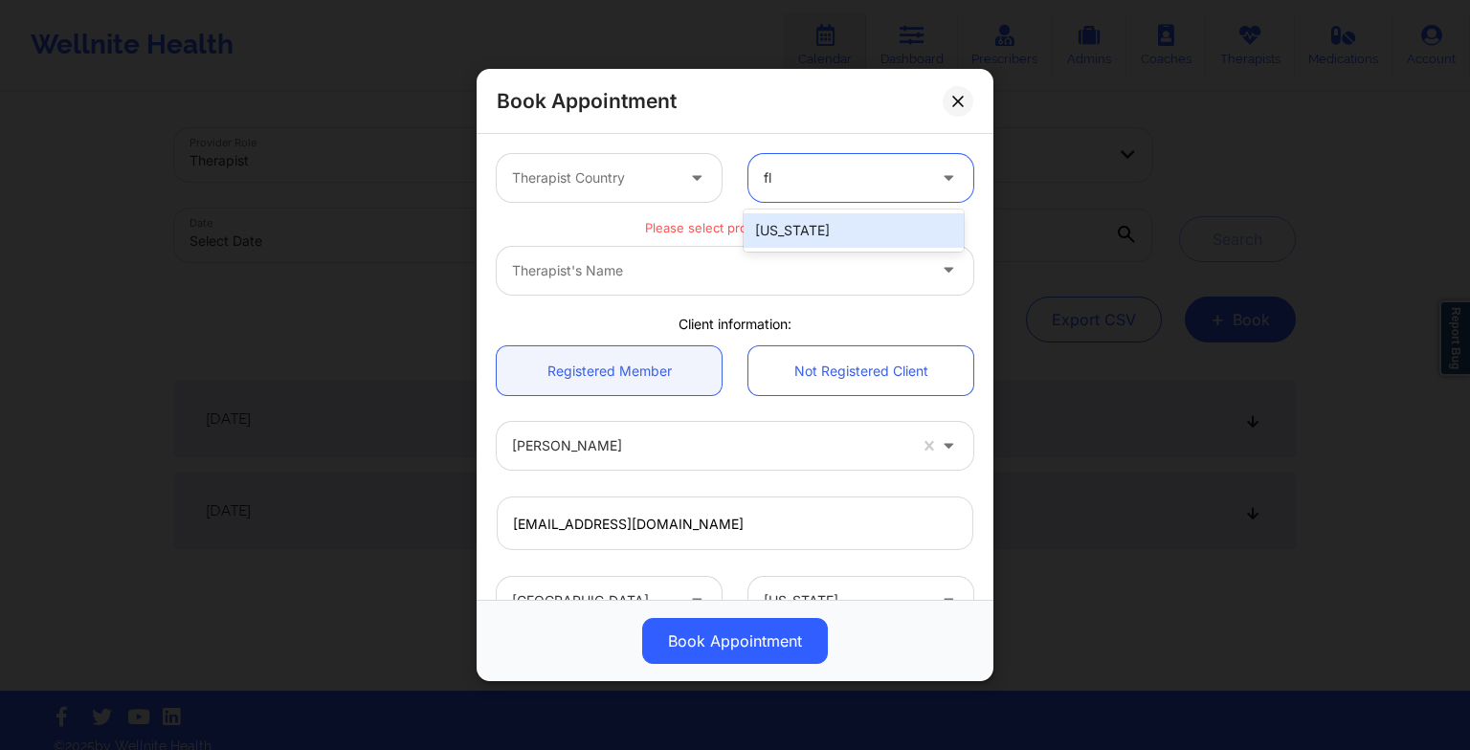
type input "flo"
click at [787, 226] on div "[US_STATE]" at bounding box center [853, 230] width 220 height 34
click at [656, 176] on div at bounding box center [593, 177] width 162 height 23
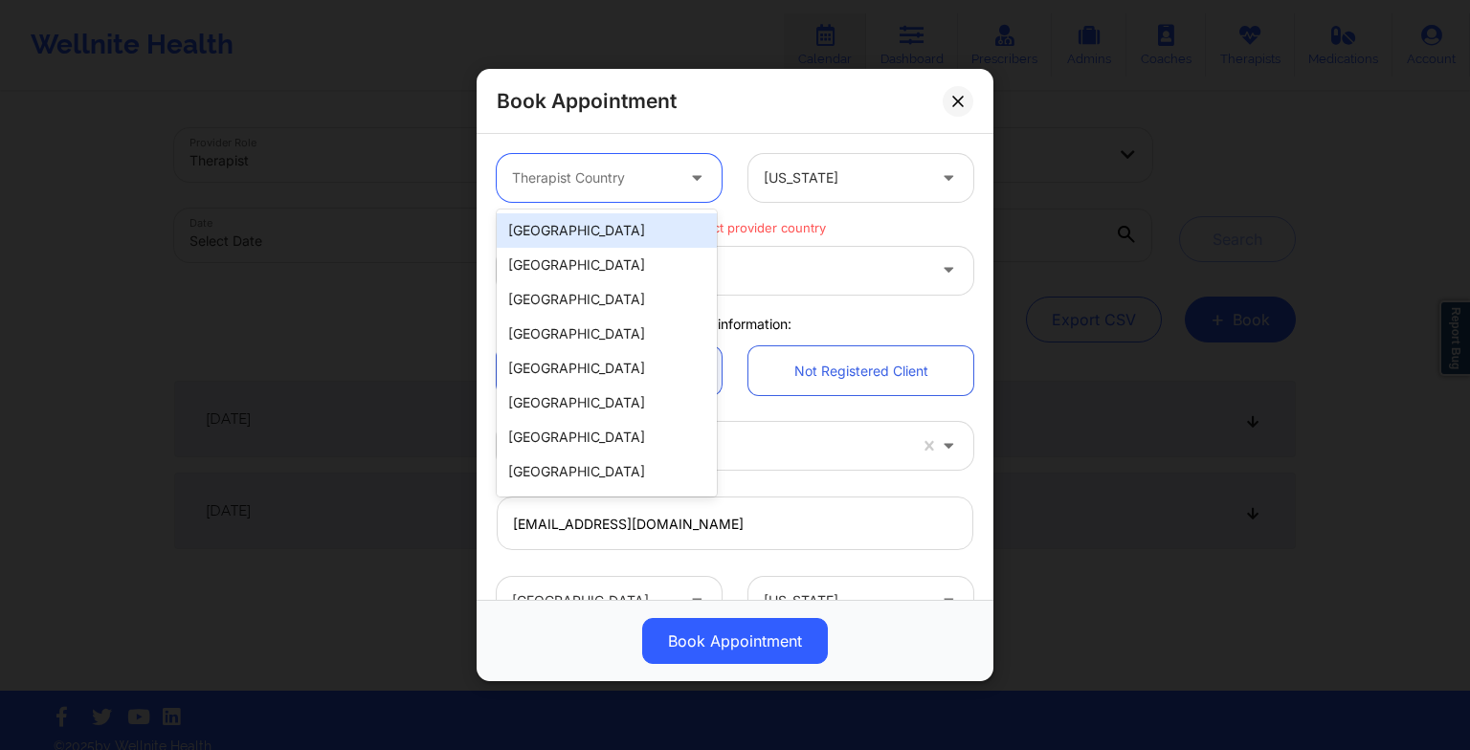
drag, startPoint x: 652, startPoint y: 249, endPoint x: 644, endPoint y: 237, distance: 13.8
click at [644, 237] on div "[GEOGRAPHIC_DATA] [GEOGRAPHIC_DATA] [GEOGRAPHIC_DATA] [GEOGRAPHIC_DATA] [GEOGRA…" at bounding box center [607, 353] width 220 height 287
click at [644, 237] on div "[GEOGRAPHIC_DATA]" at bounding box center [607, 230] width 220 height 34
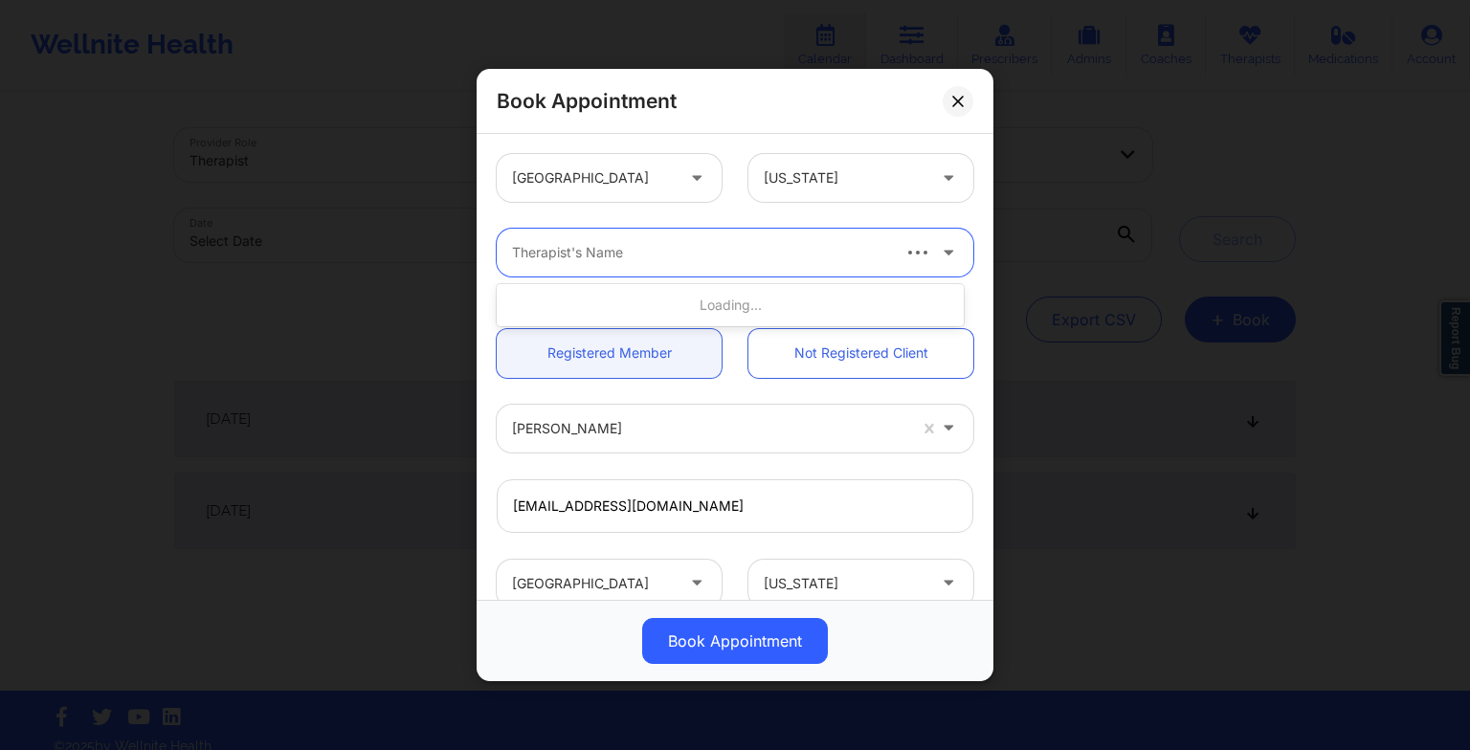
click at [616, 255] on div at bounding box center [699, 252] width 375 height 23
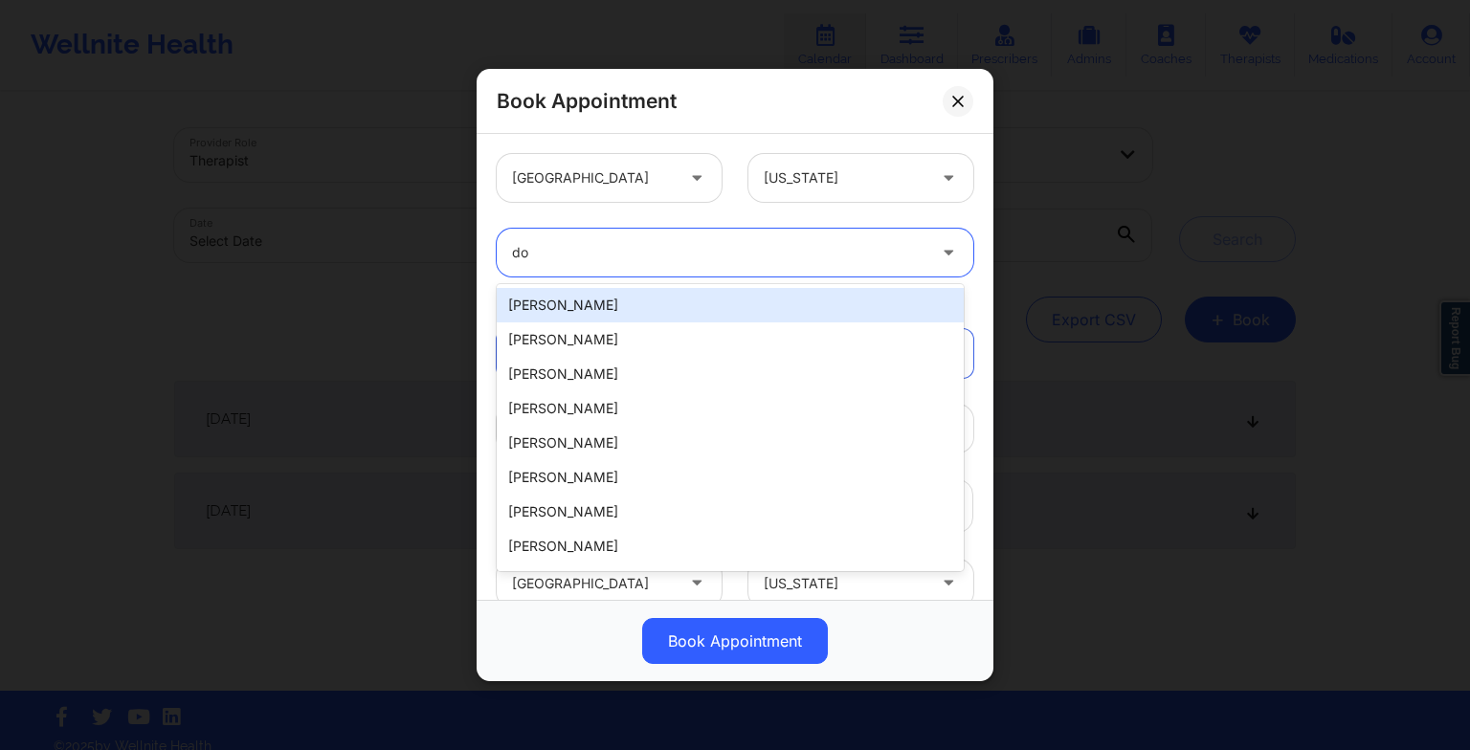
type input "d"
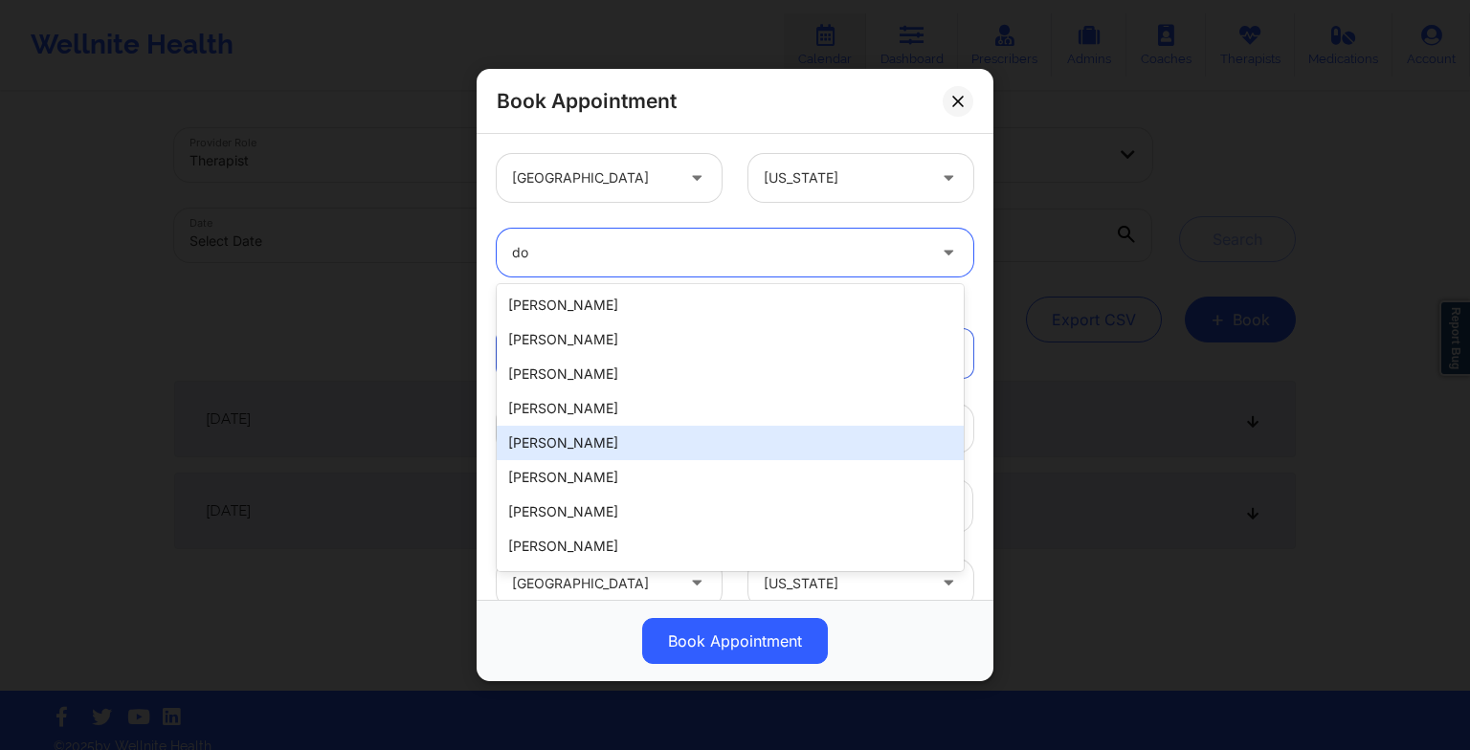
type input "d"
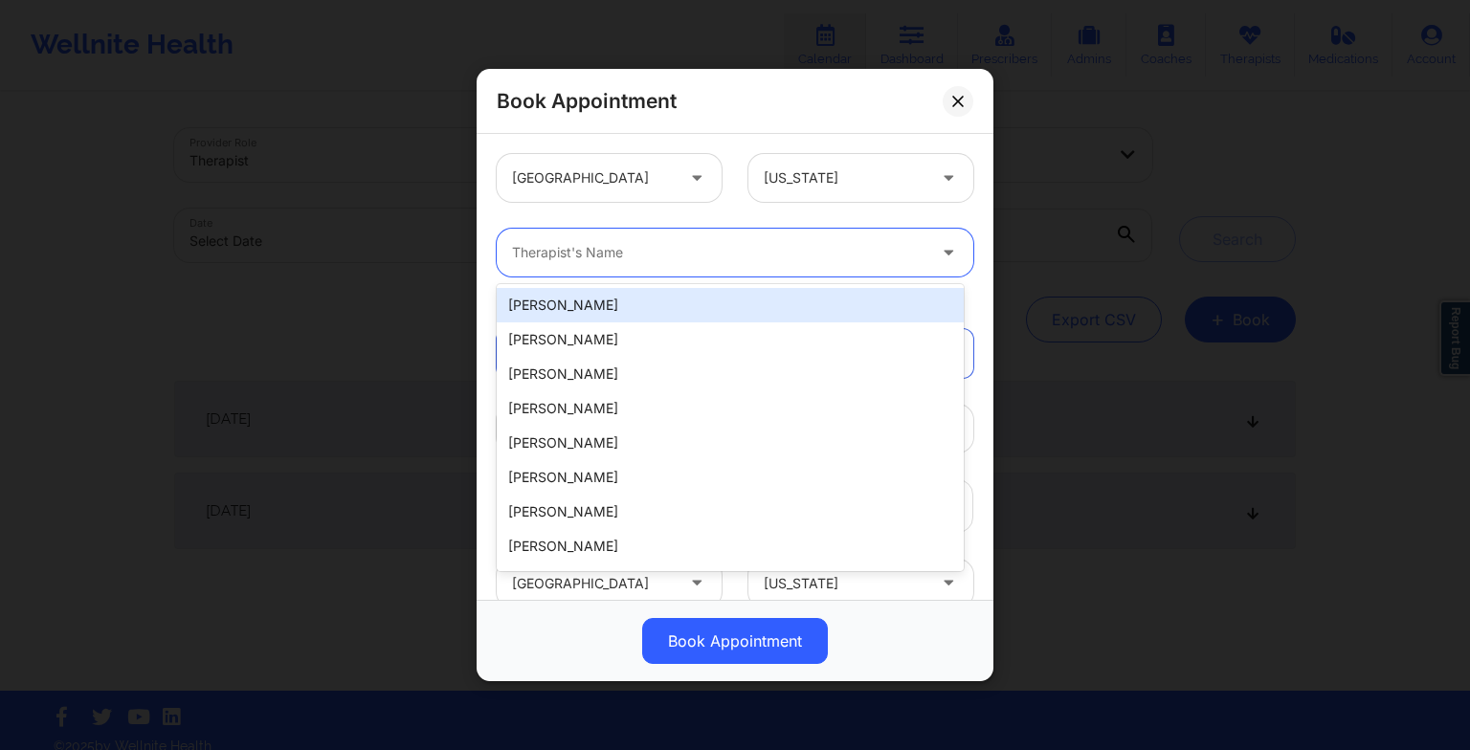
paste input "[PERSON_NAME][GEOGRAPHIC_DATA][PERSON_NAME]"
type input "[PERSON_NAME][GEOGRAPHIC_DATA][PERSON_NAME]"
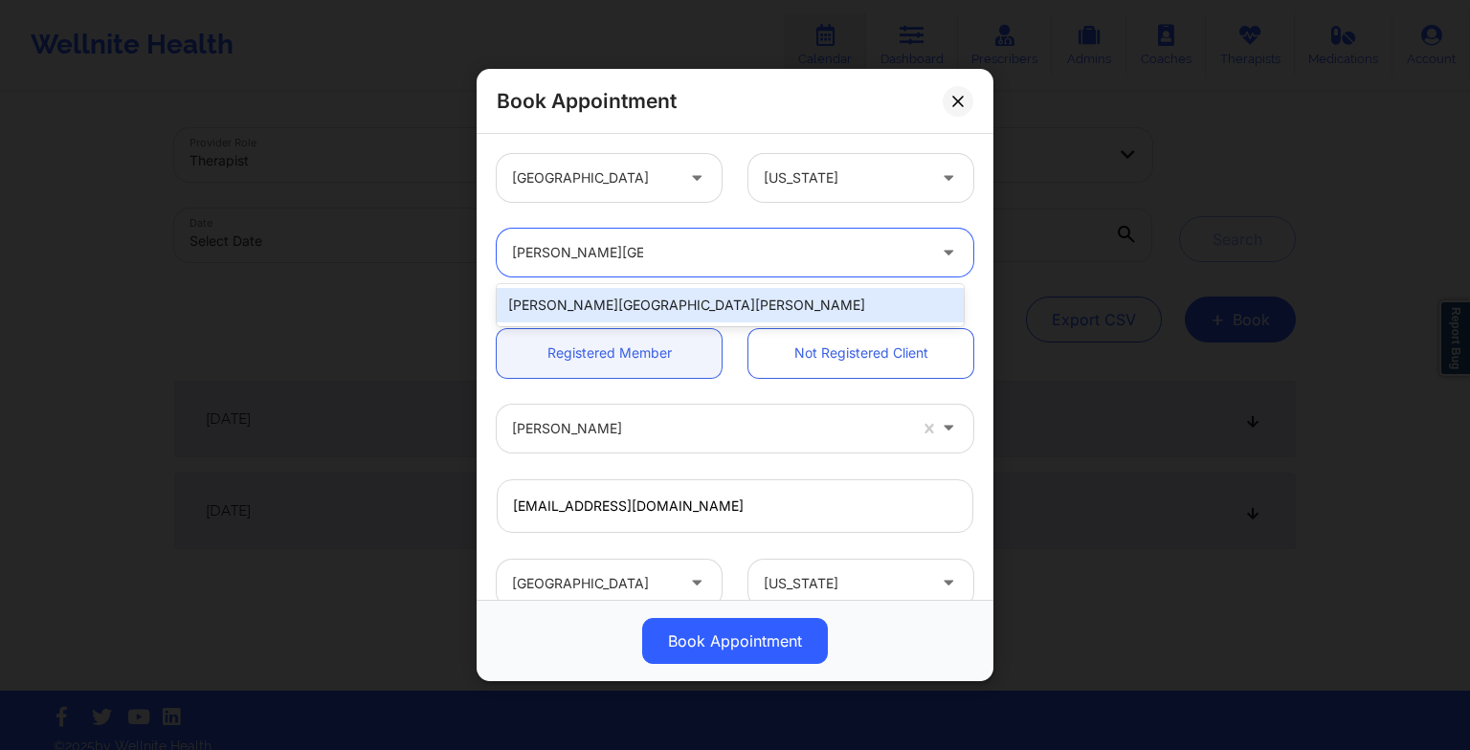
click at [605, 302] on div "[PERSON_NAME][GEOGRAPHIC_DATA][PERSON_NAME]" at bounding box center [730, 305] width 467 height 34
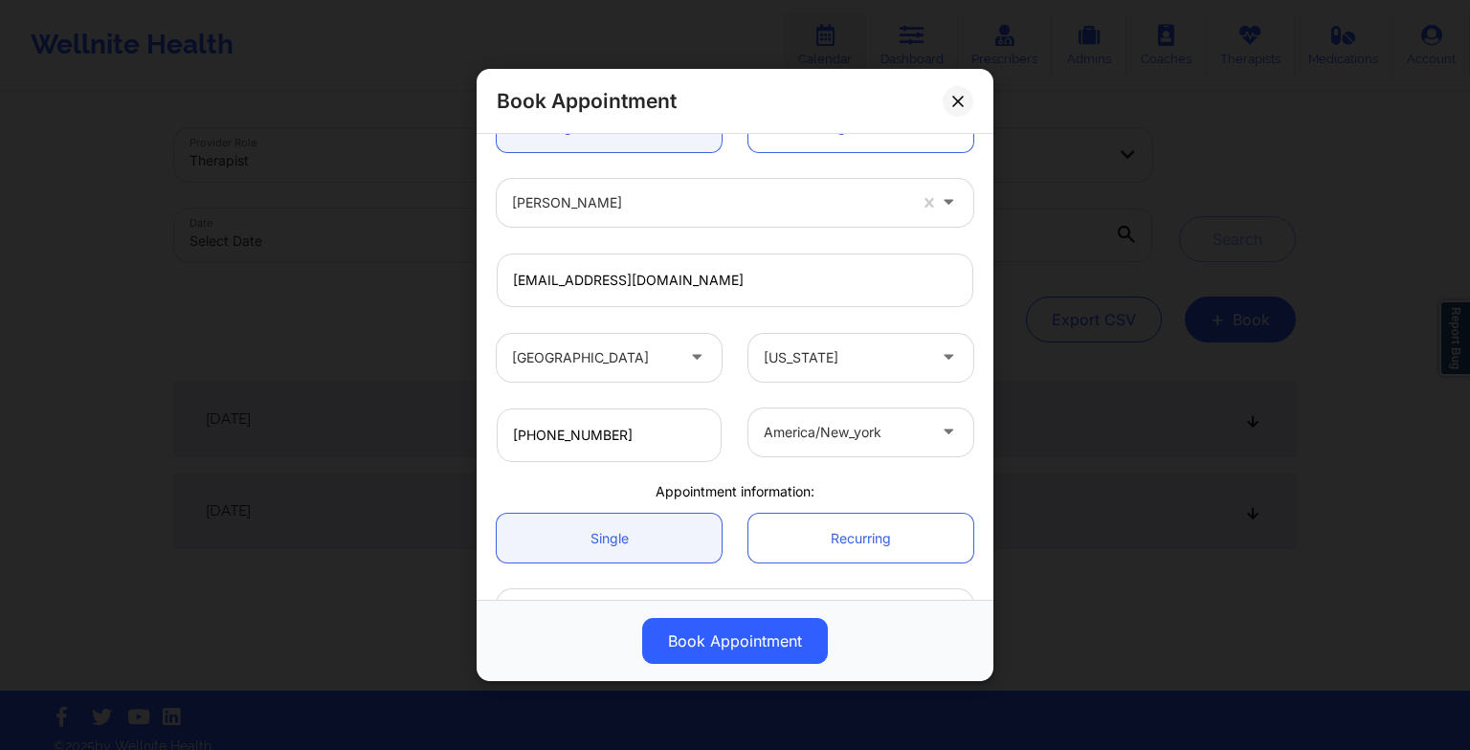
scroll to position [357, 0]
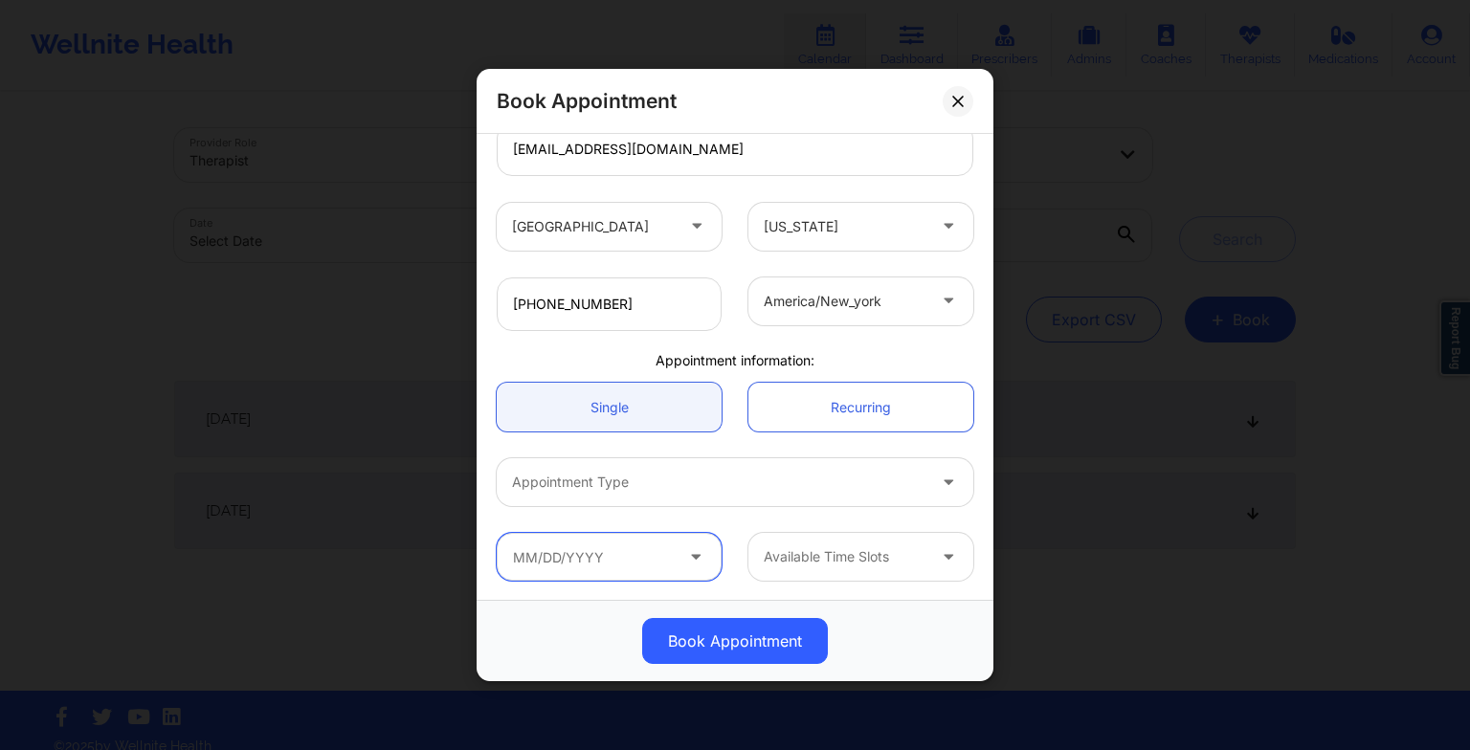
click at [637, 563] on input "text" at bounding box center [609, 557] width 225 height 48
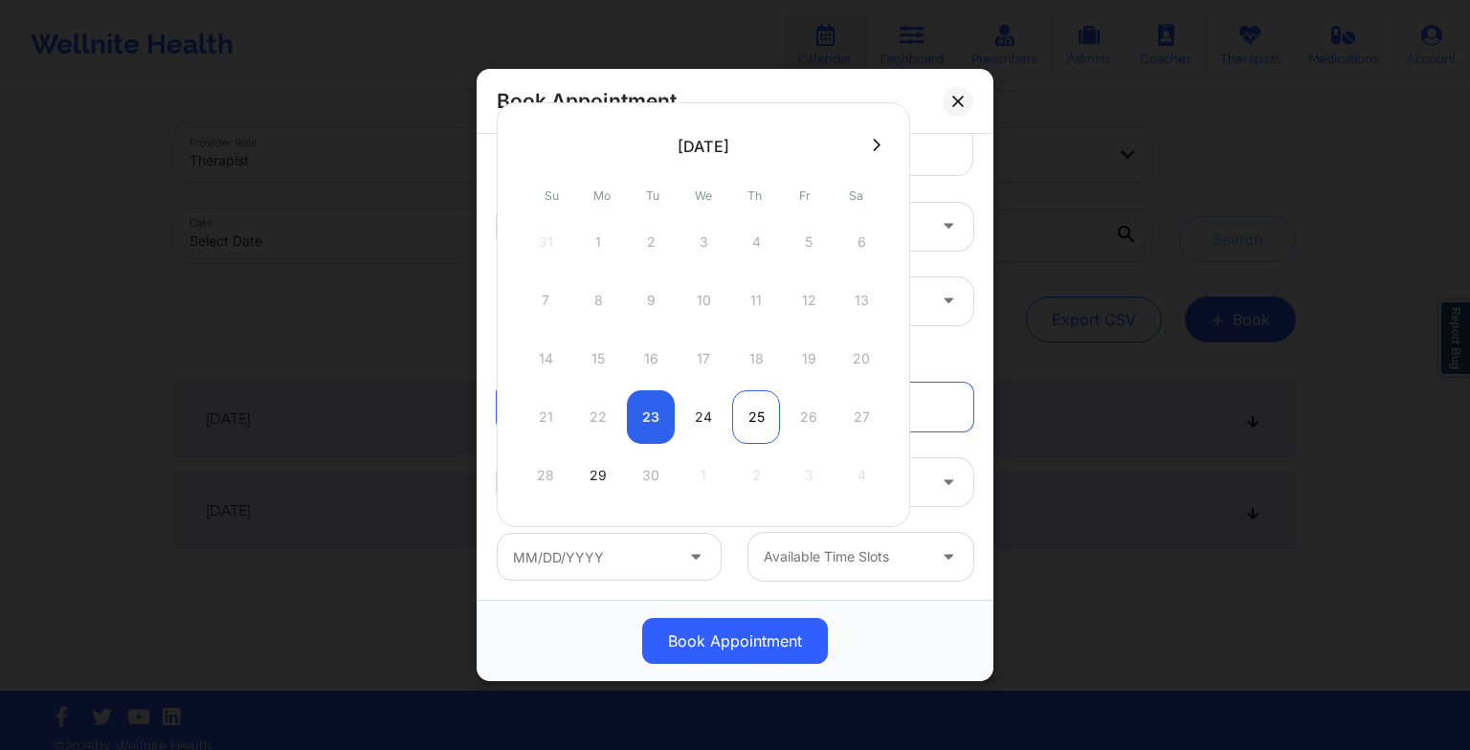
click at [742, 408] on div "25" at bounding box center [756, 417] width 48 height 54
type input "[DATE]"
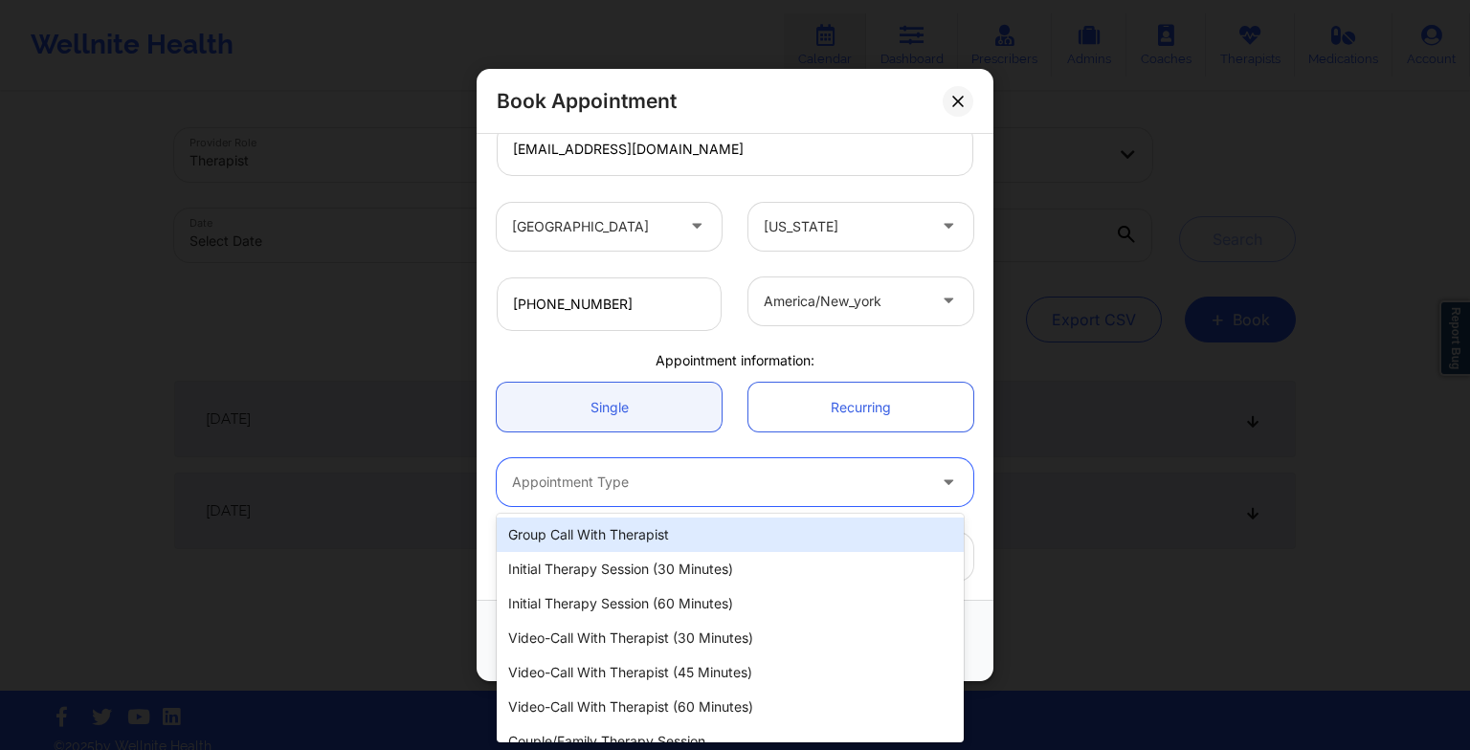
click at [577, 494] on div "Appointment Type" at bounding box center [712, 482] width 431 height 48
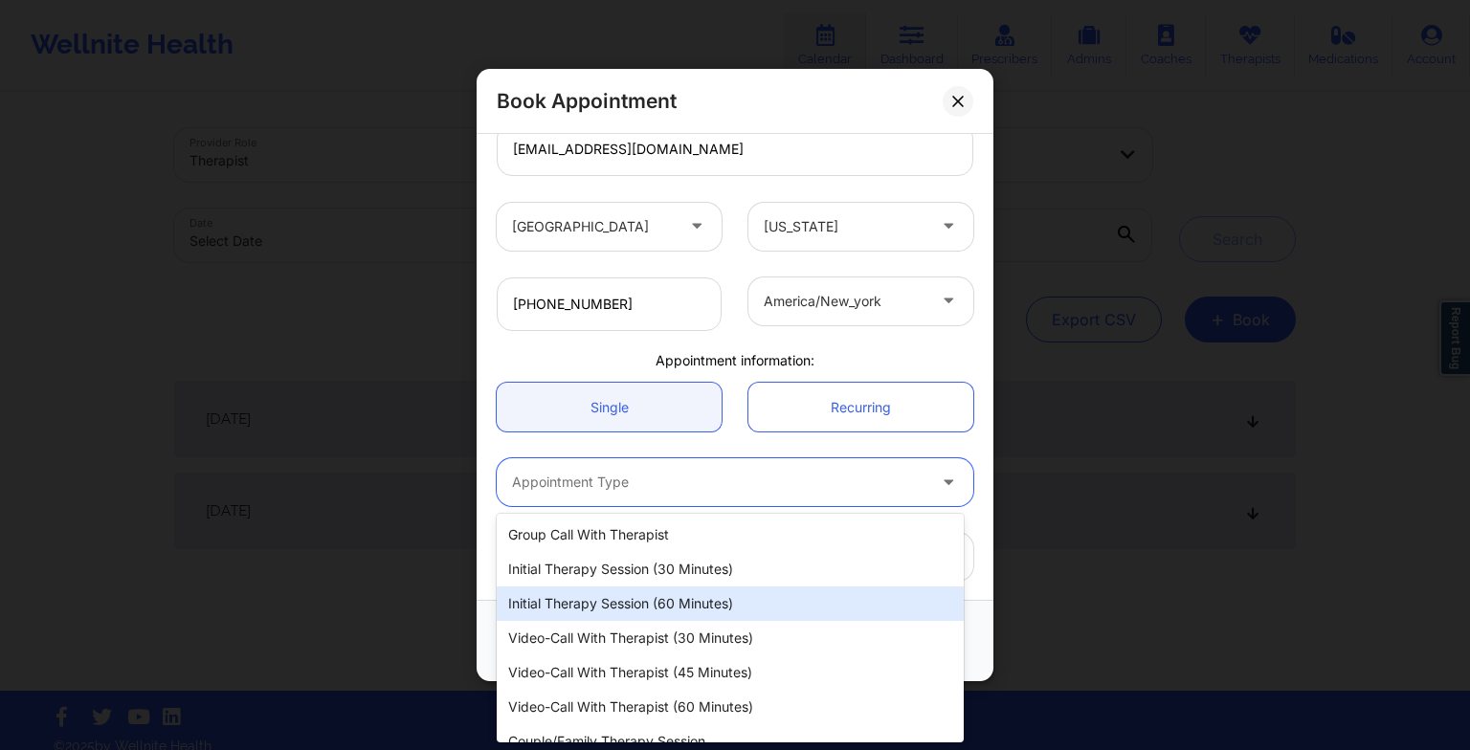
scroll to position [19, 0]
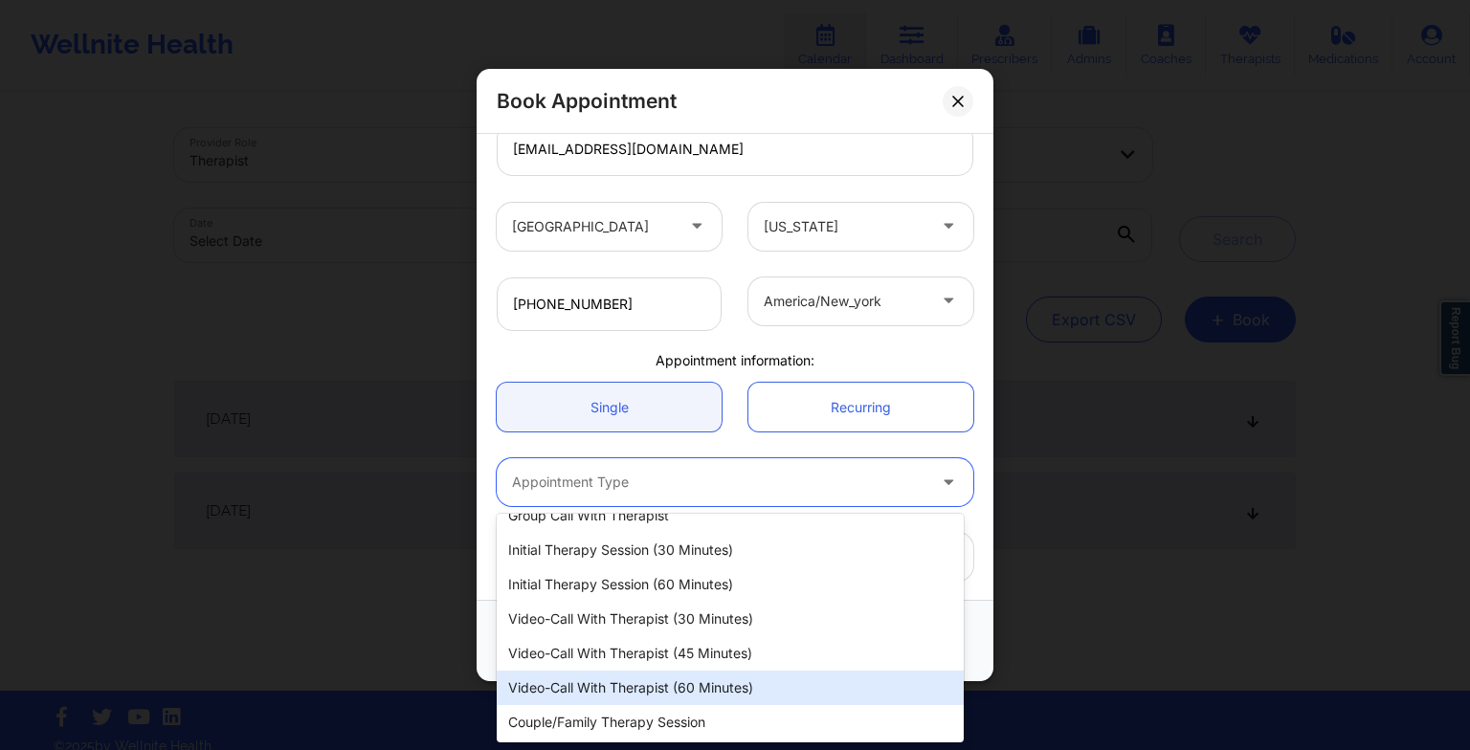
click at [574, 683] on div "Video-Call with Therapist (60 minutes)" at bounding box center [730, 688] width 467 height 34
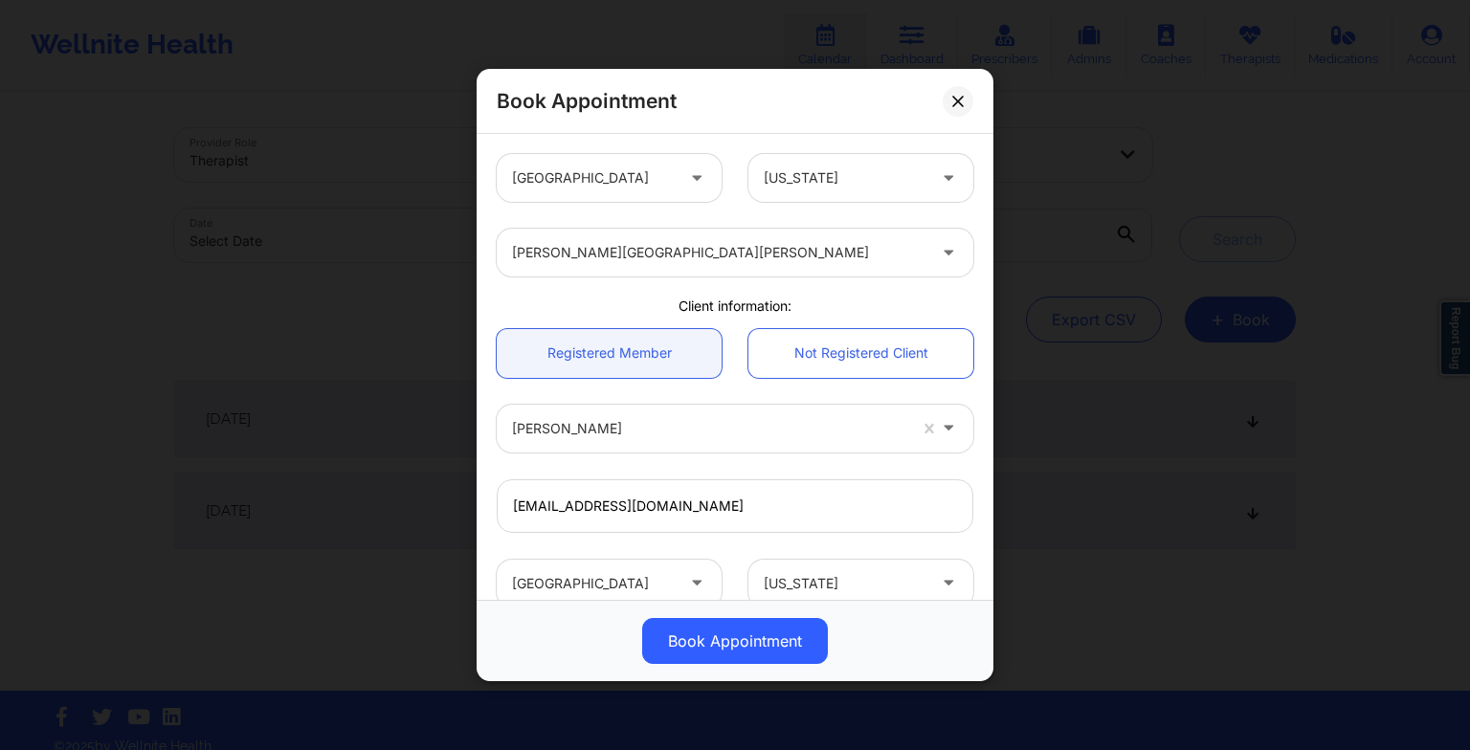
scroll to position [357, 0]
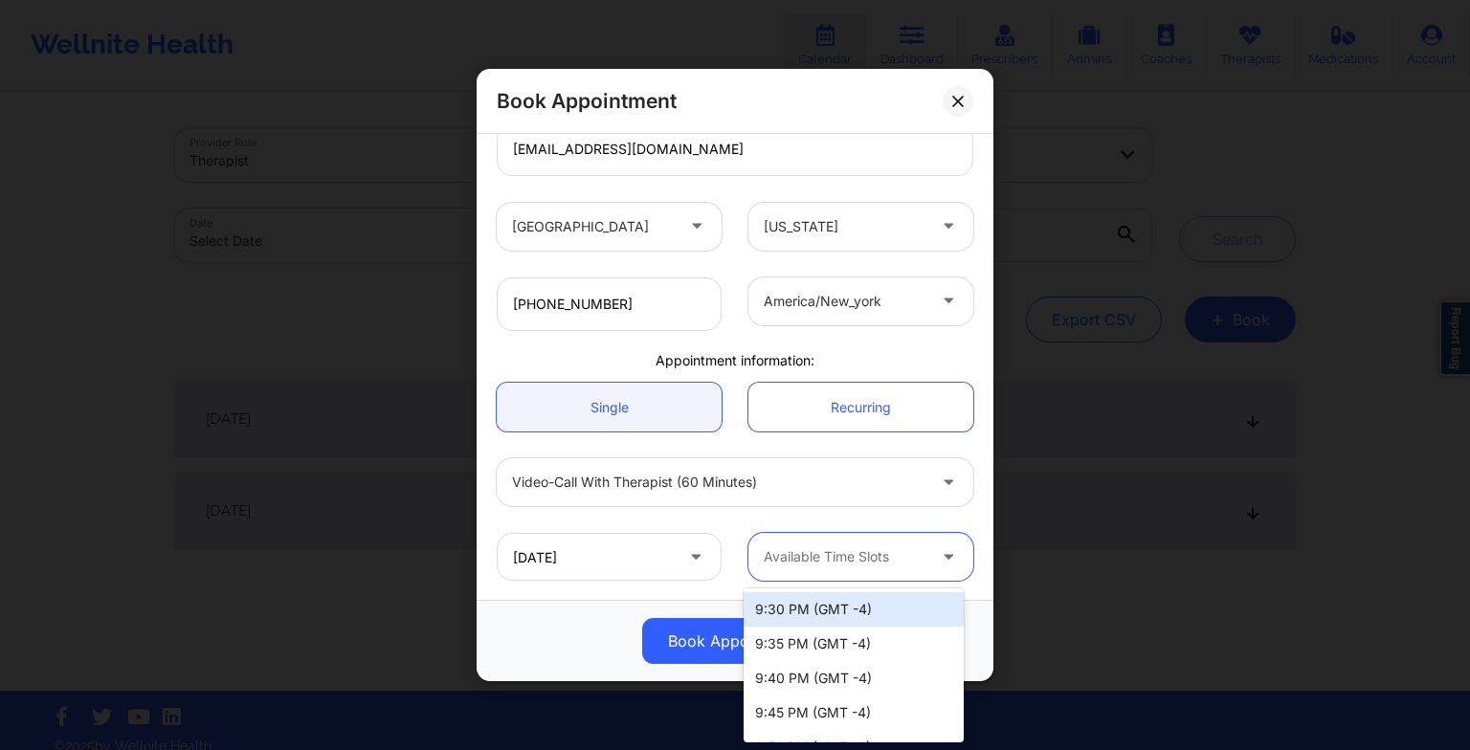
click at [807, 555] on div at bounding box center [845, 556] width 162 height 23
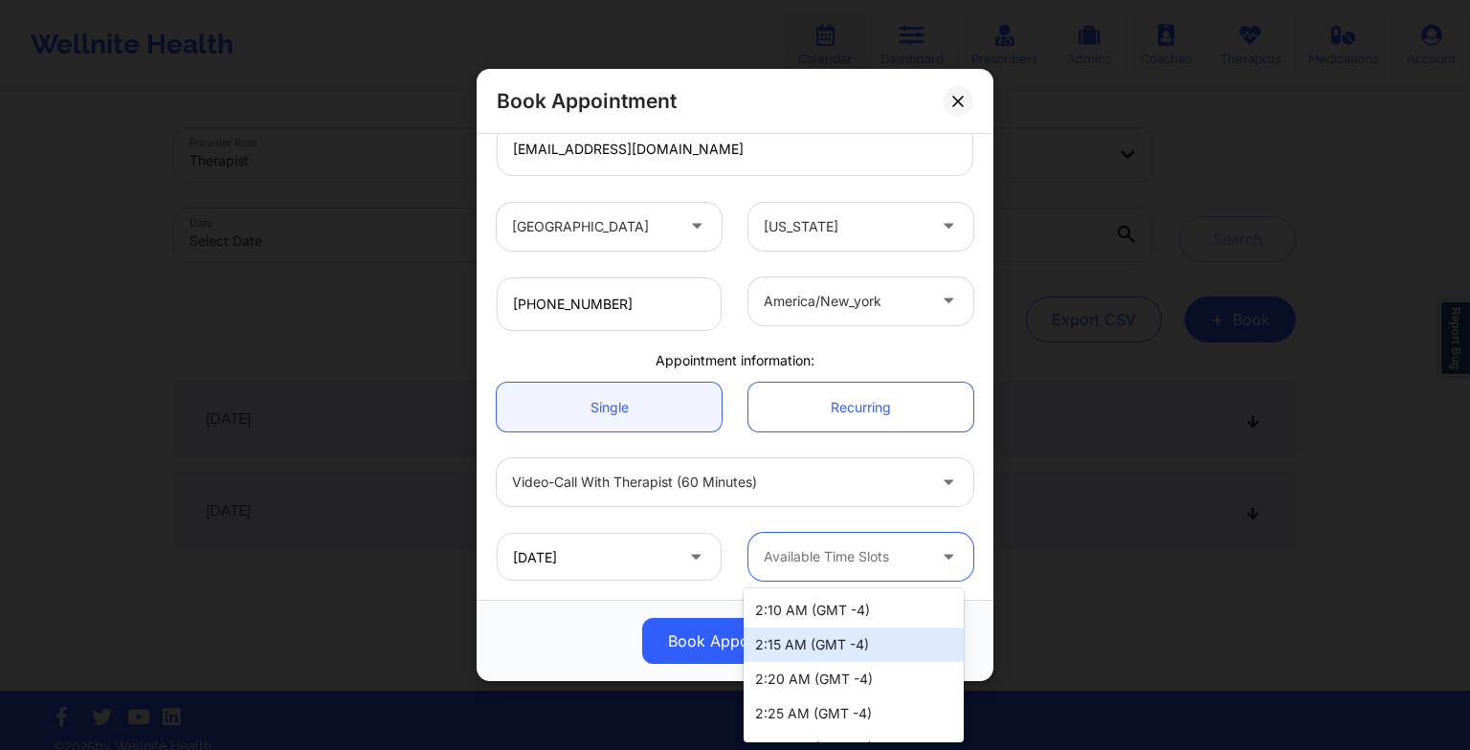
scroll to position [542, 0]
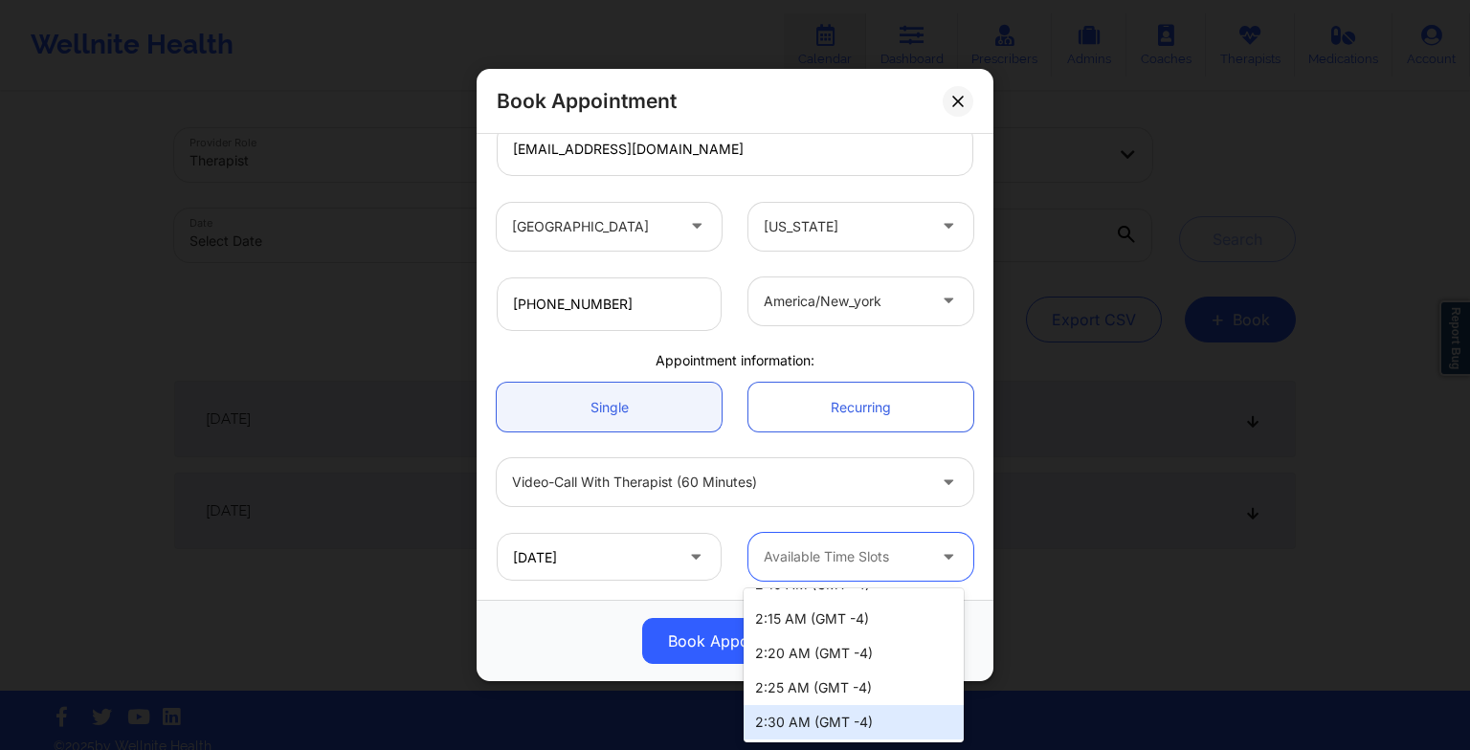
click at [812, 723] on div "2:30 AM (GMT -4)" at bounding box center [853, 722] width 220 height 34
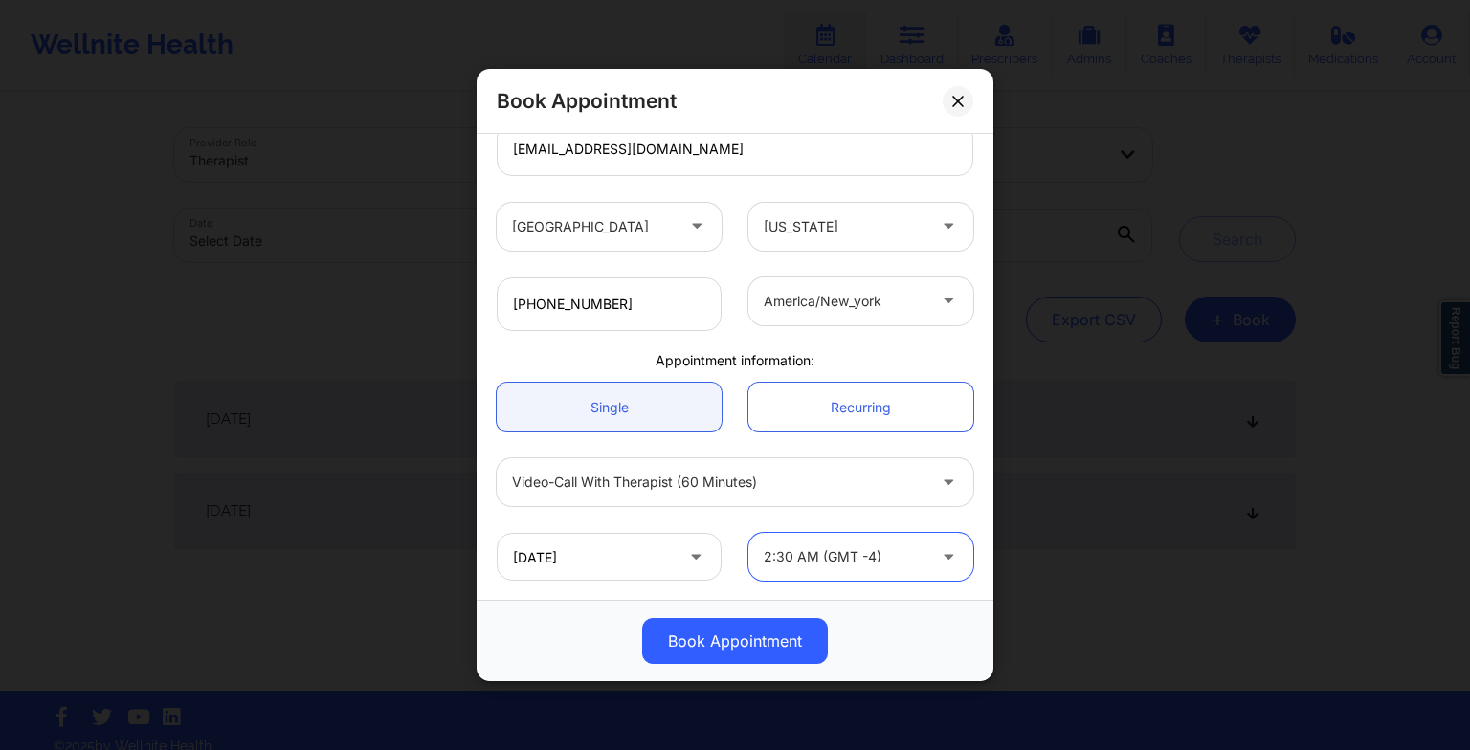
scroll to position [357, 0]
click at [643, 550] on input "[DATE]" at bounding box center [609, 557] width 225 height 48
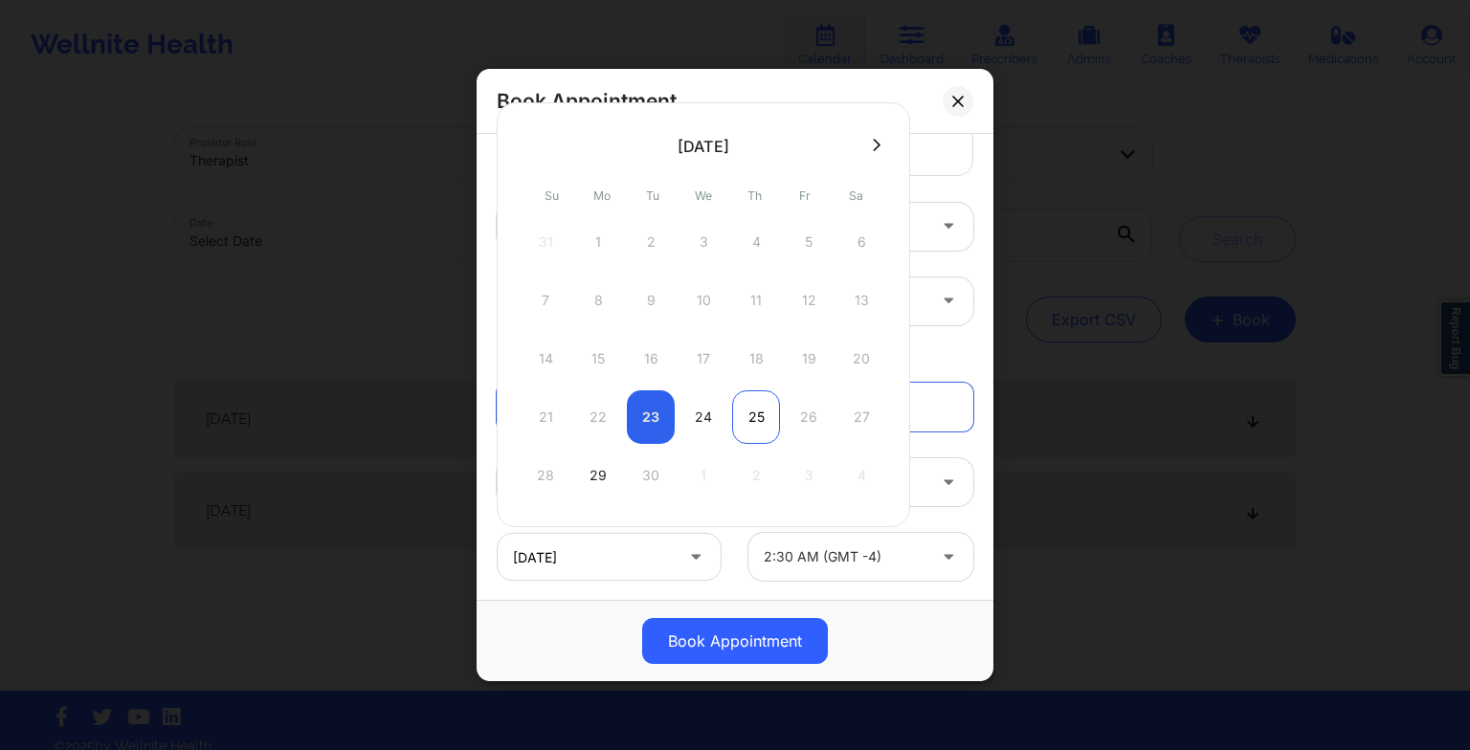
click at [750, 427] on div "25" at bounding box center [756, 417] width 48 height 54
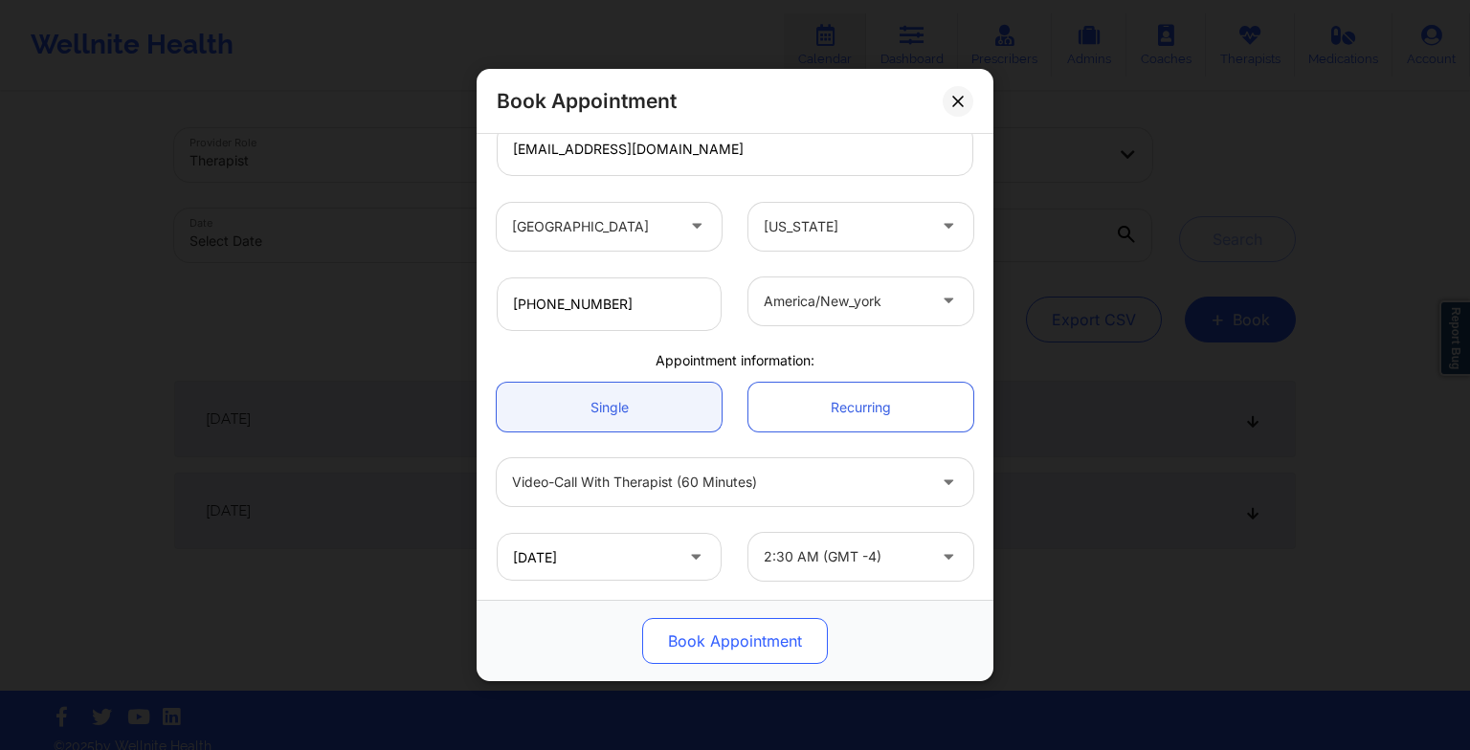
click at [725, 653] on button "Book Appointment" at bounding box center [735, 641] width 186 height 46
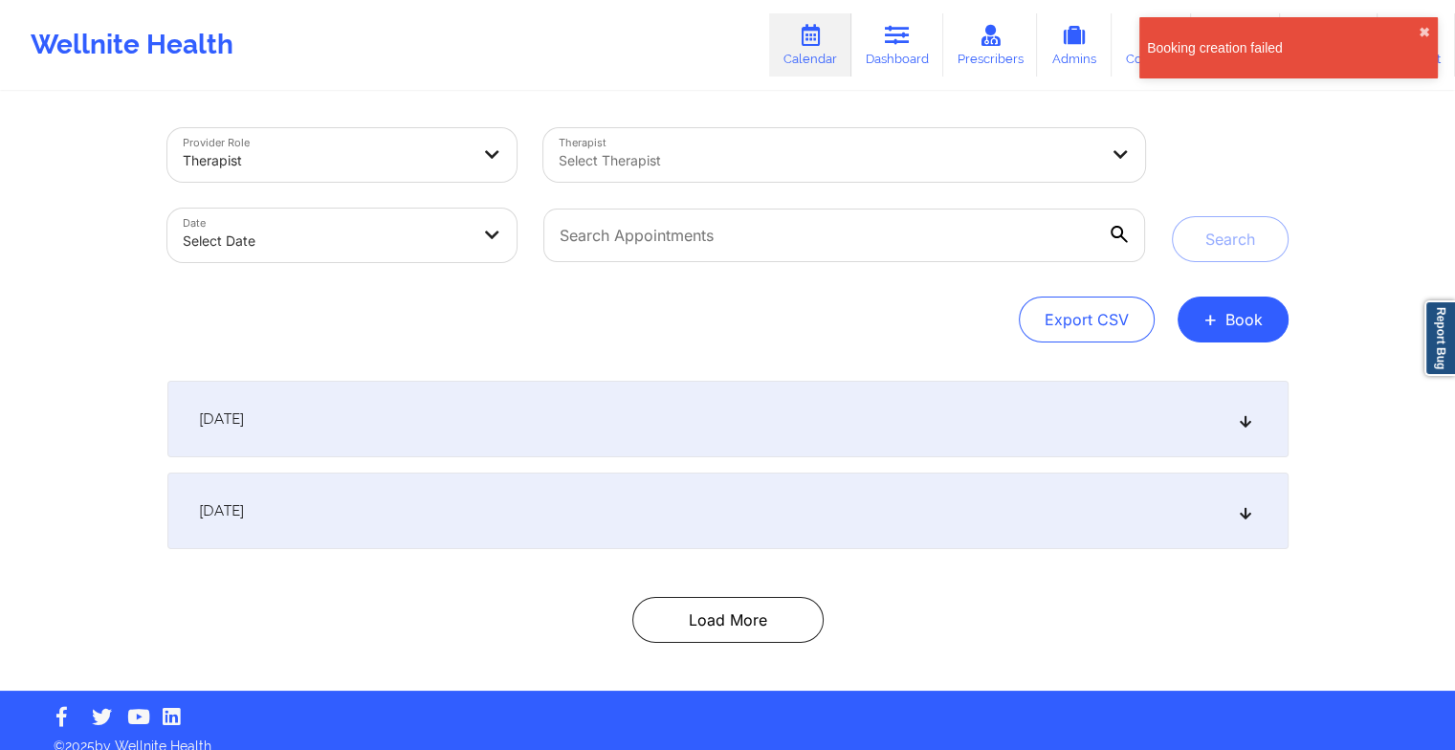
click at [1241, 56] on div "Booking creation failed" at bounding box center [1283, 47] width 272 height 19
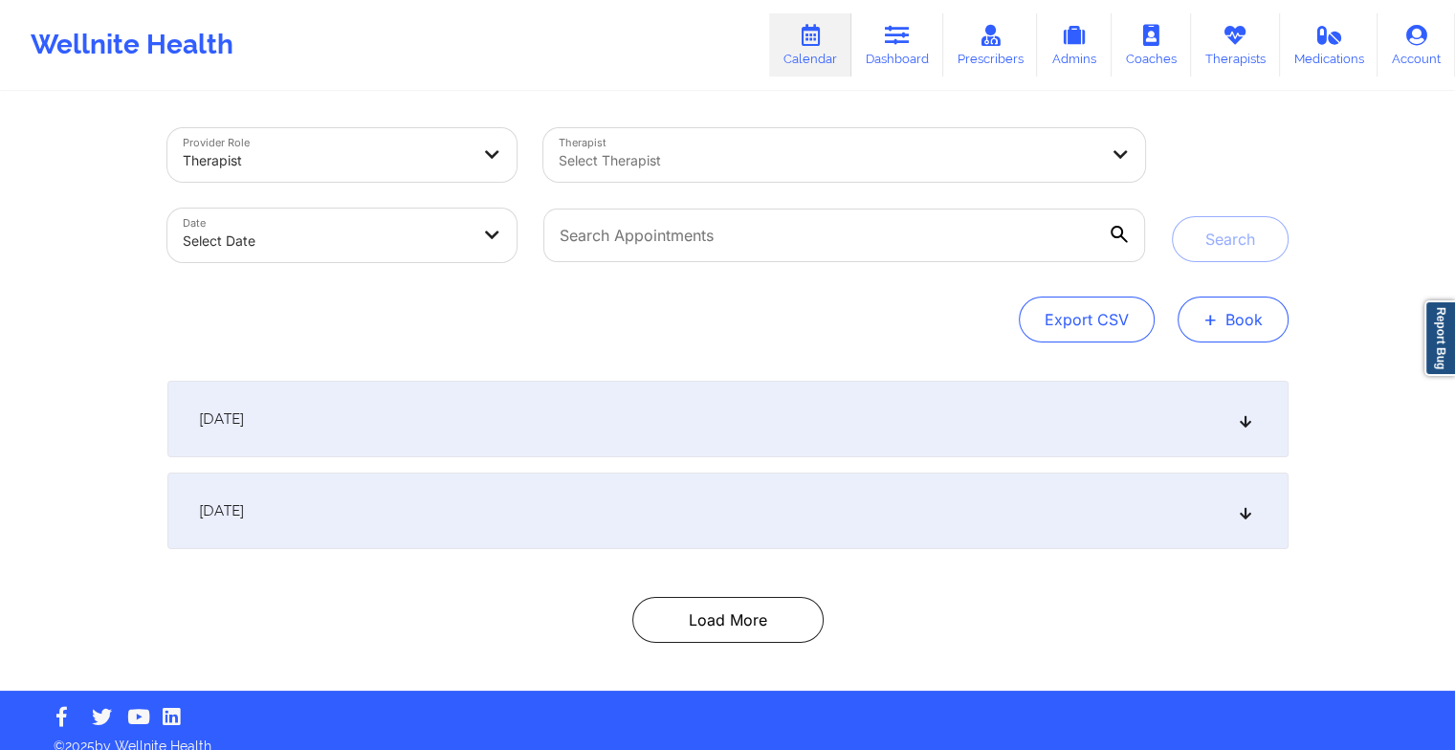
click at [1239, 321] on button "+ Book" at bounding box center [1233, 320] width 111 height 46
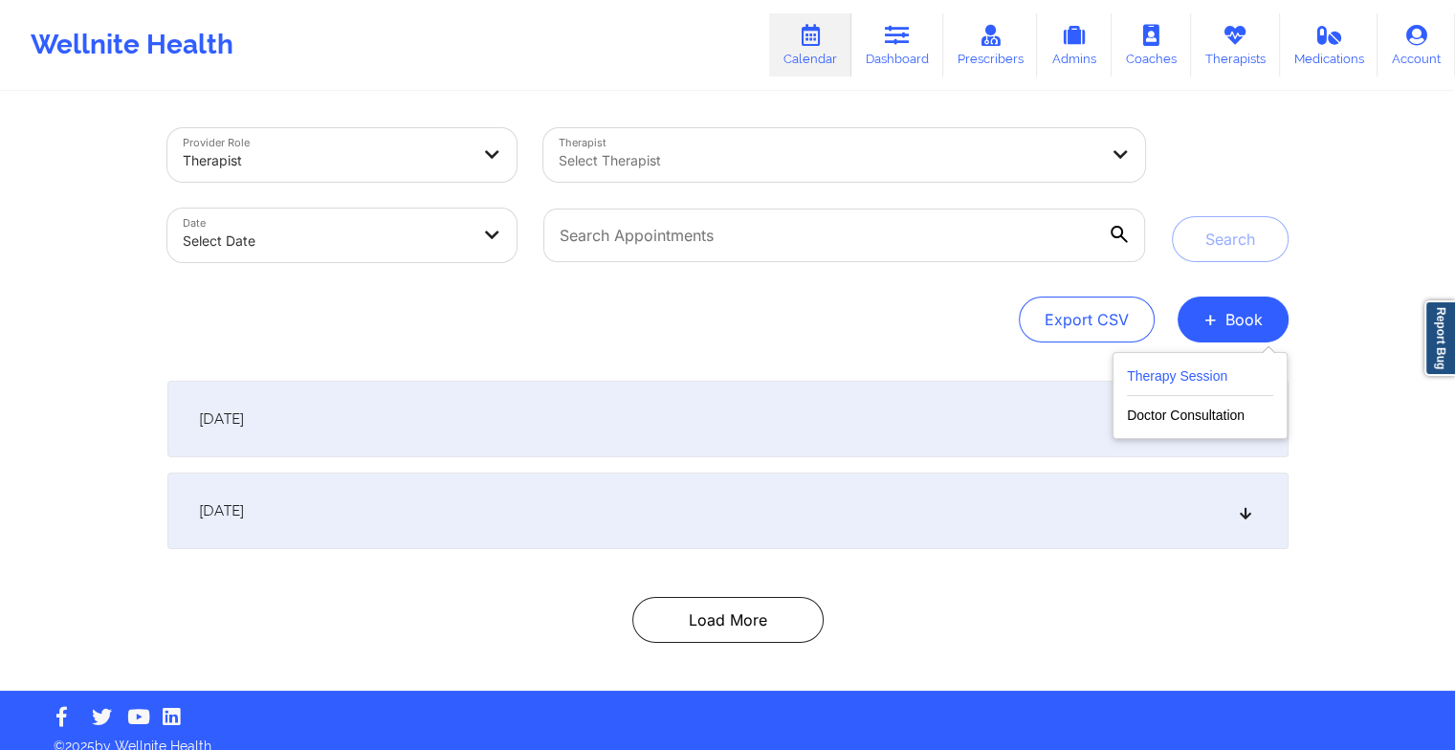
click at [1167, 389] on button "Therapy Session" at bounding box center [1200, 381] width 146 height 32
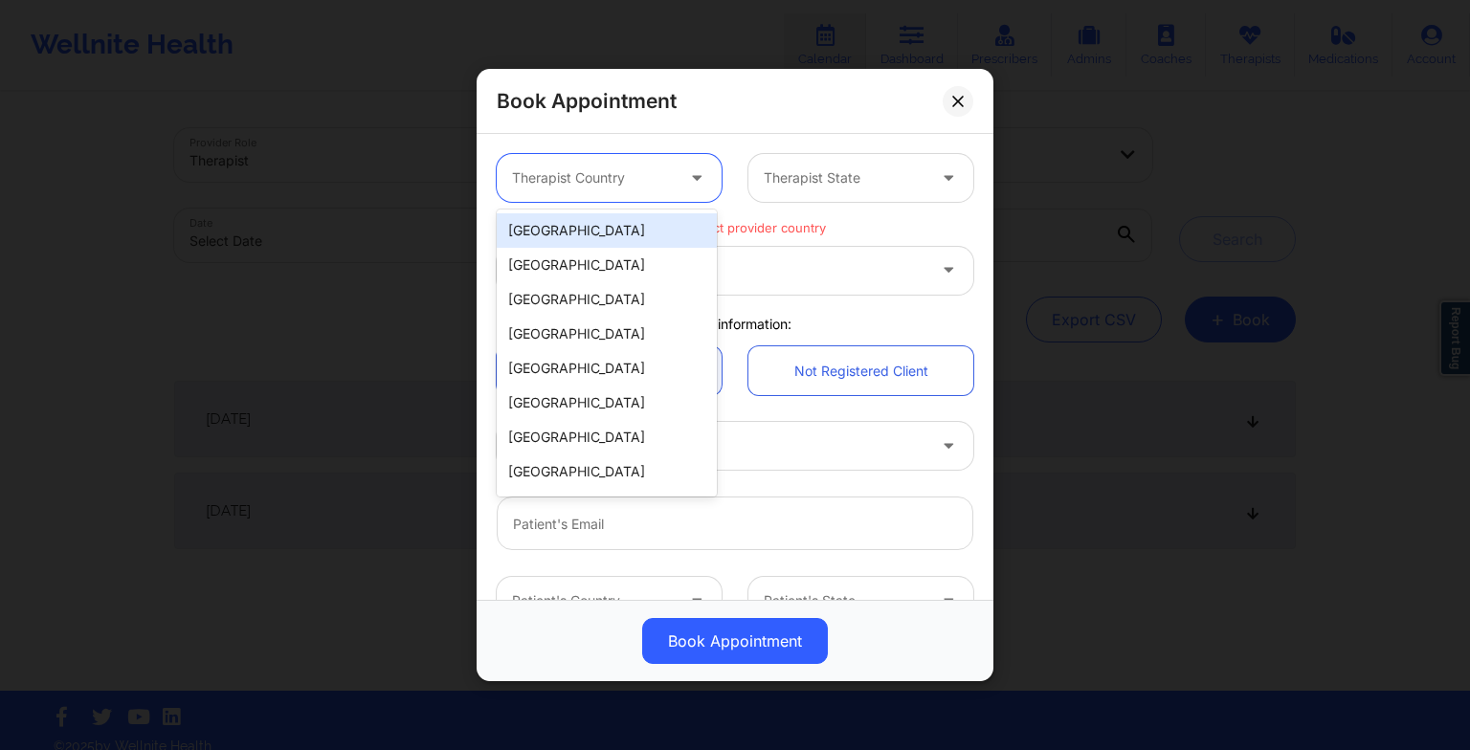
click at [622, 175] on div at bounding box center [593, 177] width 162 height 23
click at [589, 237] on div "[GEOGRAPHIC_DATA]" at bounding box center [607, 230] width 220 height 34
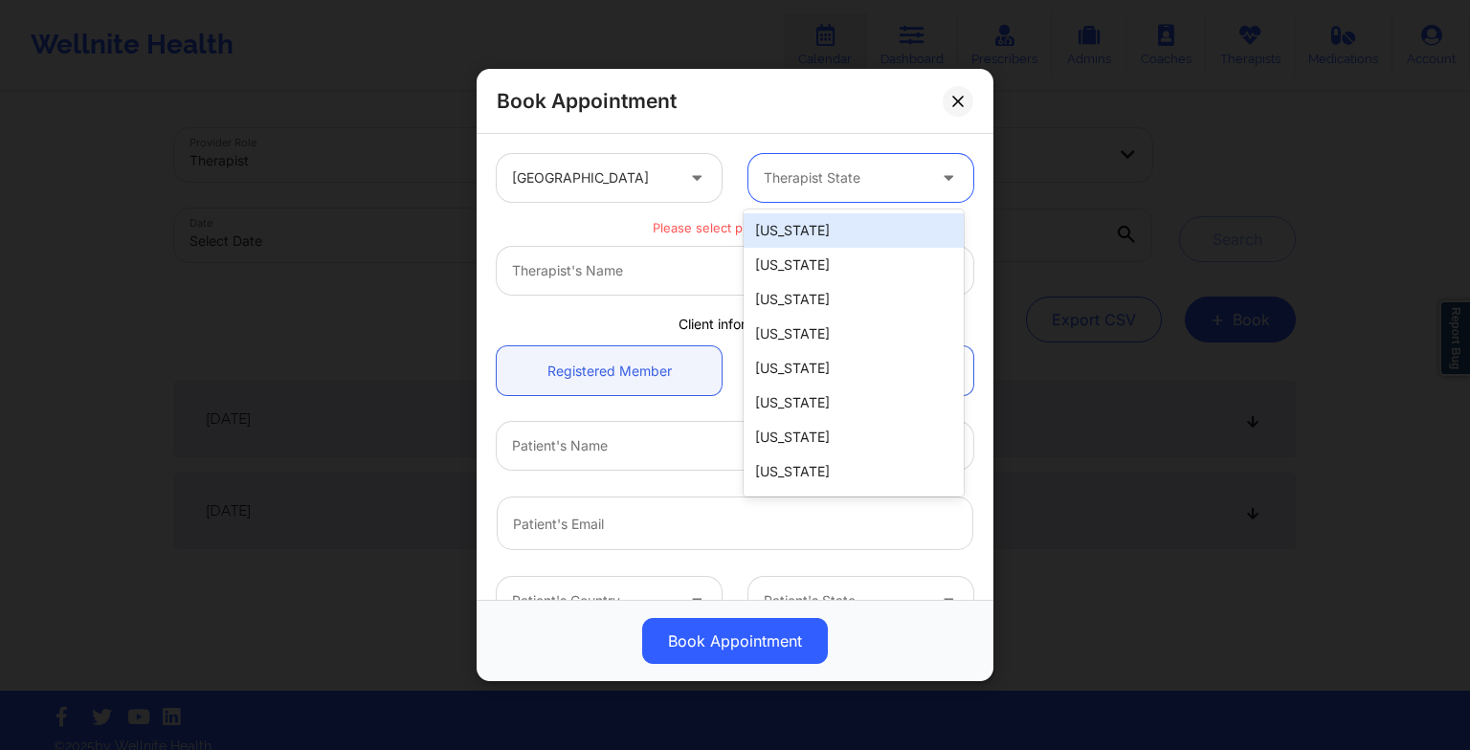
click at [815, 171] on div at bounding box center [845, 177] width 162 height 23
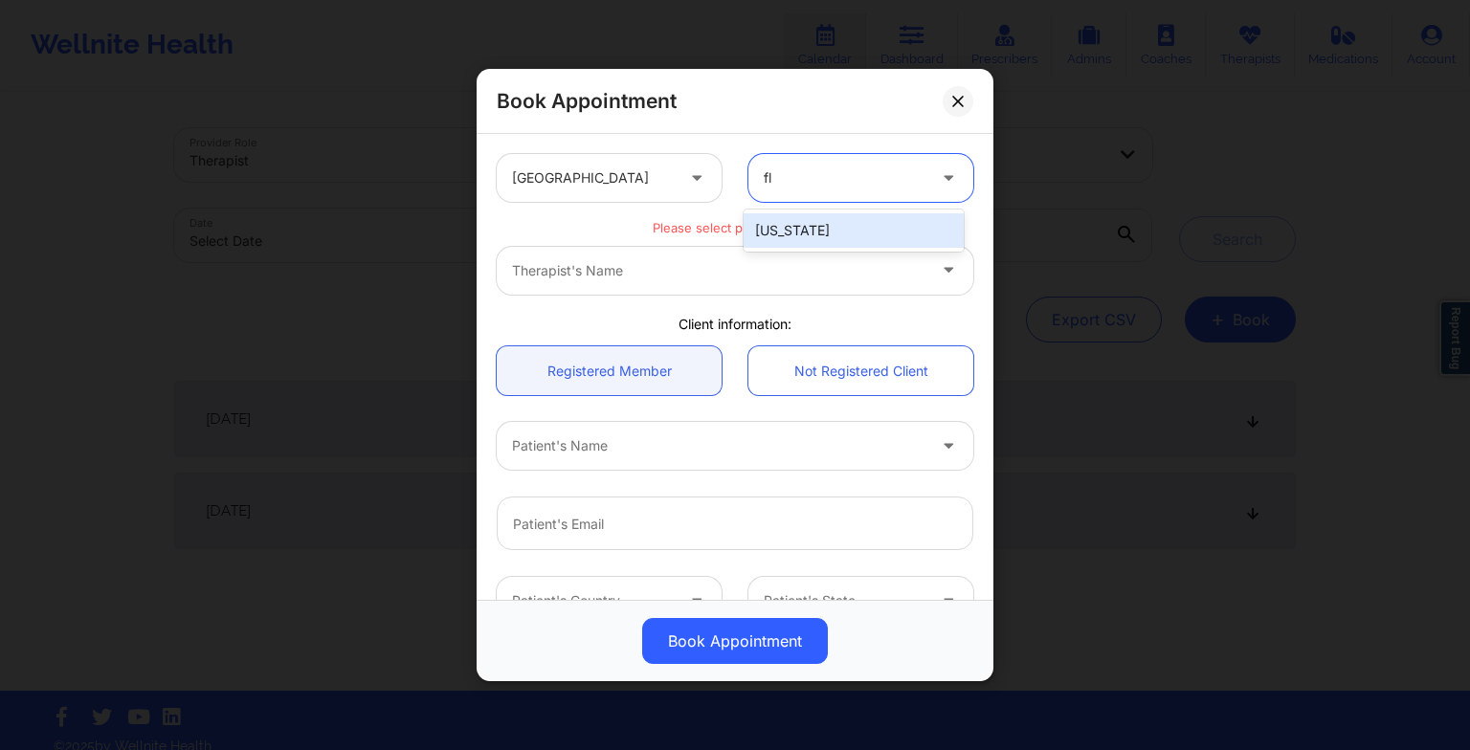
type input "flo"
click at [800, 219] on div "[US_STATE]" at bounding box center [853, 230] width 220 height 34
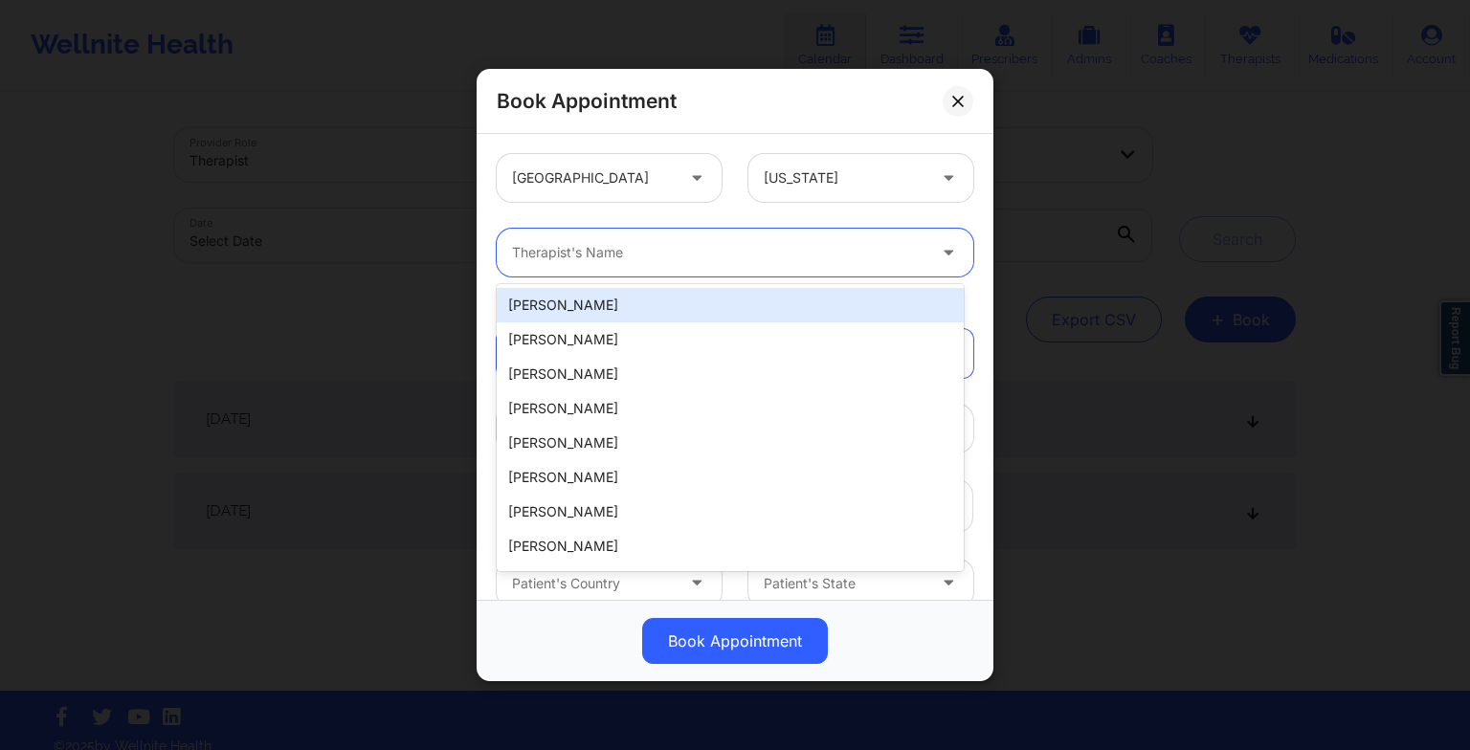
paste input "[PERSON_NAME][GEOGRAPHIC_DATA][PERSON_NAME]"
type input "[PERSON_NAME][GEOGRAPHIC_DATA][PERSON_NAME]"
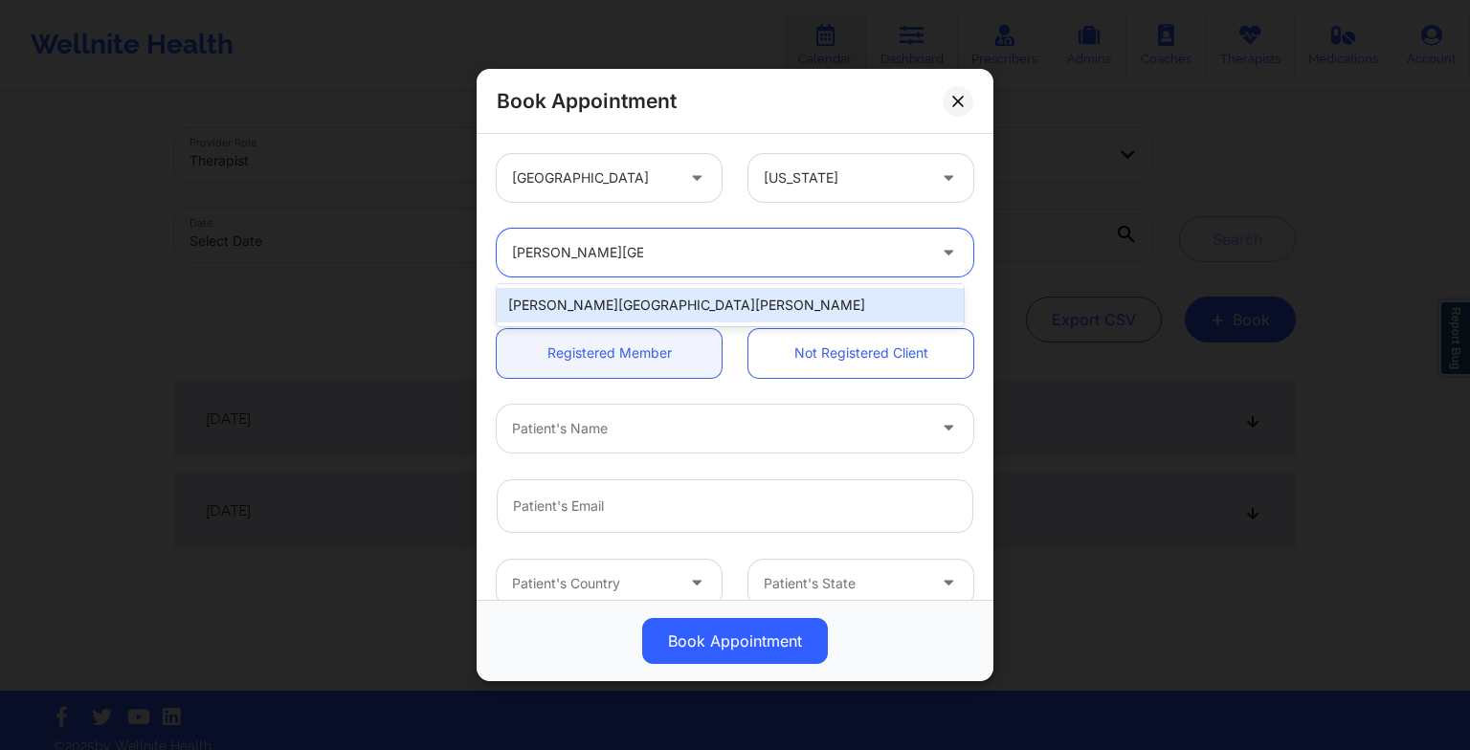
click at [590, 311] on div "[PERSON_NAME][GEOGRAPHIC_DATA][PERSON_NAME]" at bounding box center [730, 305] width 467 height 34
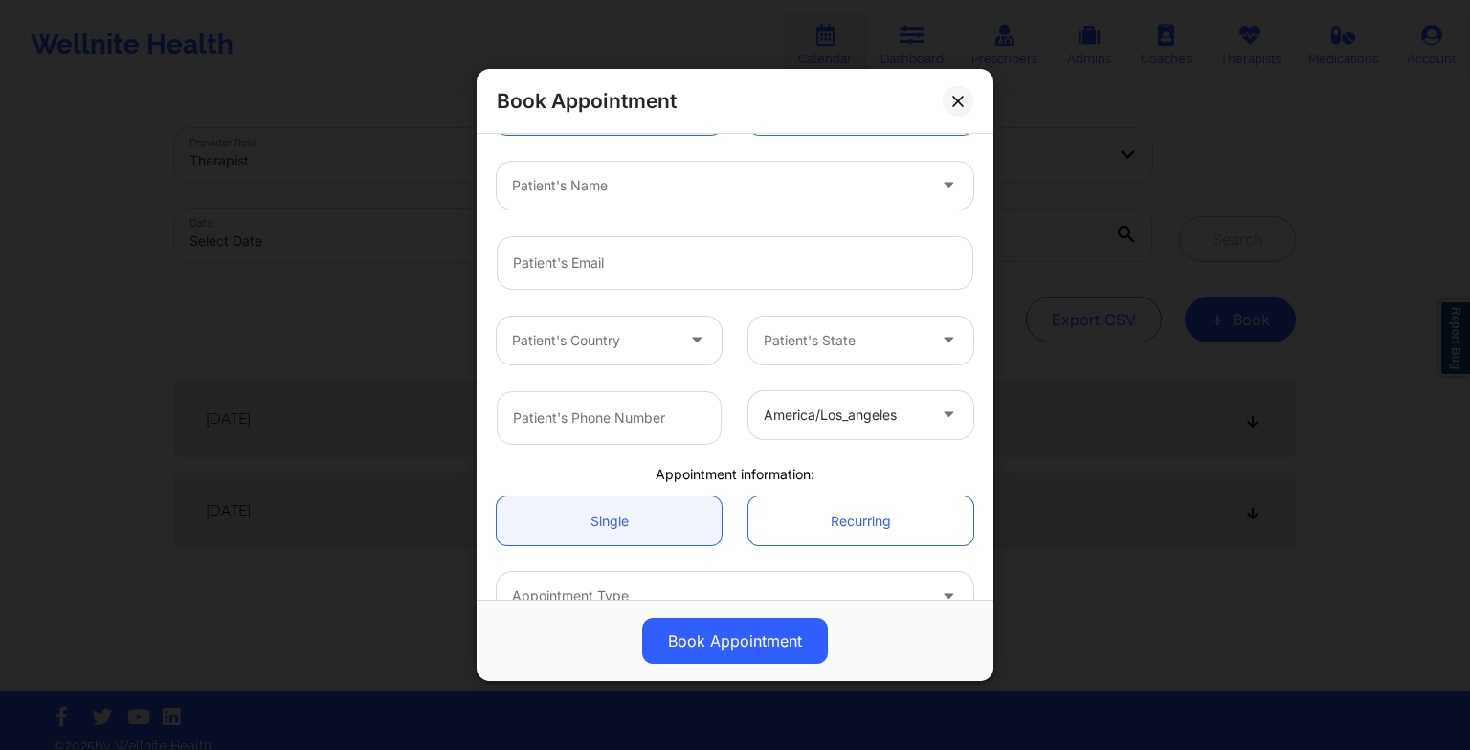
scroll to position [245, 0]
click at [520, 182] on div at bounding box center [699, 183] width 375 height 23
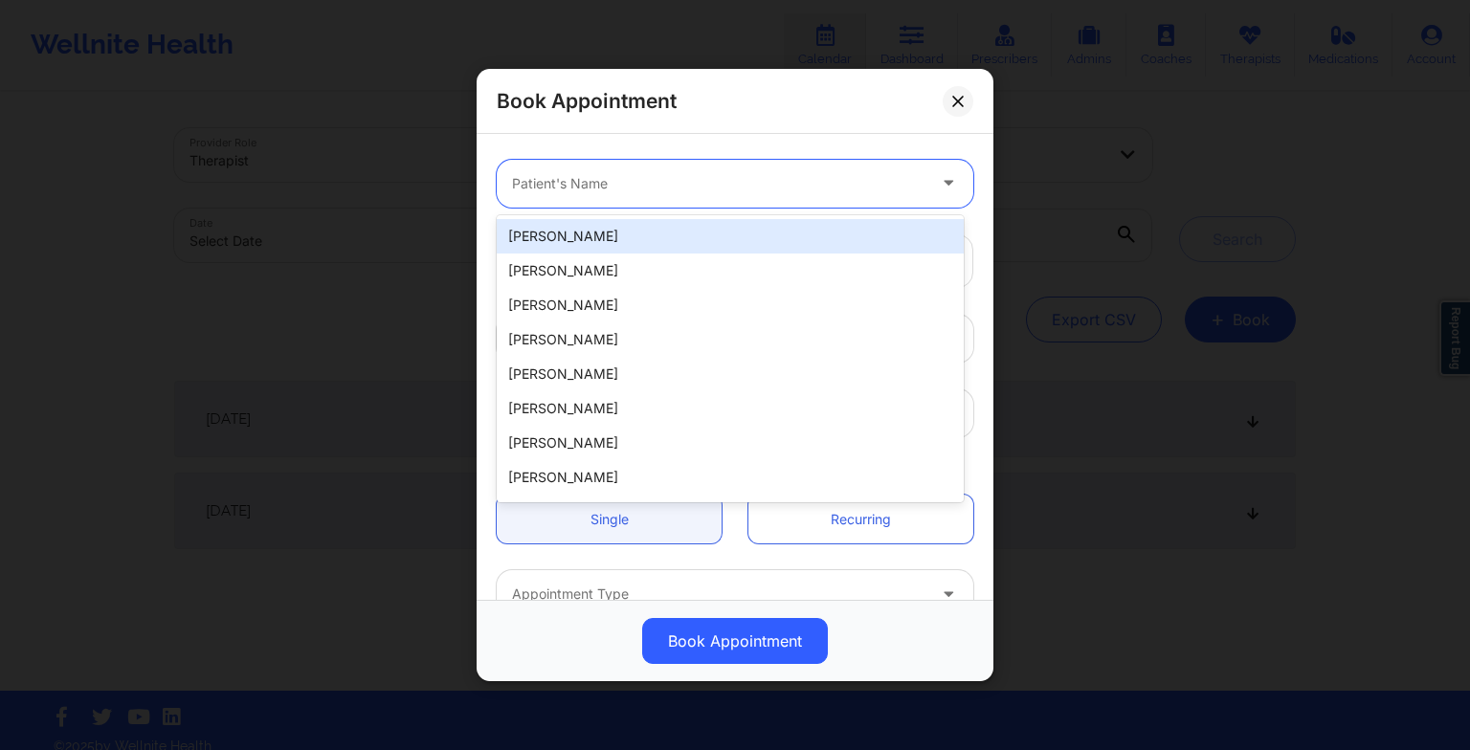
paste input "[PERSON_NAME]"
type input "[PERSON_NAME]"
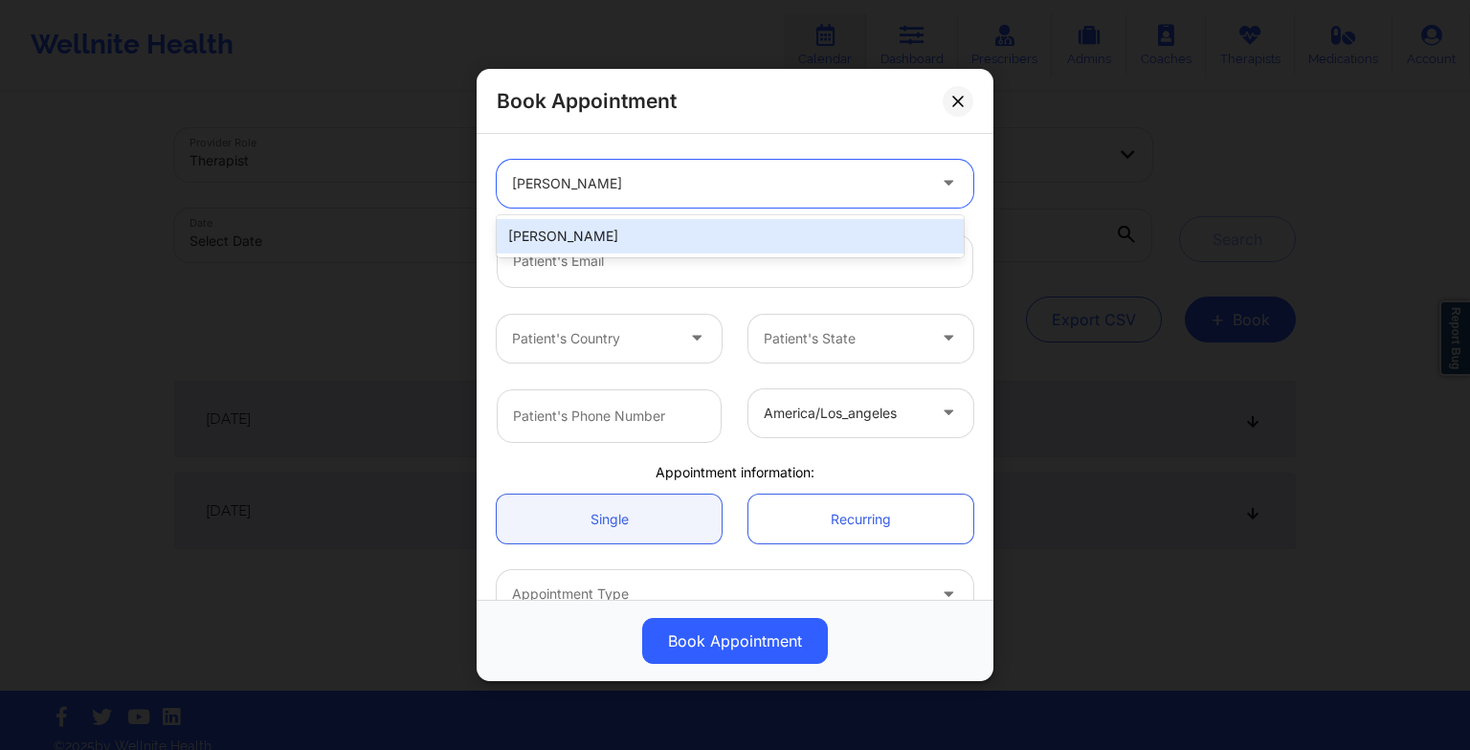
click at [583, 236] on div "[PERSON_NAME]" at bounding box center [730, 236] width 467 height 34
type input "[EMAIL_ADDRESS][DOMAIN_NAME]"
type input "[PHONE_NUMBER]"
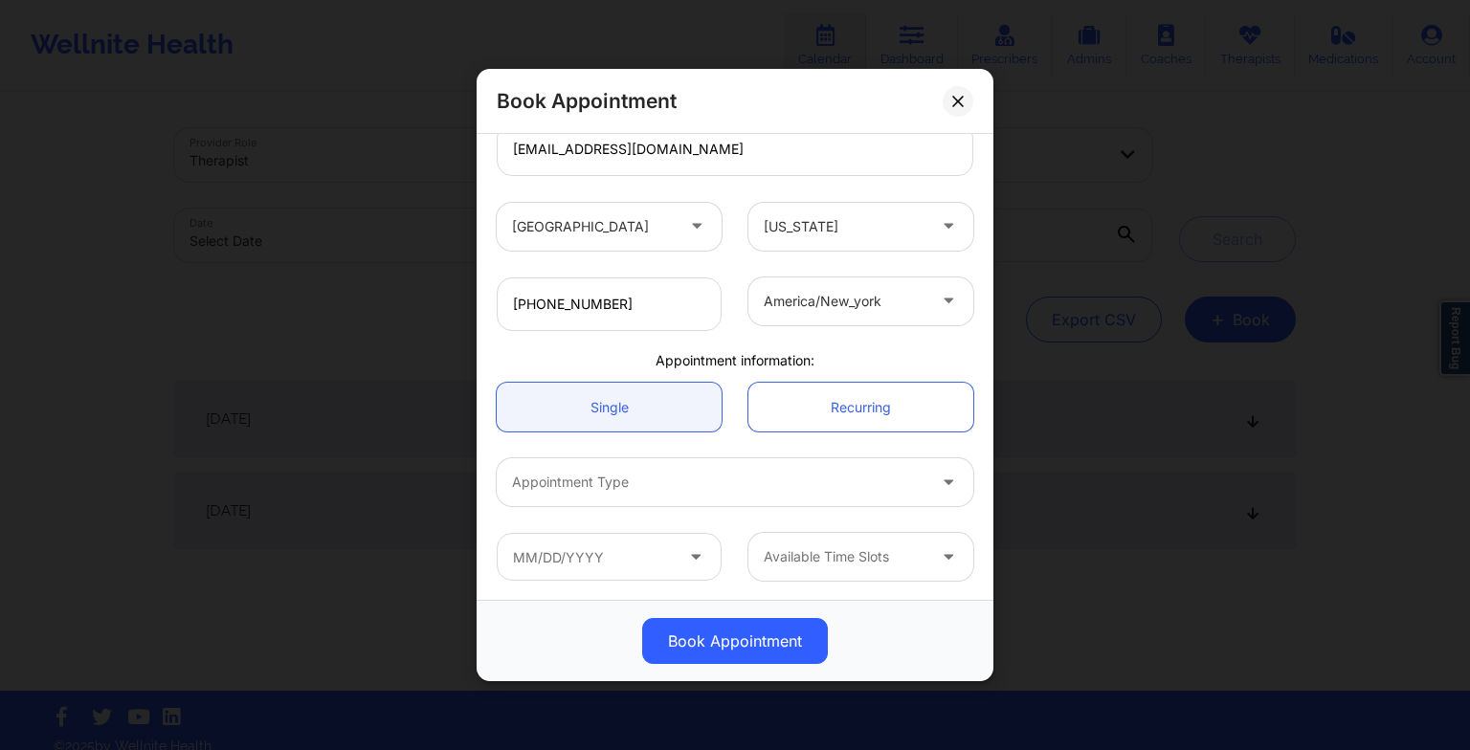
scroll to position [356, 0]
click at [571, 479] on div at bounding box center [718, 483] width 413 height 23
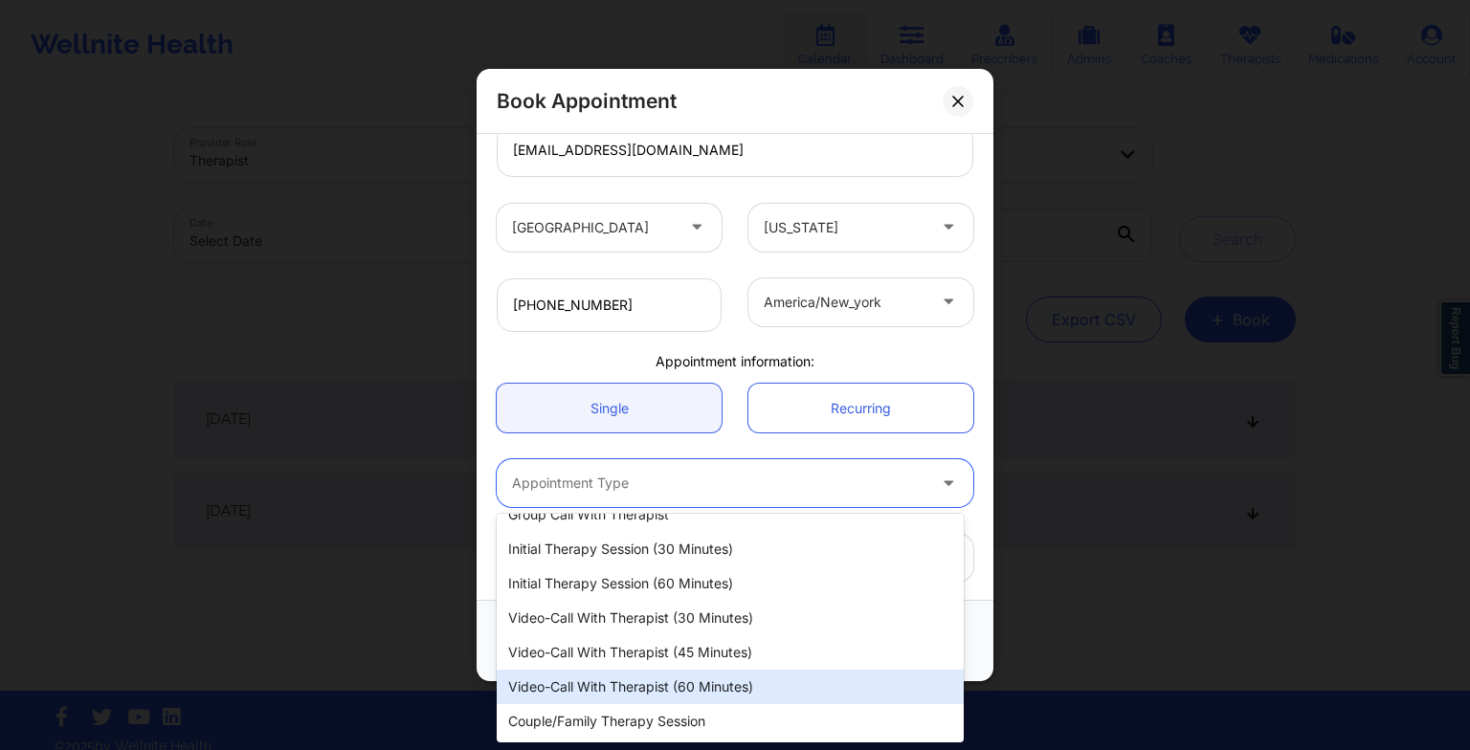
scroll to position [19, 0]
click at [612, 693] on div "Video-Call with Therapist (60 minutes)" at bounding box center [730, 688] width 467 height 34
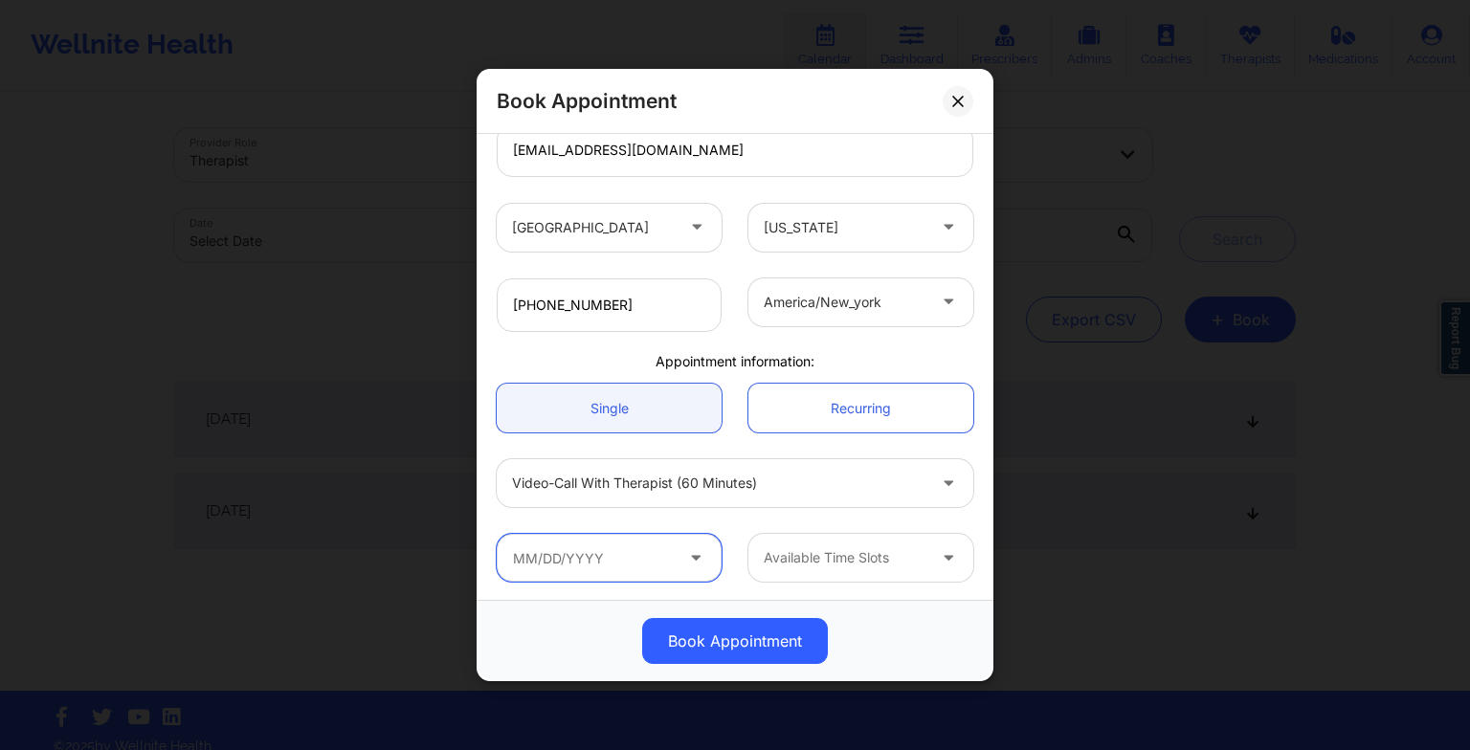
click at [616, 559] on input "text" at bounding box center [609, 558] width 225 height 48
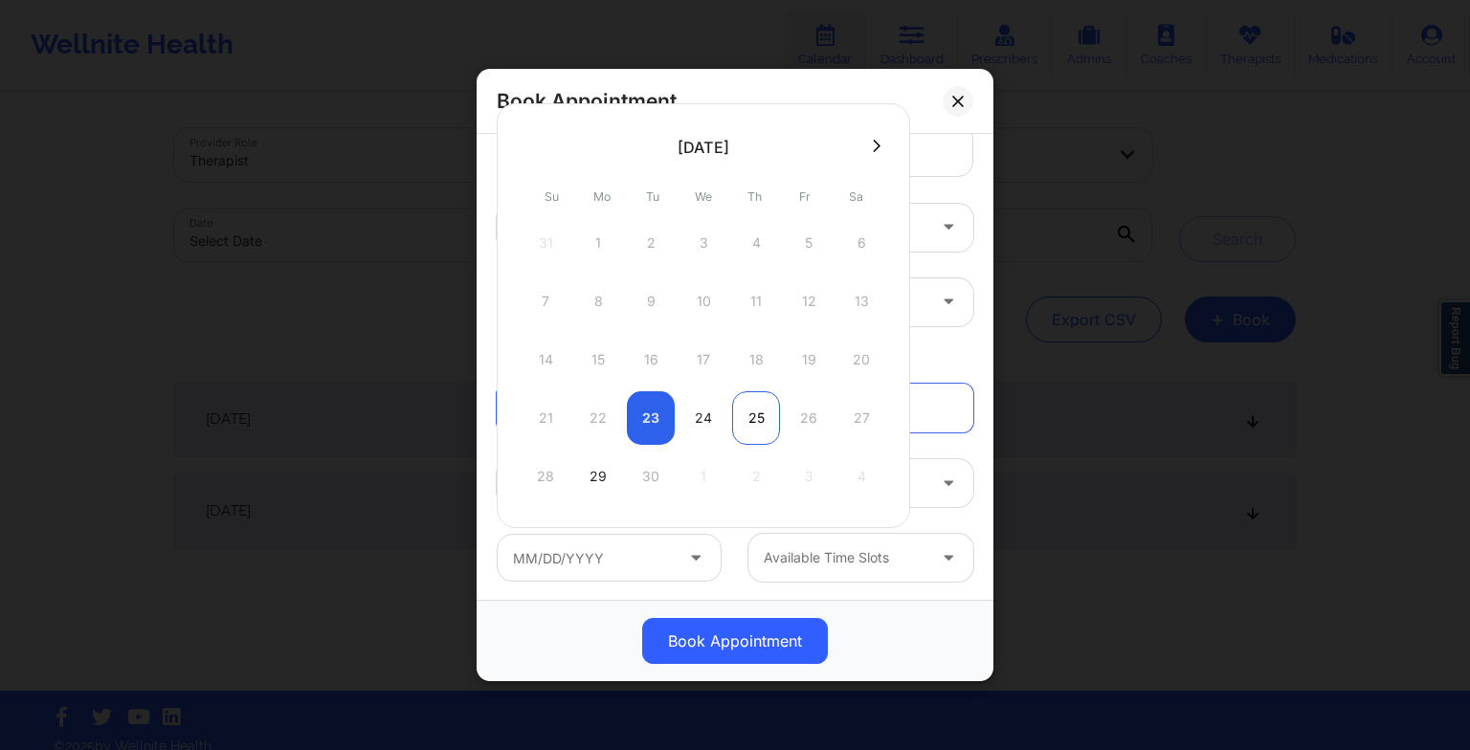
click at [758, 427] on div "25" at bounding box center [756, 418] width 48 height 54
type input "[DATE]"
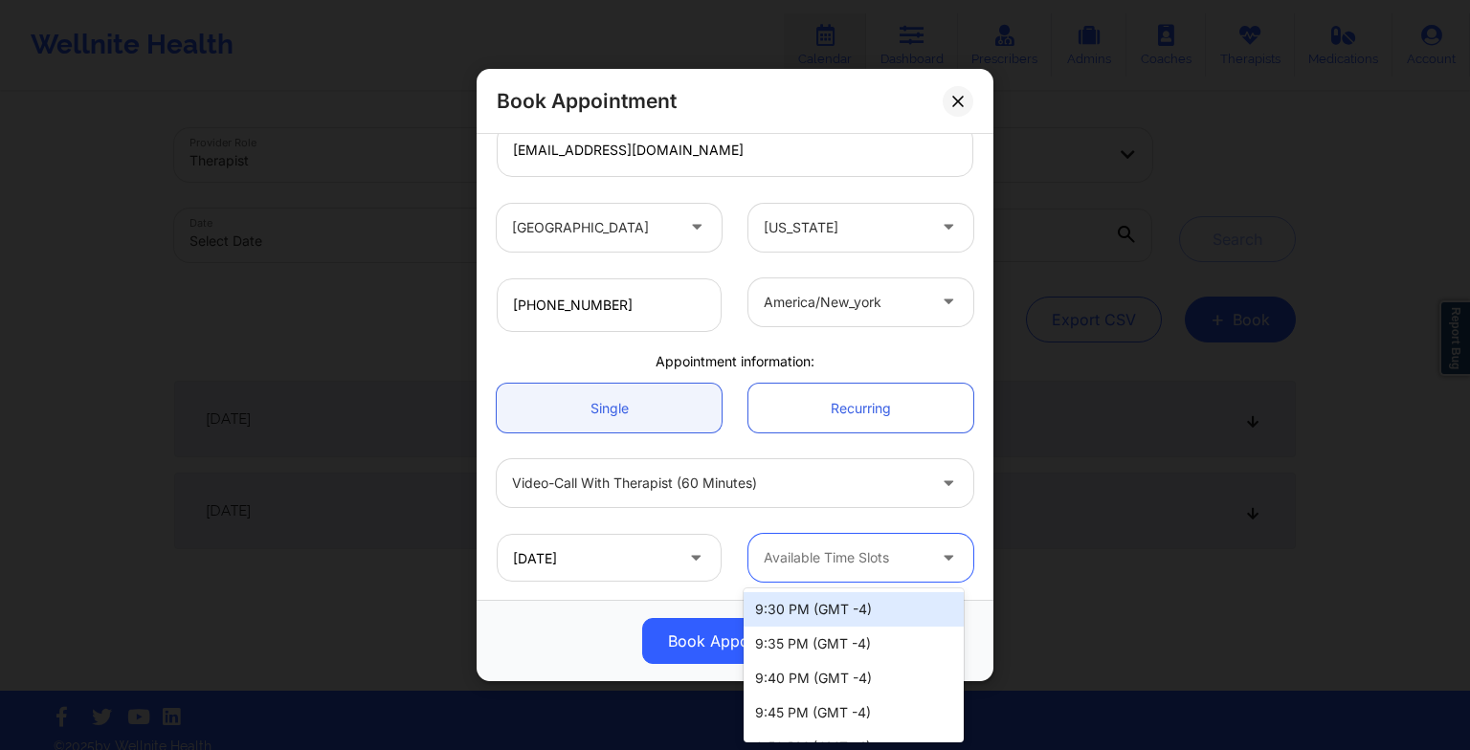
click at [834, 540] on div "Available Time Slots" at bounding box center [837, 558] width 179 height 48
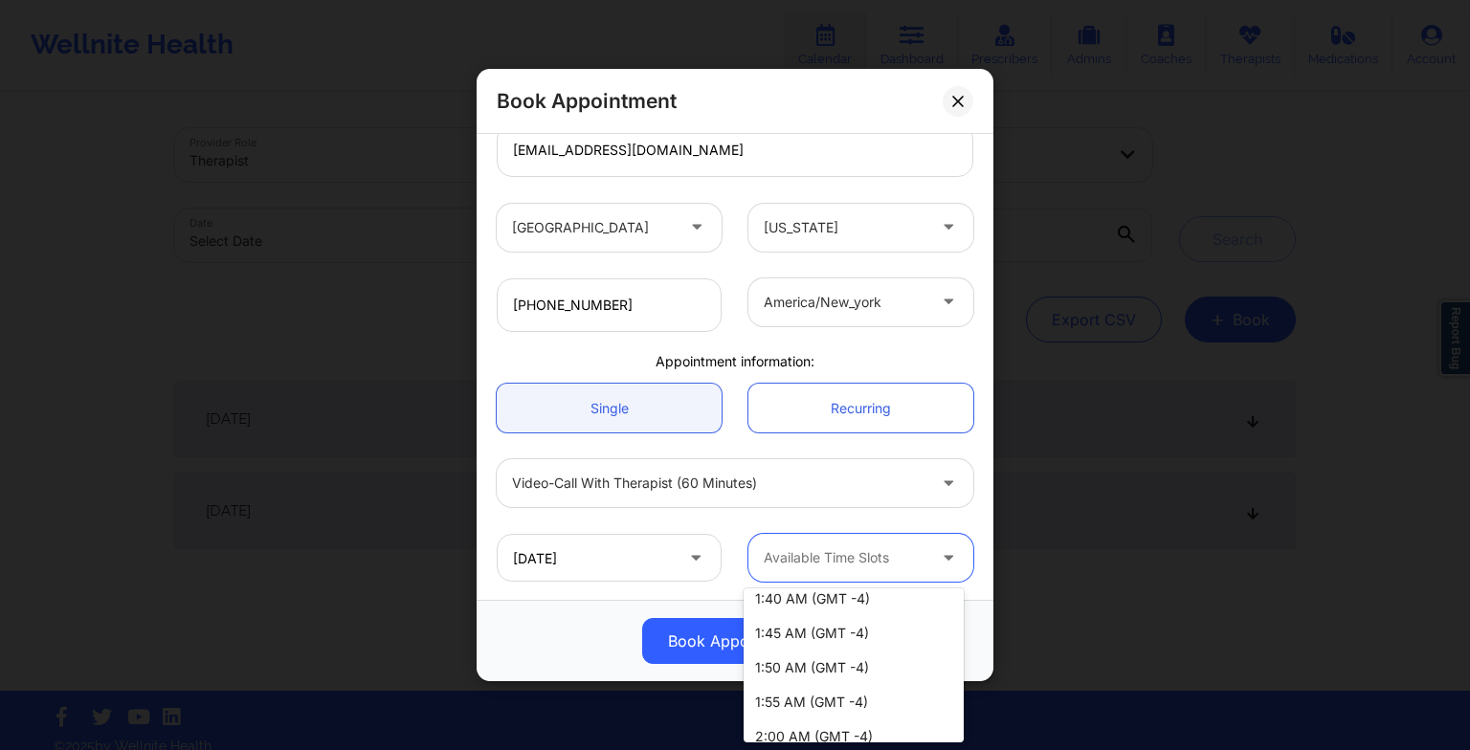
scroll to position [542, 0]
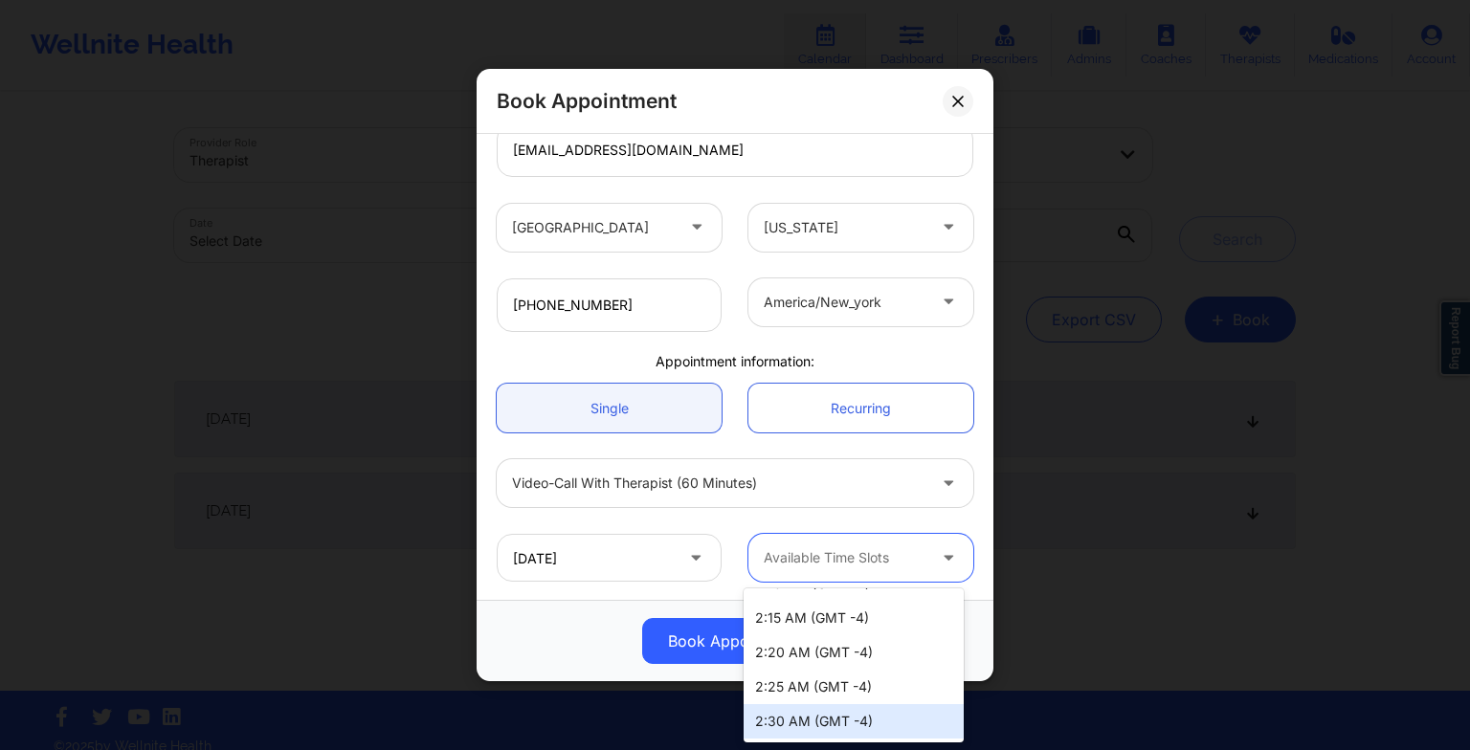
click at [809, 714] on div "2:30 AM (GMT -4)" at bounding box center [853, 721] width 220 height 34
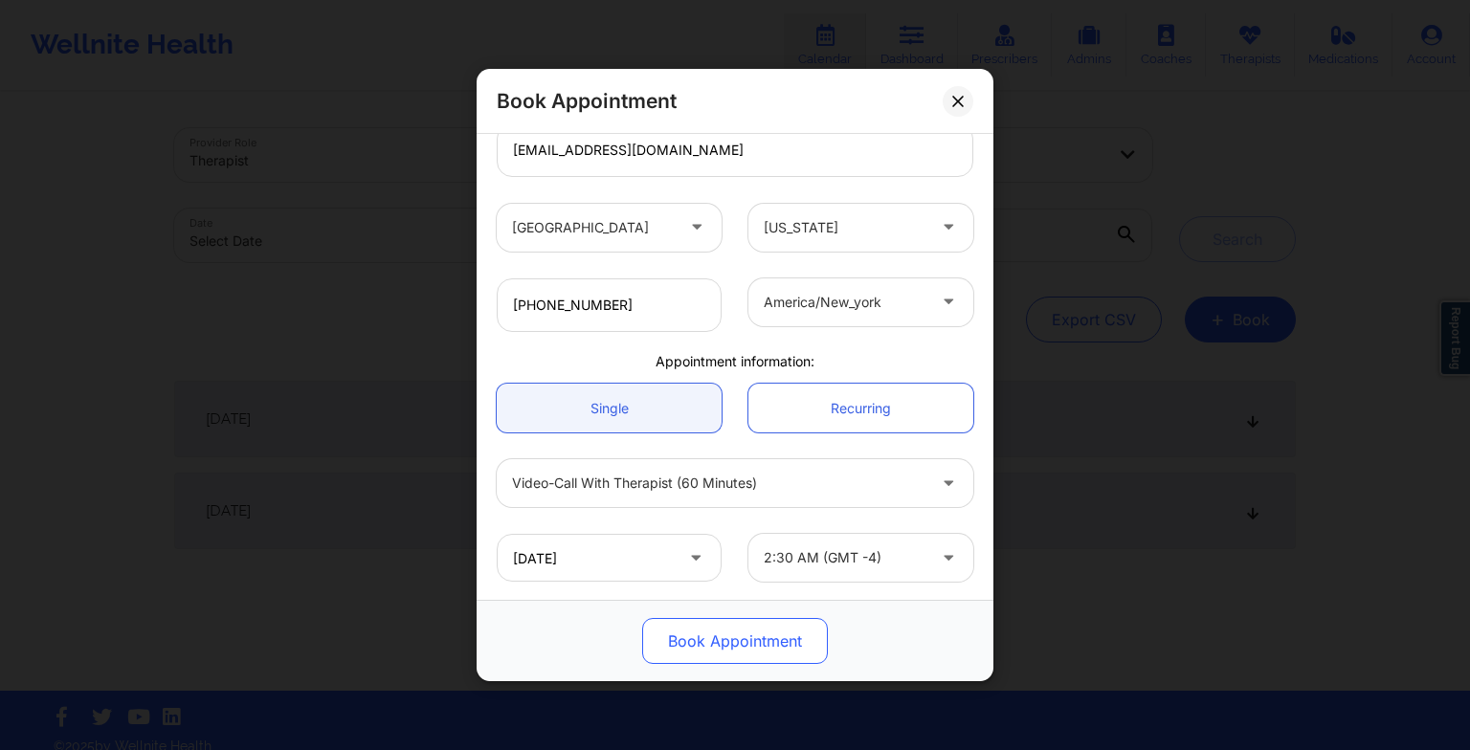
click at [739, 633] on button "Book Appointment" at bounding box center [735, 641] width 186 height 46
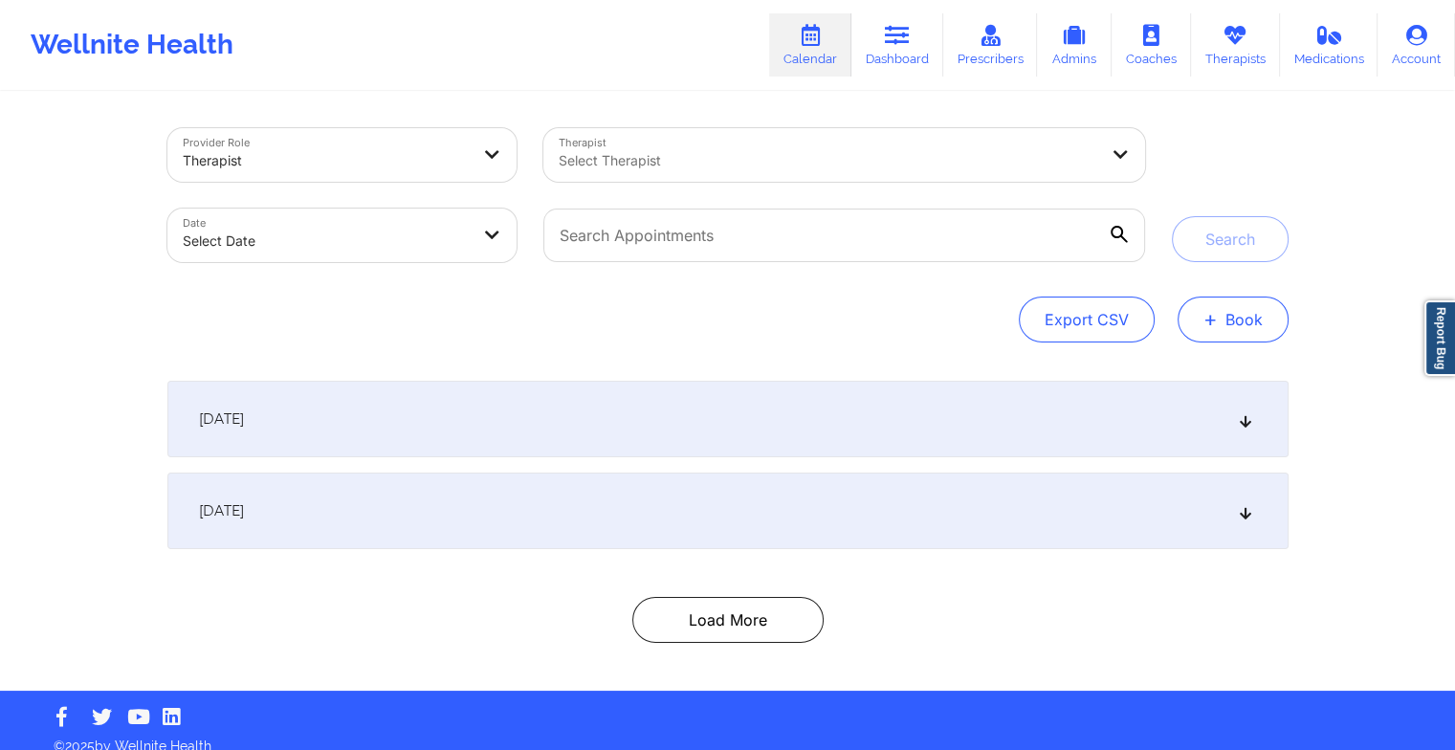
click at [1236, 328] on button "+ Book" at bounding box center [1233, 320] width 111 height 46
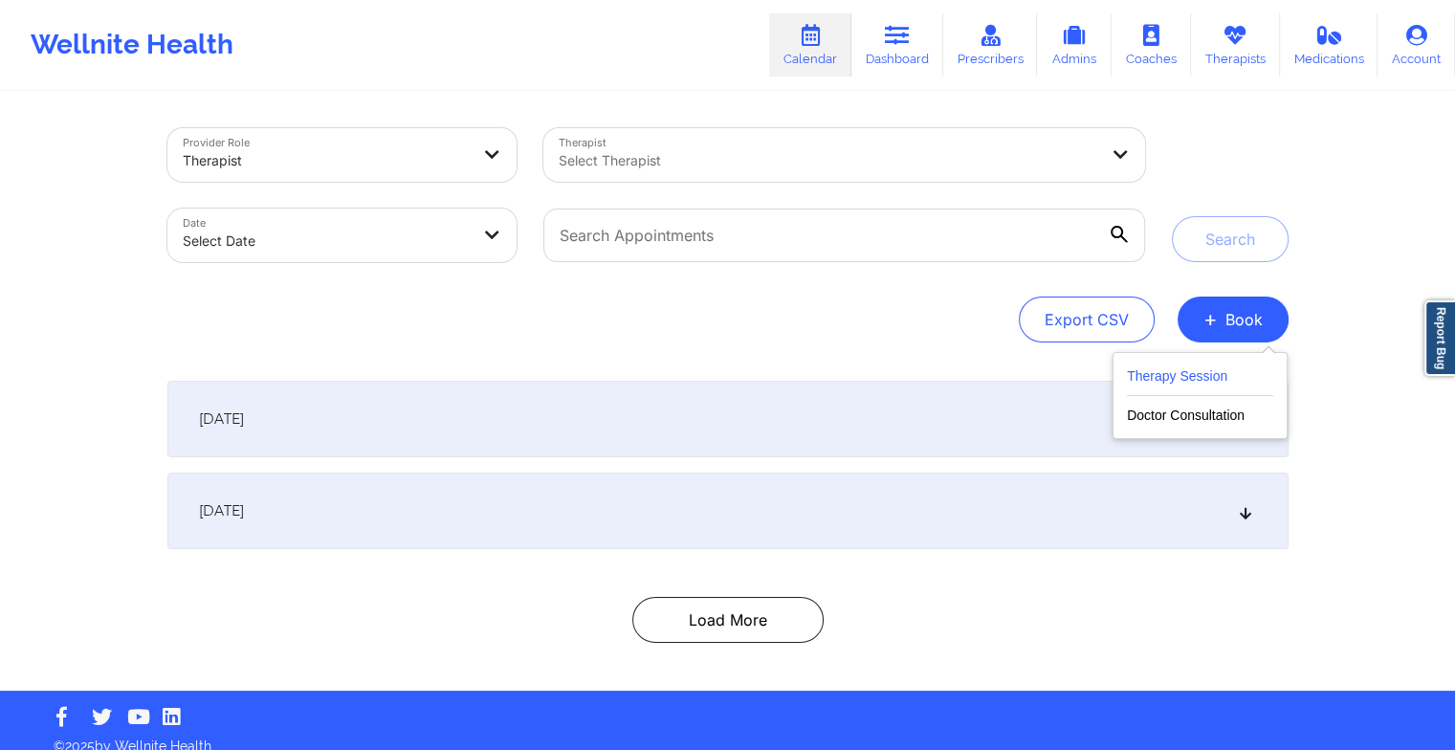
click at [1179, 379] on button "Therapy Session" at bounding box center [1200, 381] width 146 height 32
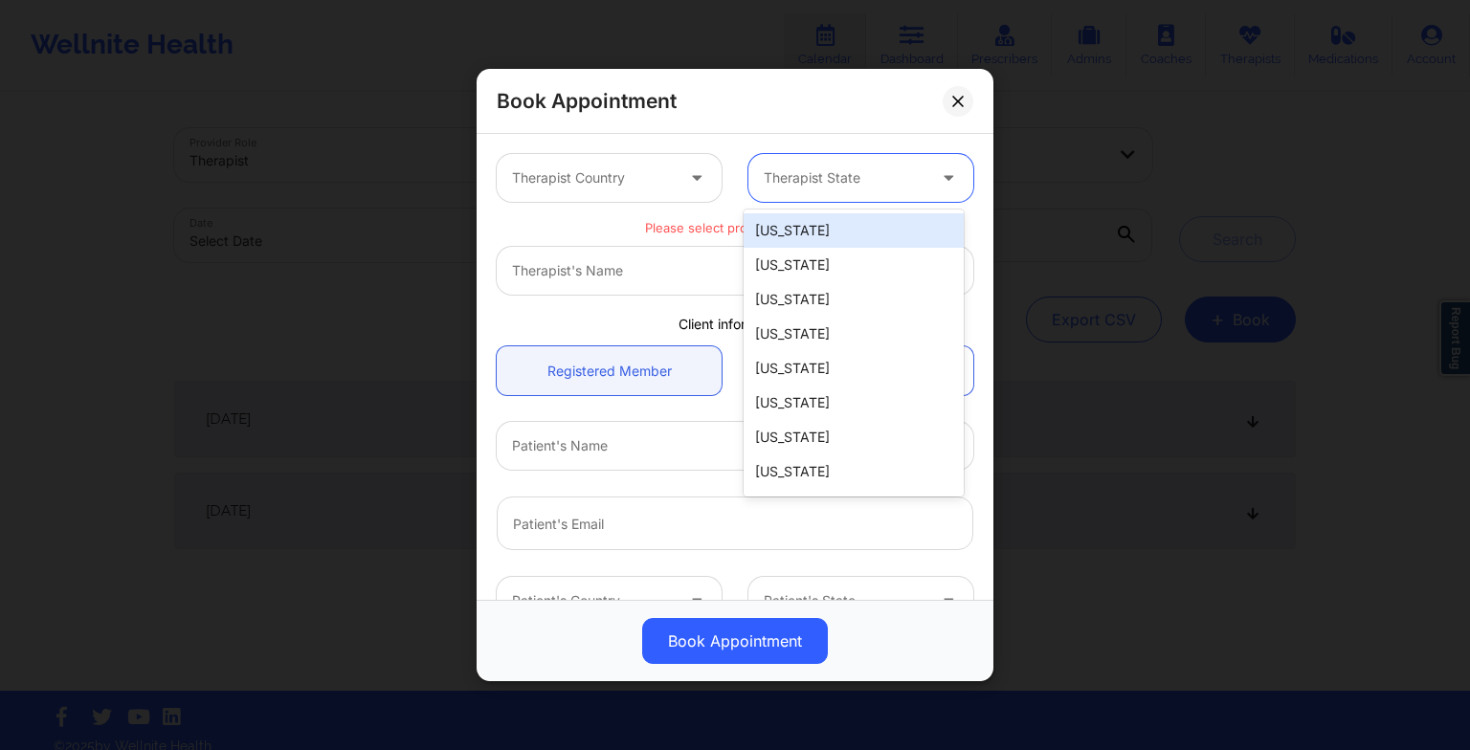
click at [808, 193] on div "Therapist State" at bounding box center [837, 178] width 179 height 48
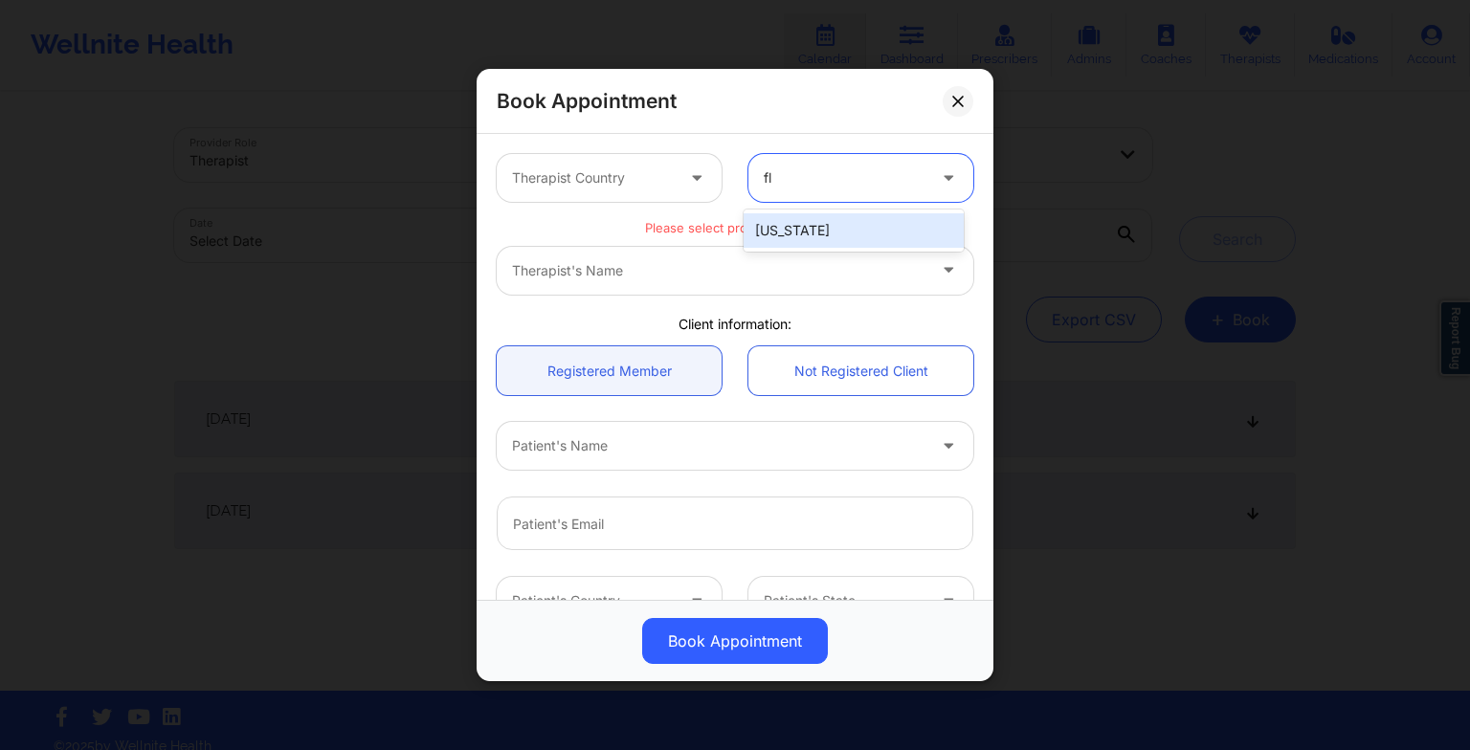
type input "flo"
click at [781, 249] on div "[US_STATE]" at bounding box center [853, 231] width 220 height 42
click at [777, 238] on div "[US_STATE]" at bounding box center [853, 230] width 220 height 34
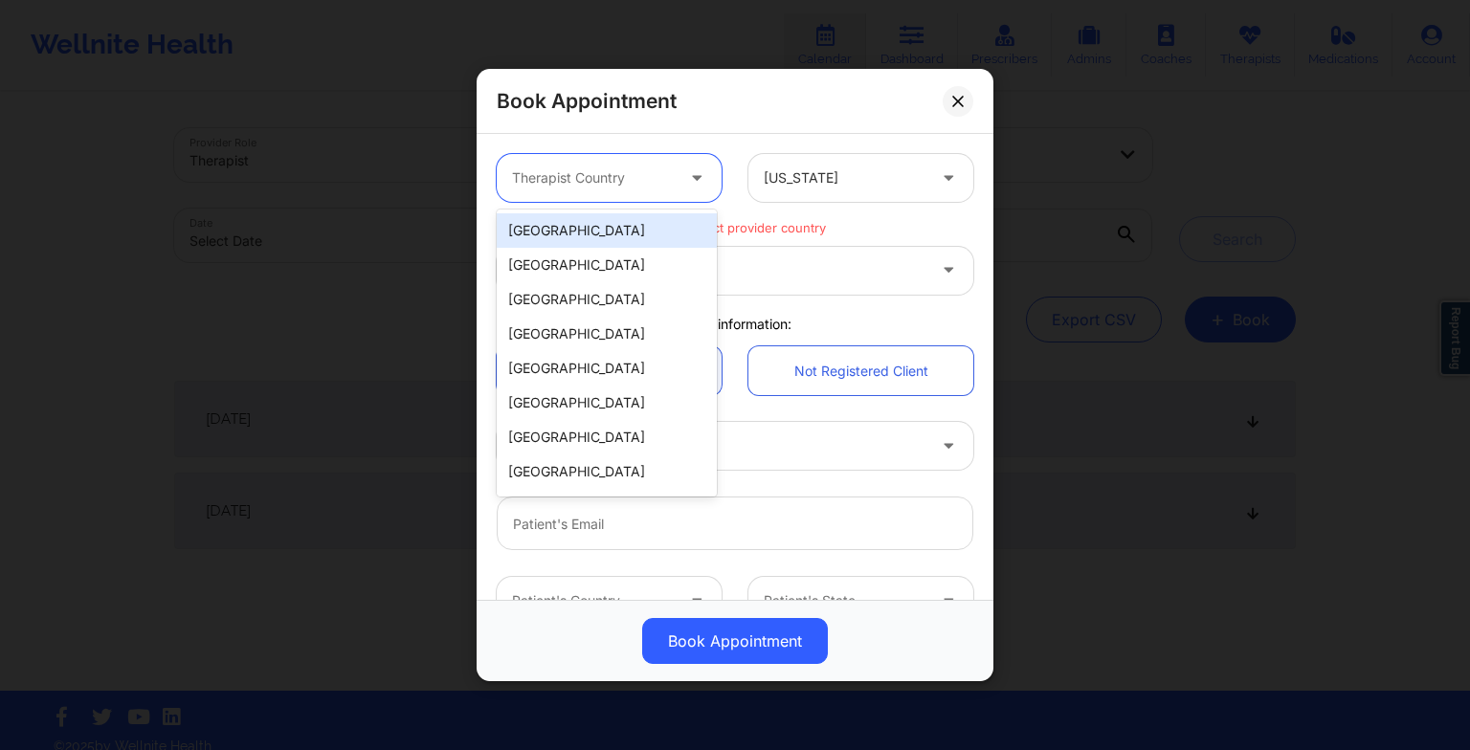
click at [619, 180] on div at bounding box center [593, 177] width 162 height 23
click at [586, 230] on div "[GEOGRAPHIC_DATA]" at bounding box center [607, 230] width 220 height 34
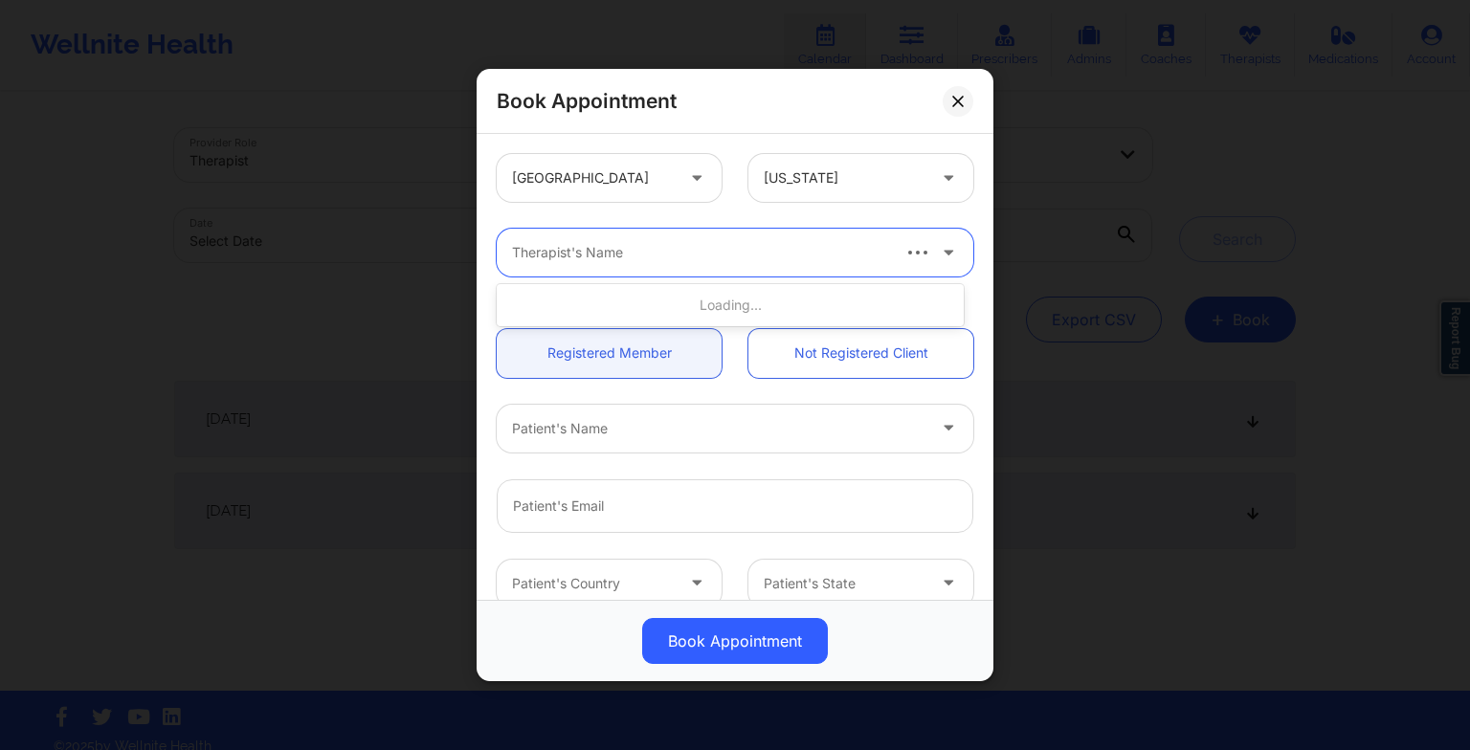
drag, startPoint x: 526, startPoint y: 258, endPoint x: 513, endPoint y: 253, distance: 14.6
click at [513, 253] on div at bounding box center [699, 252] width 375 height 23
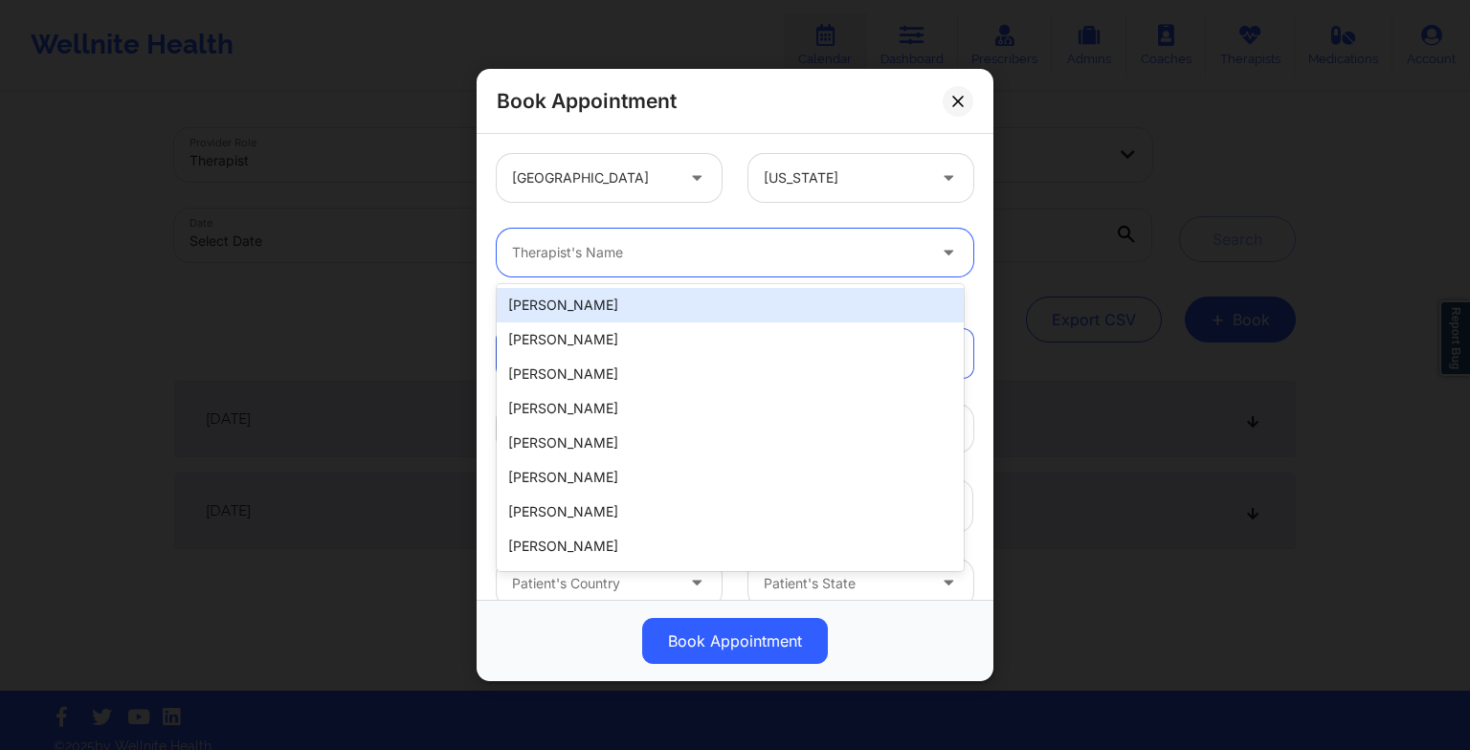
paste input "[PERSON_NAME]"
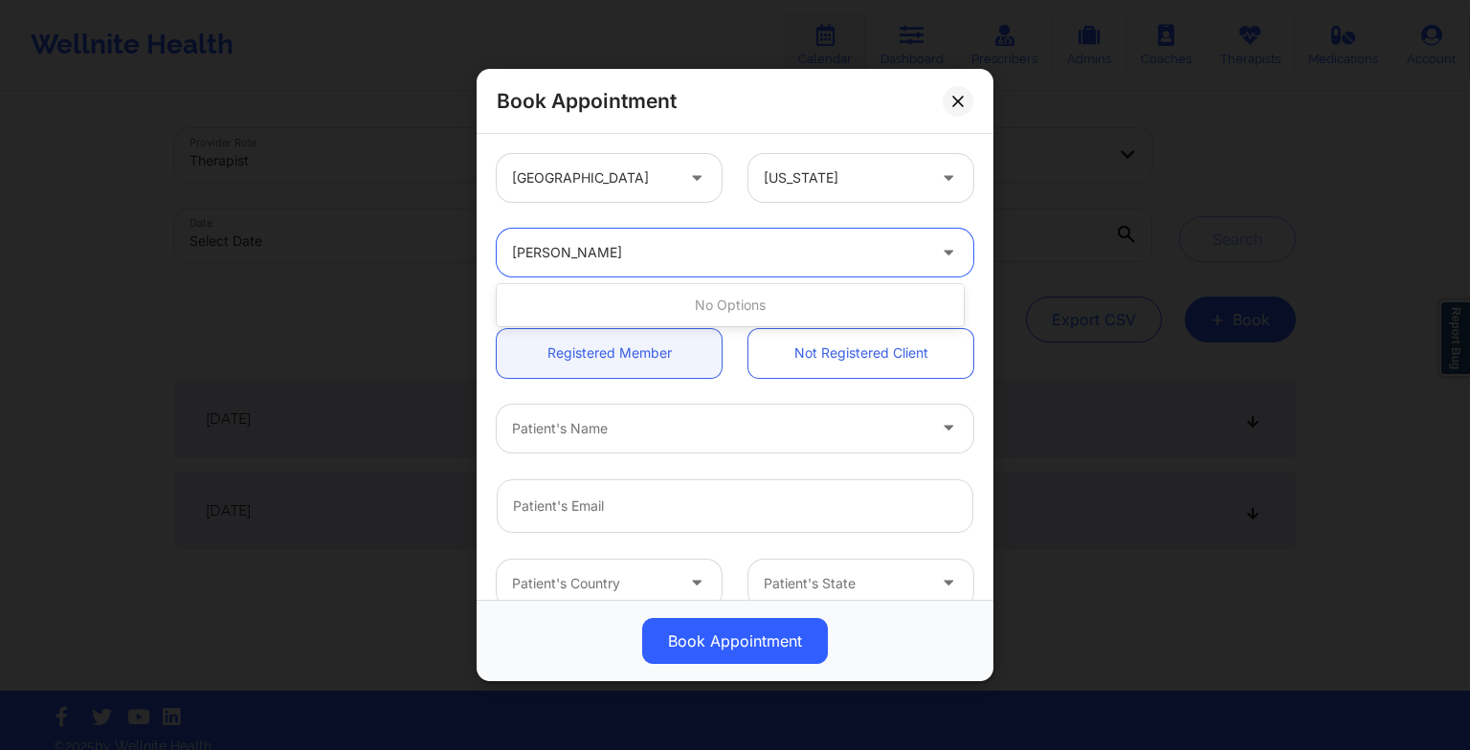
type input "[PERSON_NAME]"
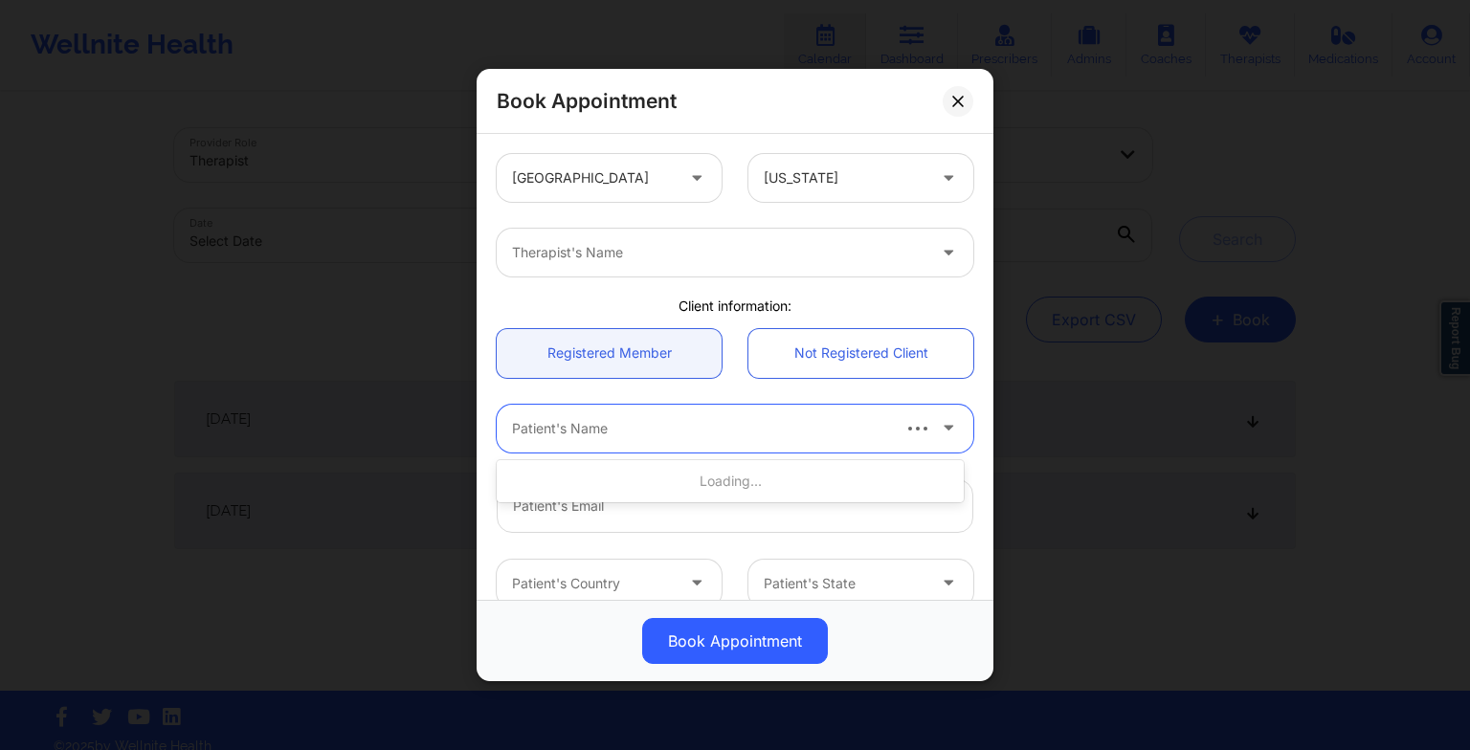
click at [520, 432] on div at bounding box center [699, 428] width 375 height 23
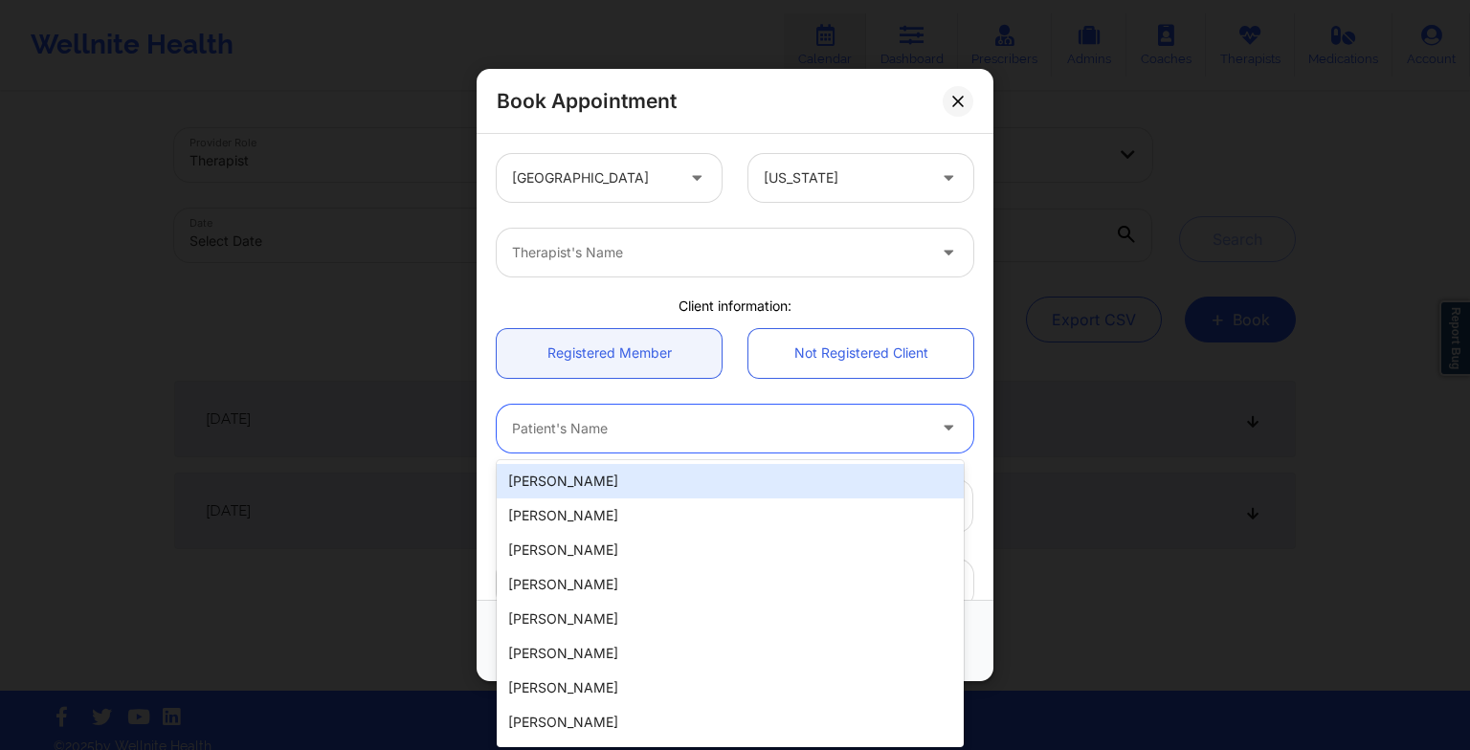
click at [511, 429] on div "Patient's Name" at bounding box center [712, 429] width 431 height 48
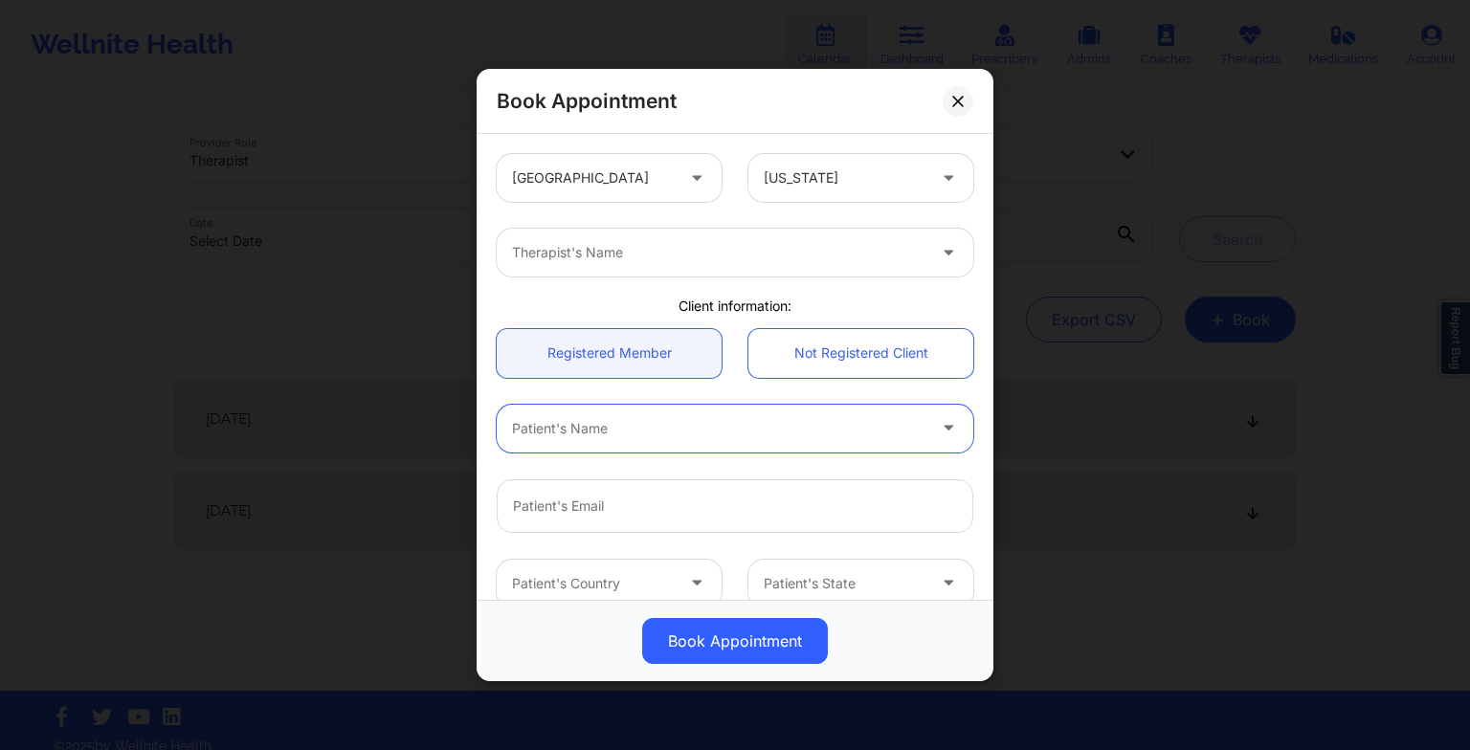
click at [511, 429] on div "Patient's Name" at bounding box center [712, 429] width 431 height 48
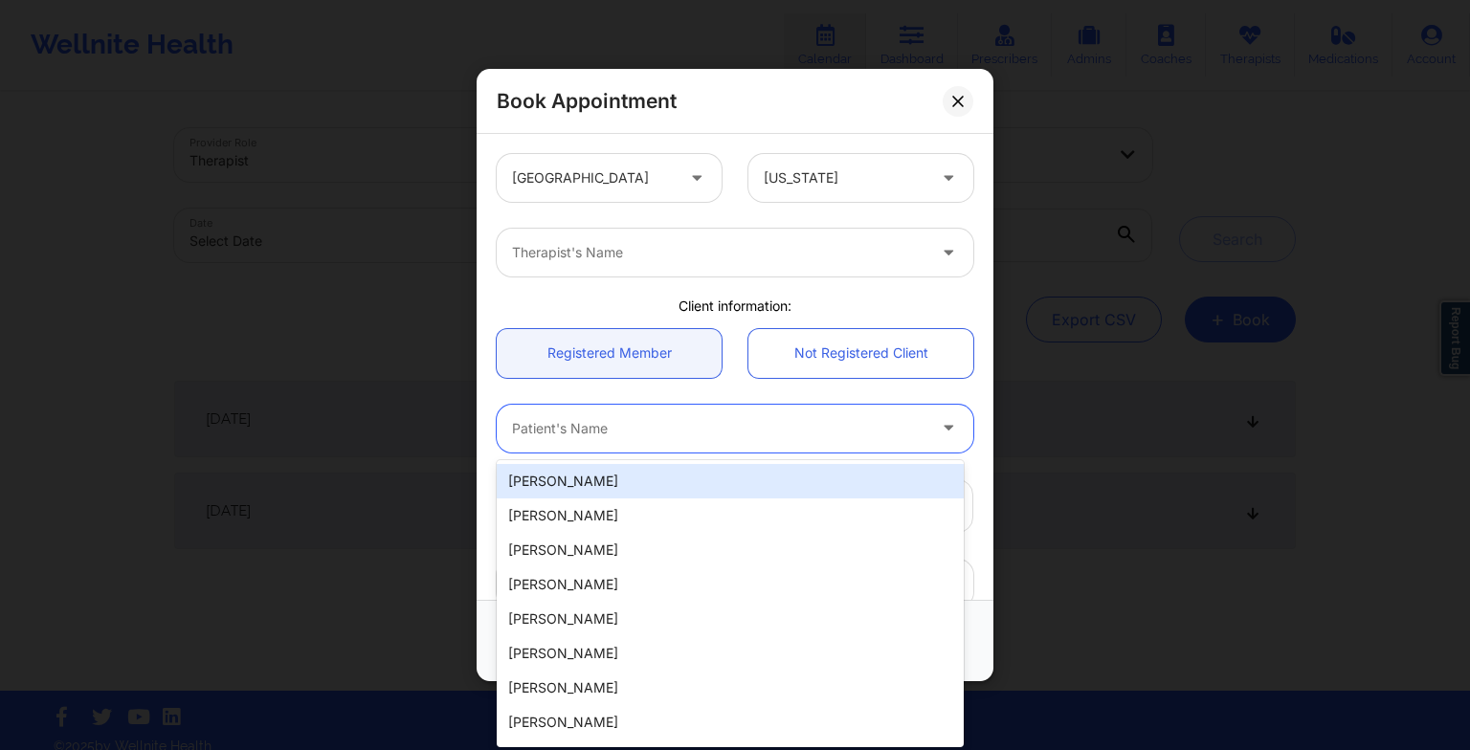
paste input "[PERSON_NAME]"
type input "[PERSON_NAME]"
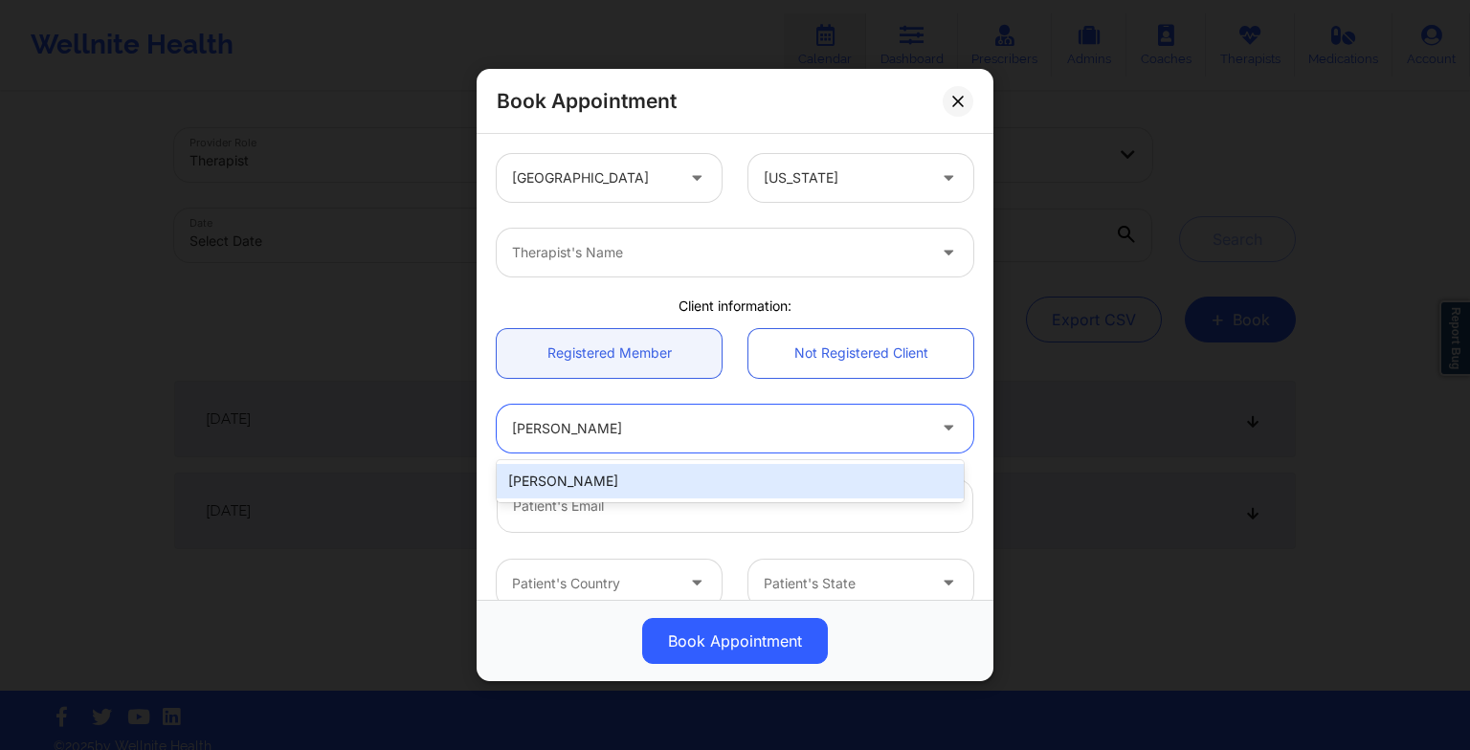
click at [619, 473] on div "[PERSON_NAME]" at bounding box center [730, 481] width 467 height 34
type input "[EMAIL_ADDRESS][DOMAIN_NAME]"
type input "[PHONE_NUMBER]"
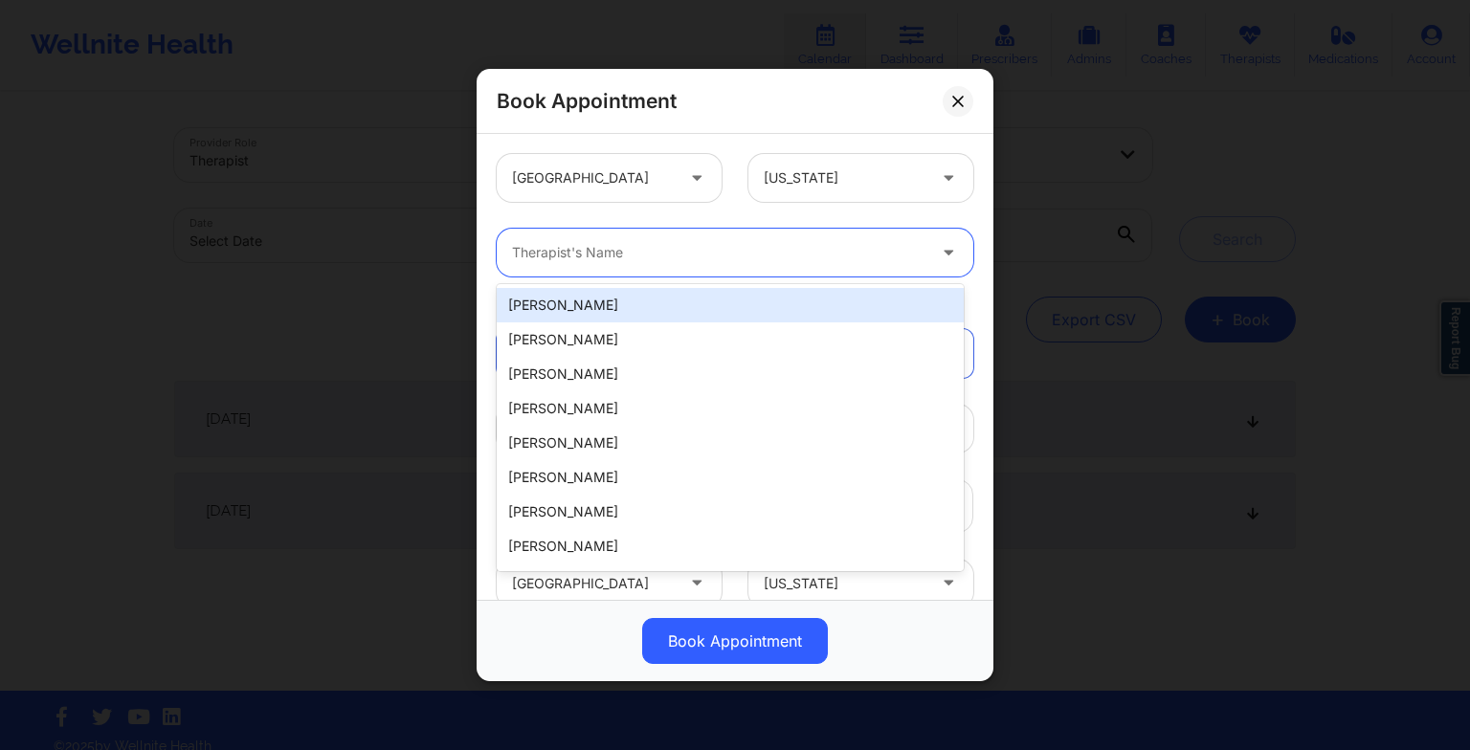
click at [557, 249] on div at bounding box center [718, 252] width 413 height 23
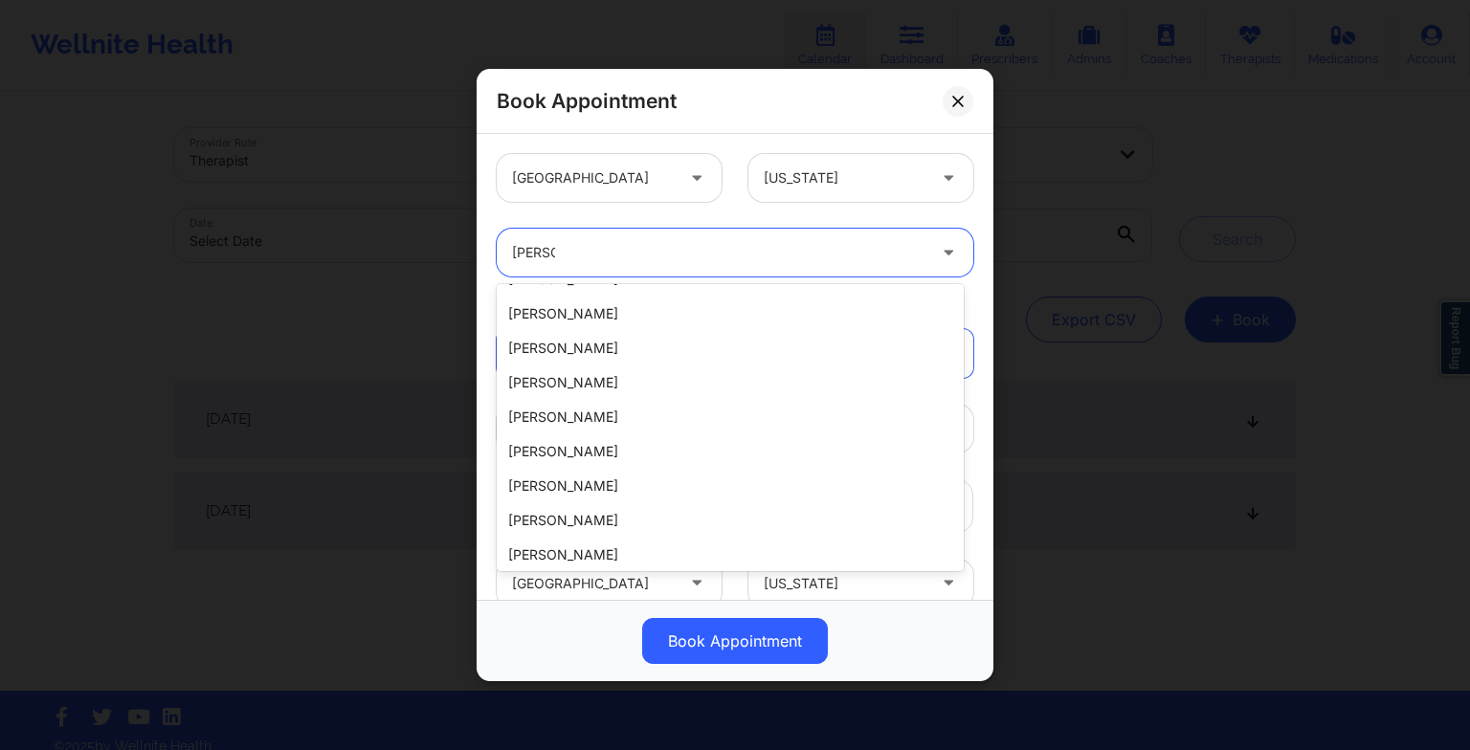
scroll to position [0, 0]
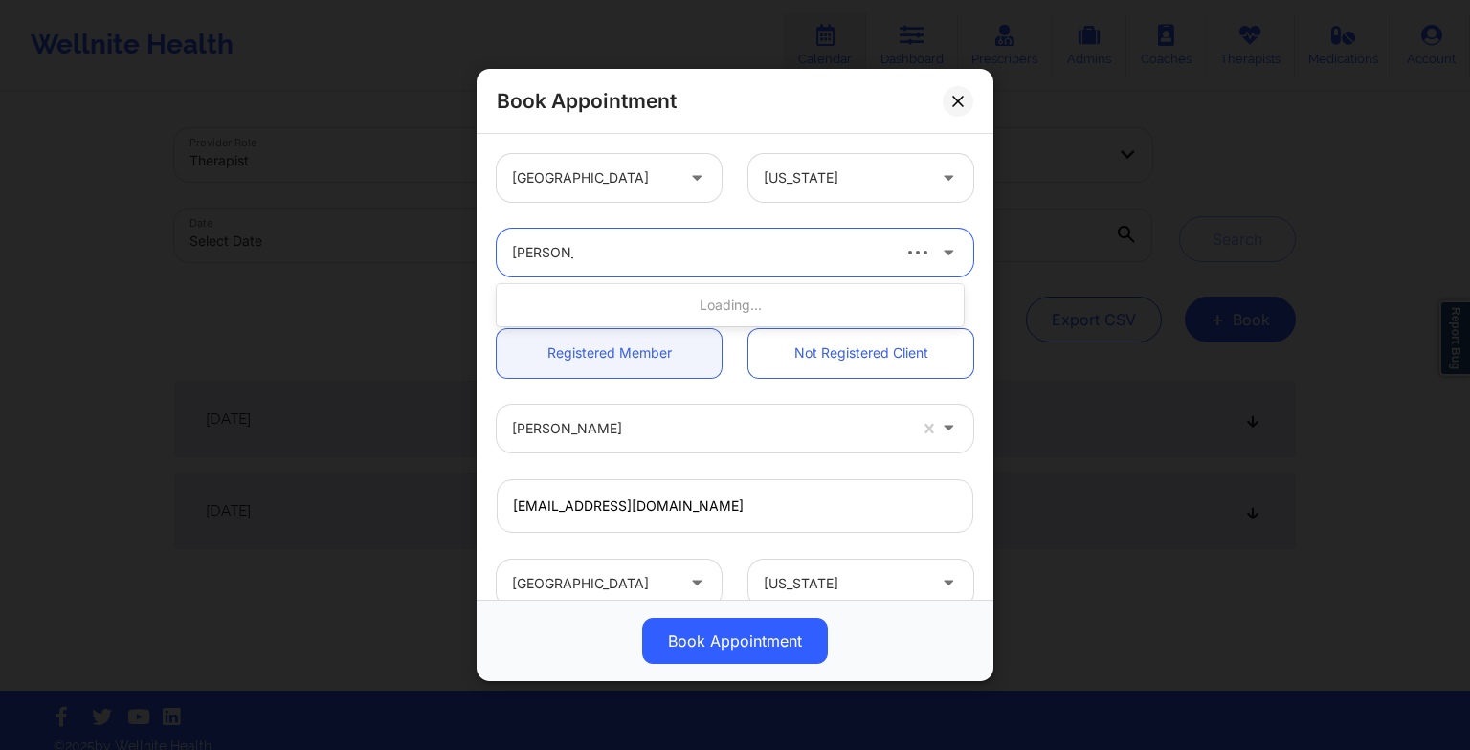
type input "[PERSON_NAME]"
click at [606, 291] on div "[PERSON_NAME][GEOGRAPHIC_DATA][PERSON_NAME]" at bounding box center [730, 305] width 467 height 34
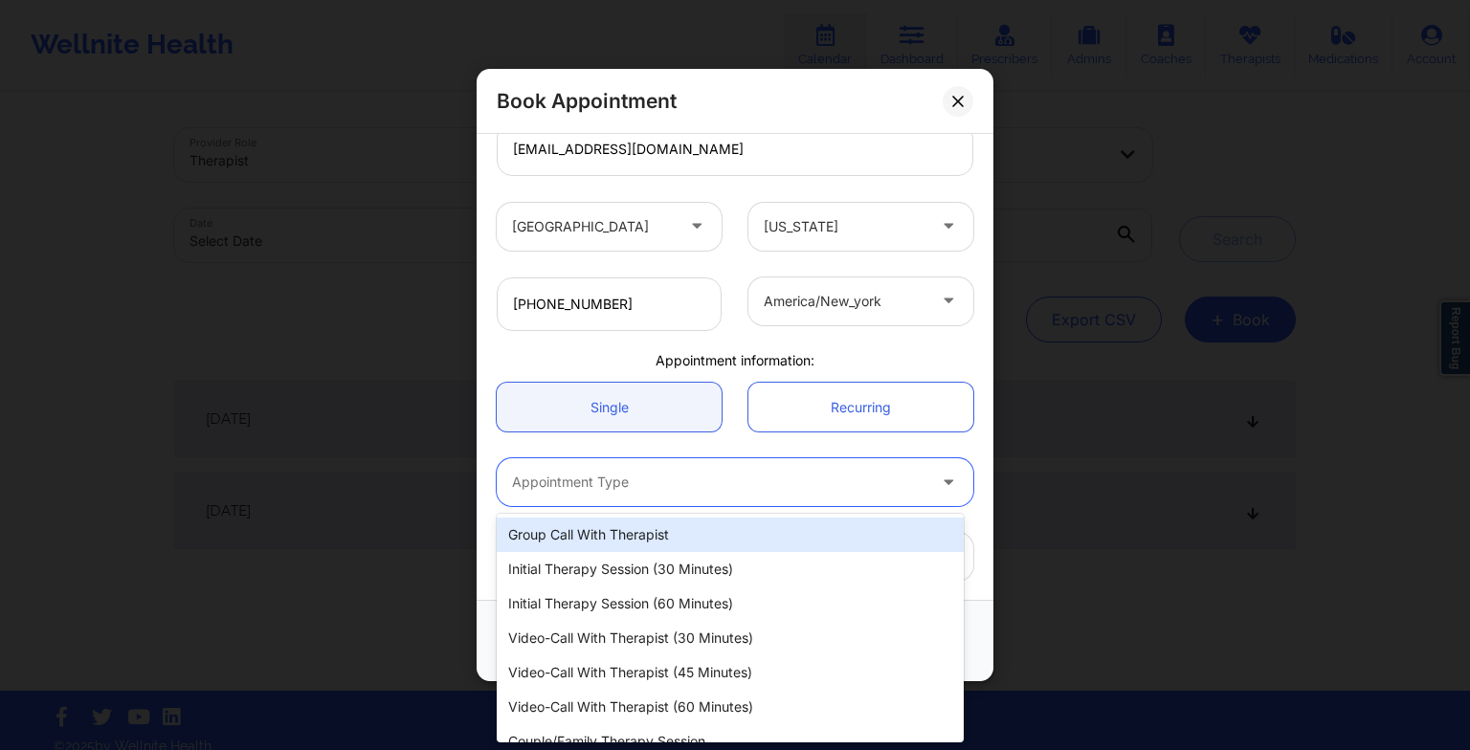
click at [618, 490] on div at bounding box center [718, 482] width 413 height 23
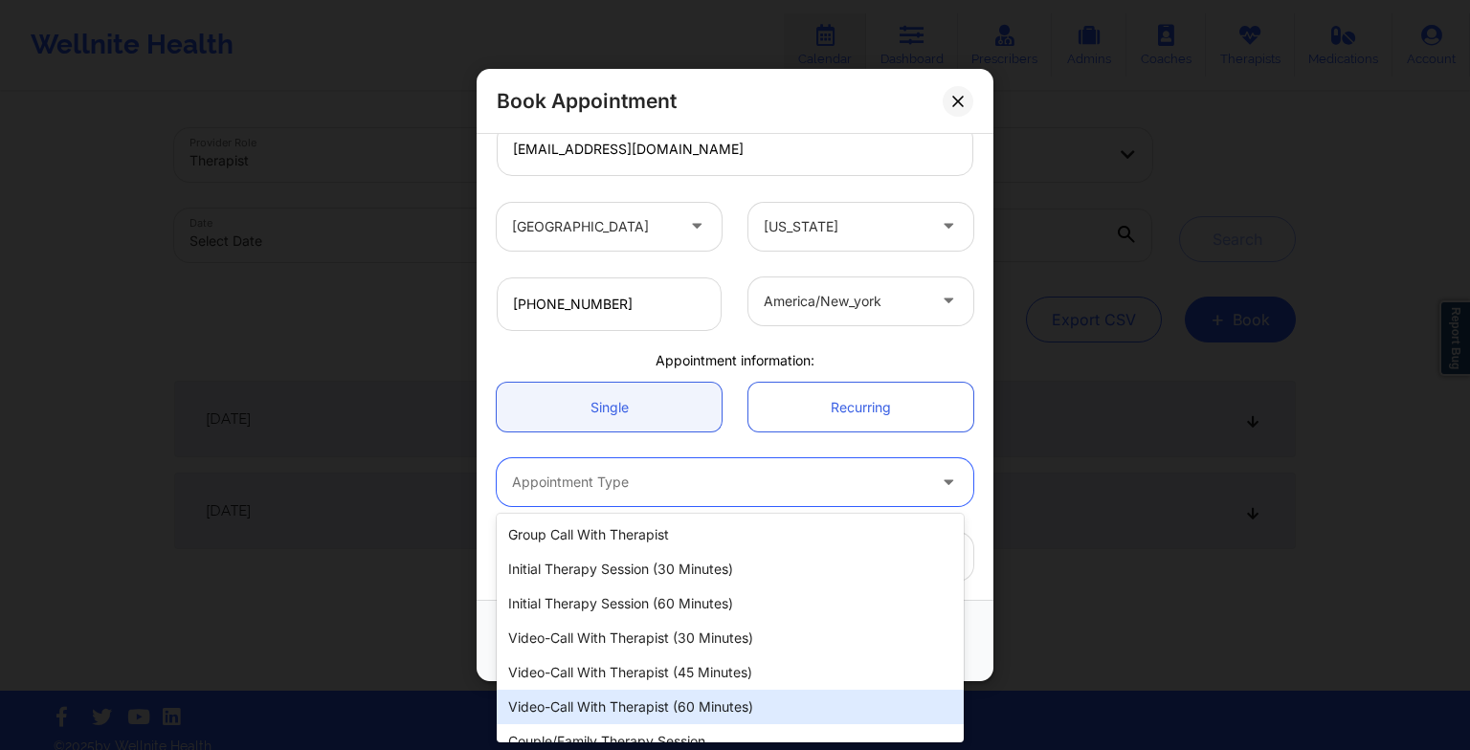
click at [598, 697] on div "Video-Call with Therapist (60 minutes)" at bounding box center [730, 707] width 467 height 34
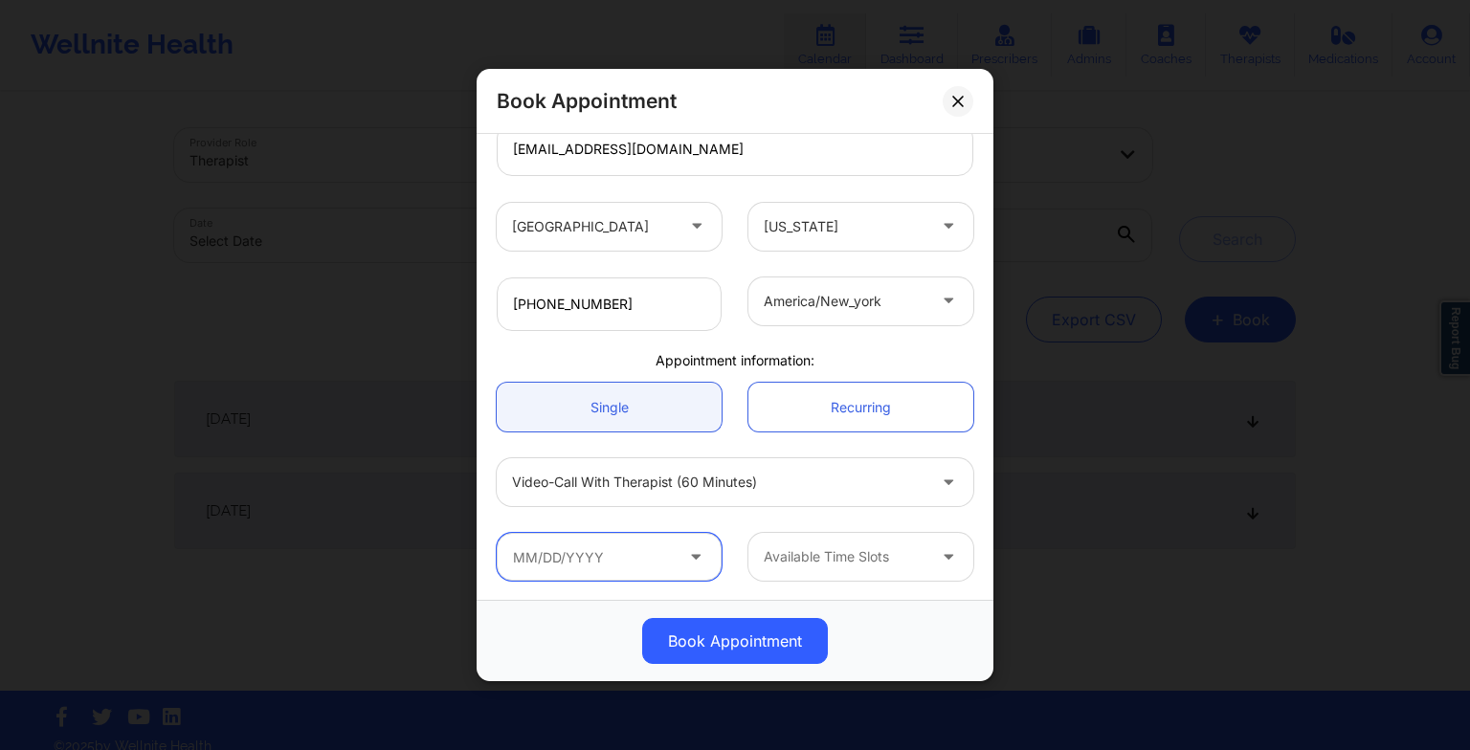
click at [569, 564] on input "text" at bounding box center [609, 557] width 225 height 48
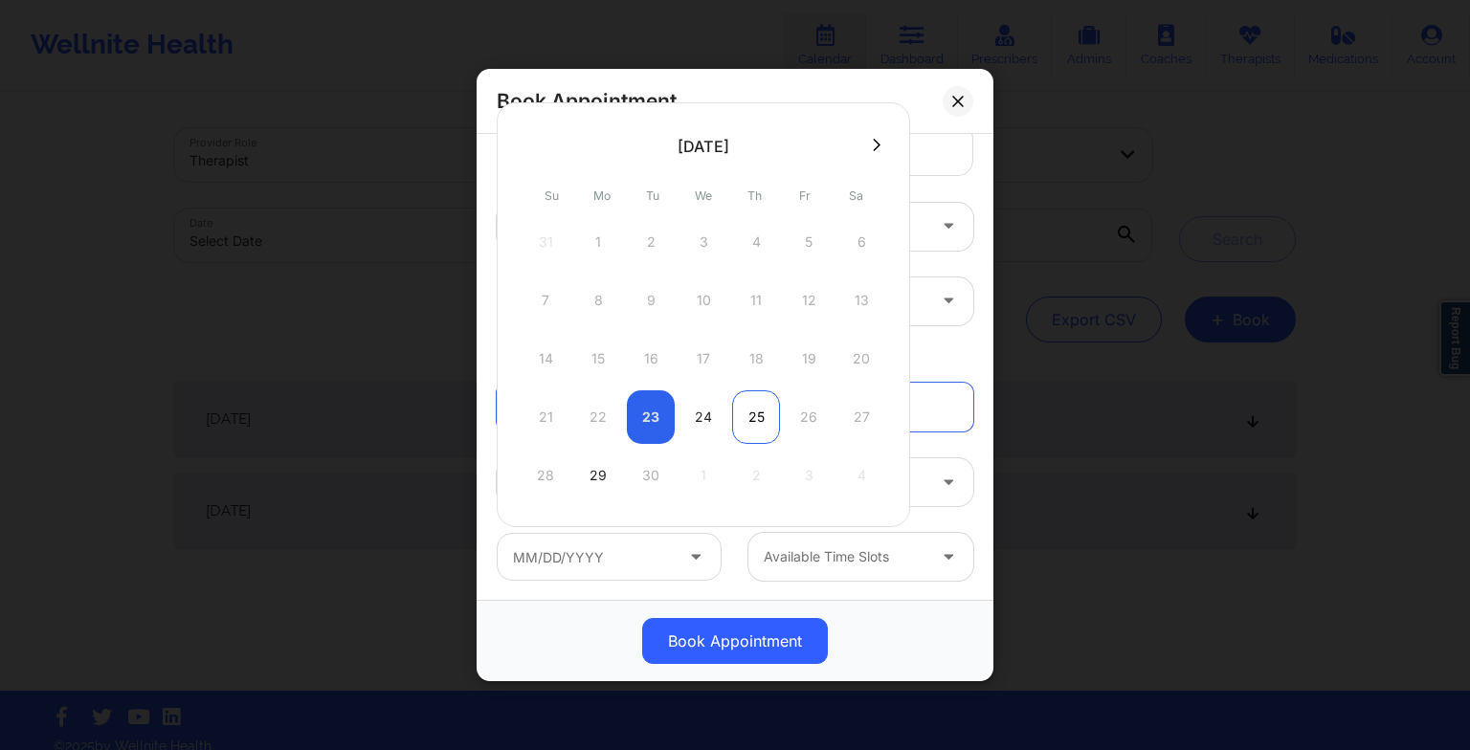
click at [763, 411] on div "25" at bounding box center [756, 417] width 48 height 54
type input "[DATE]"
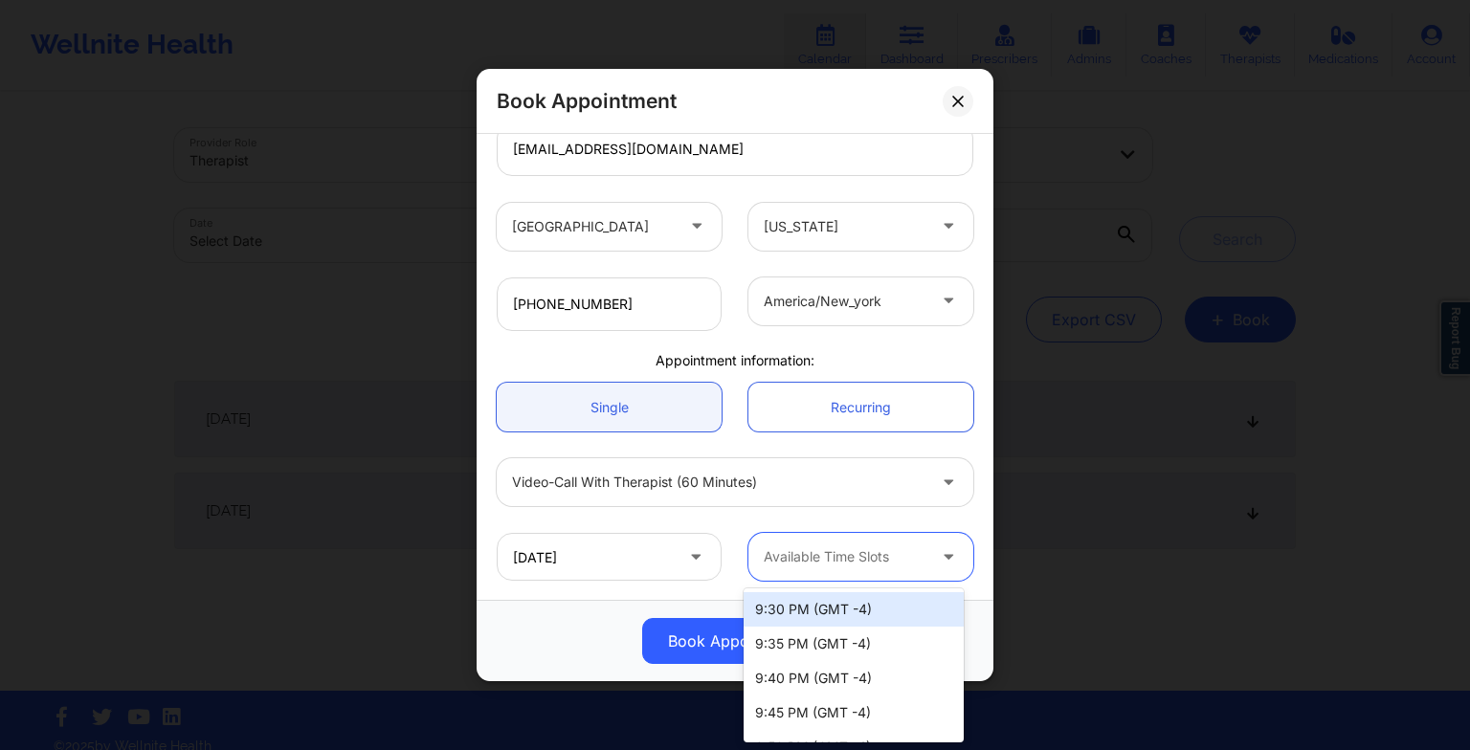
click at [805, 559] on div at bounding box center [845, 556] width 162 height 23
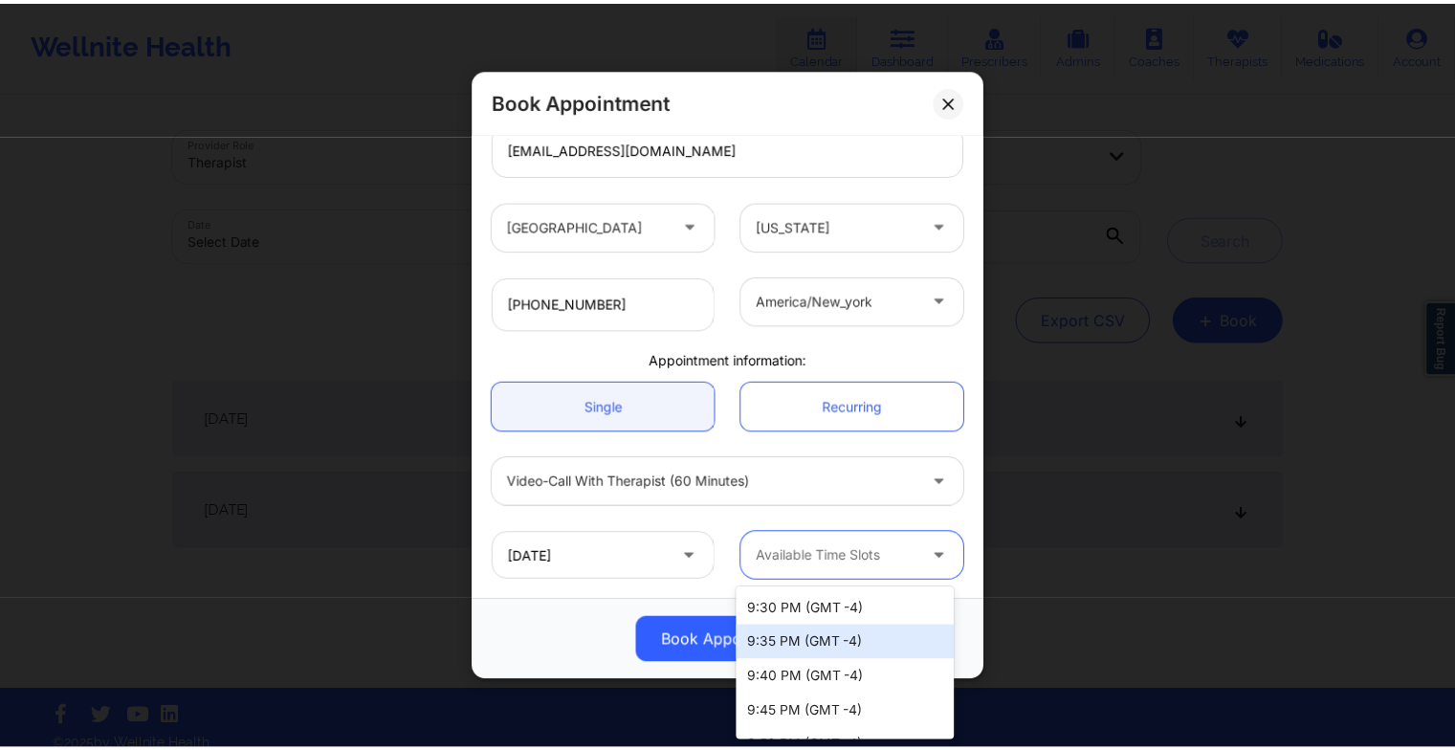
scroll to position [542, 0]
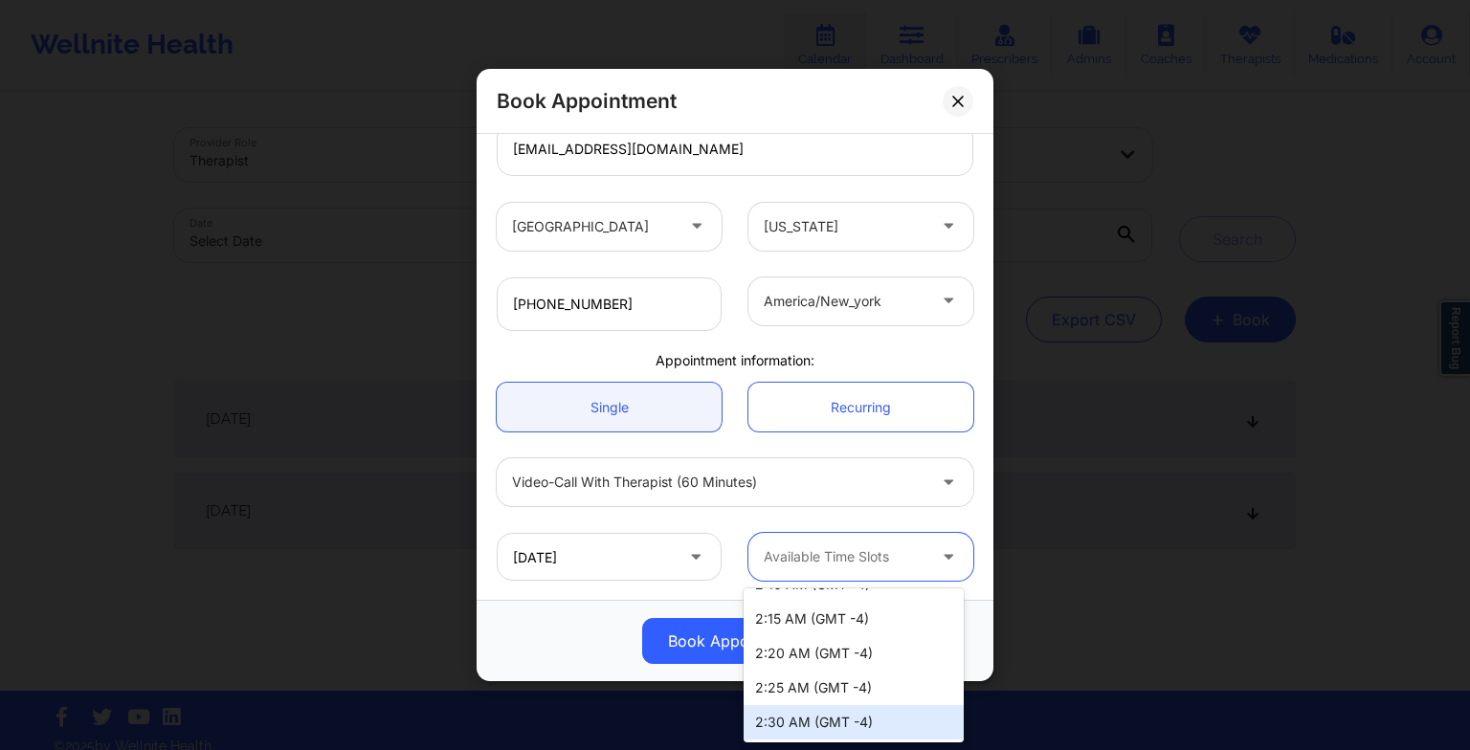
click at [819, 717] on div "2:30 AM (GMT -4)" at bounding box center [853, 722] width 220 height 34
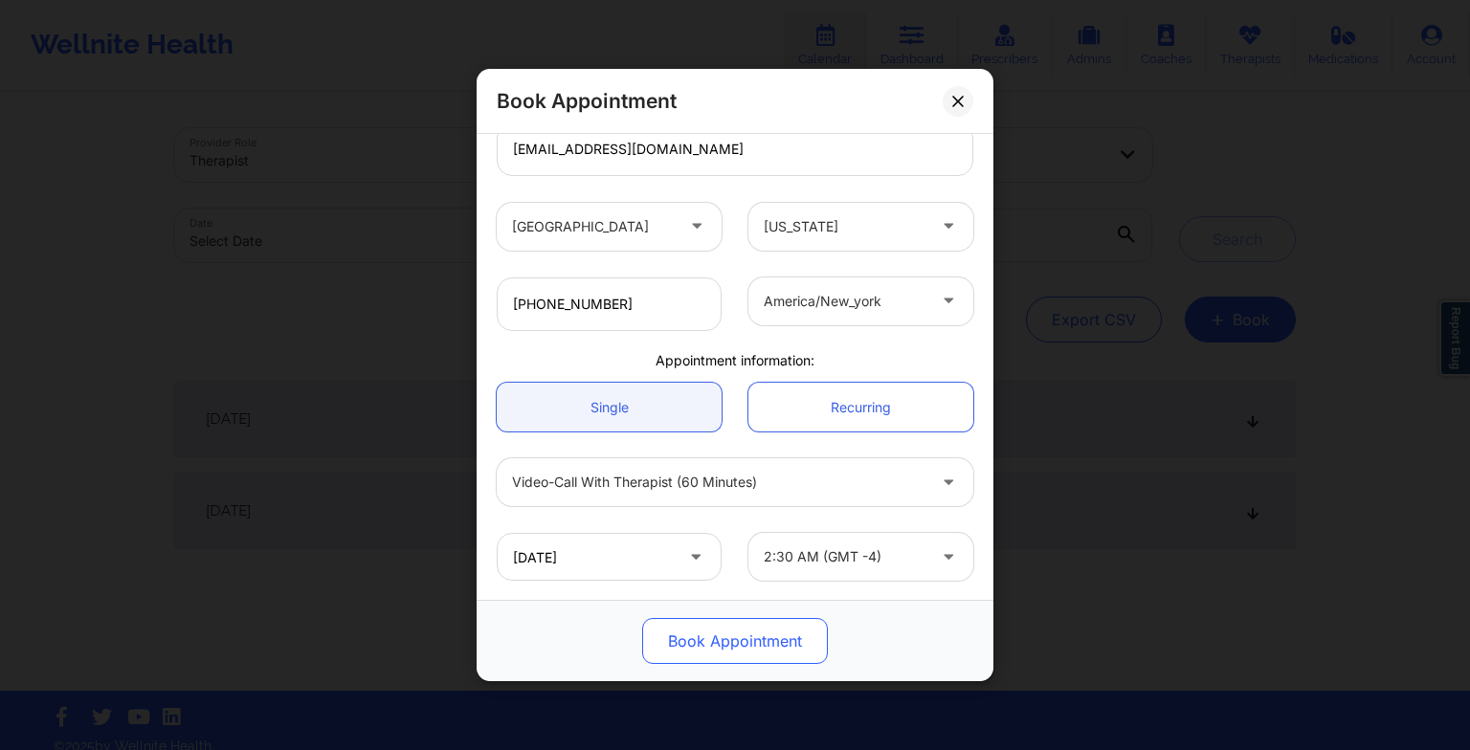
click at [722, 653] on button "Book Appointment" at bounding box center [735, 641] width 186 height 46
